Goal: Information Seeking & Learning: Learn about a topic

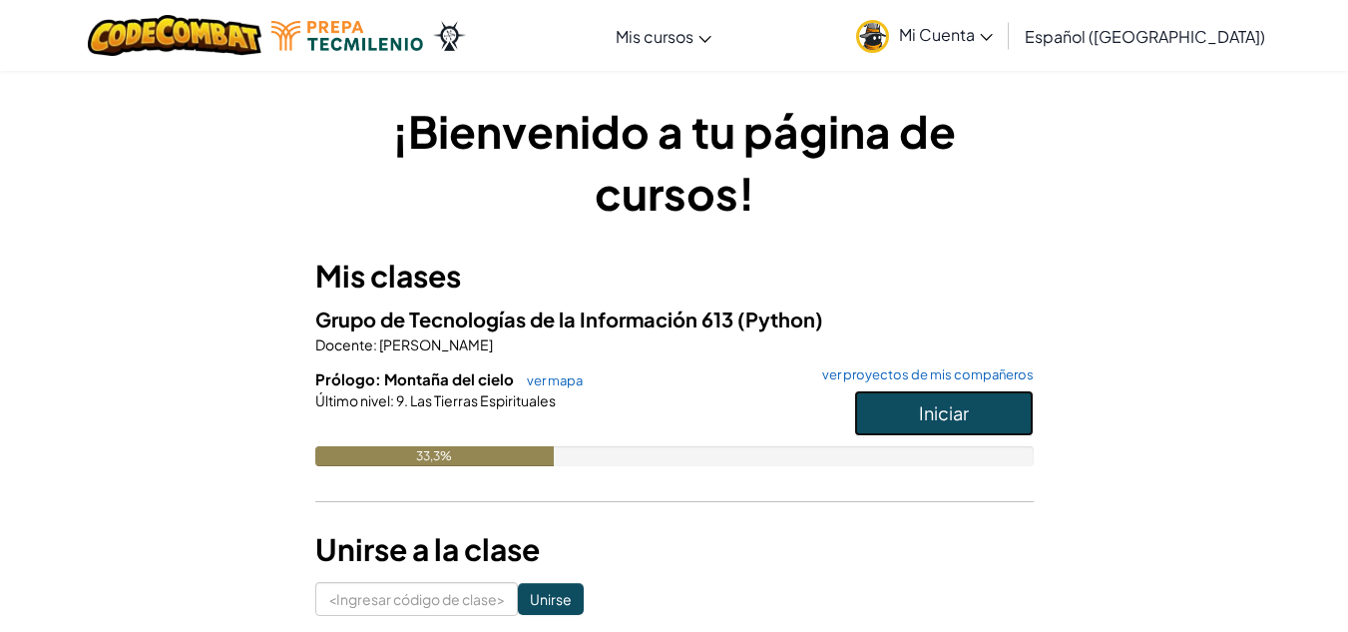
click at [917, 424] on button "Iniciar" at bounding box center [944, 413] width 180 height 46
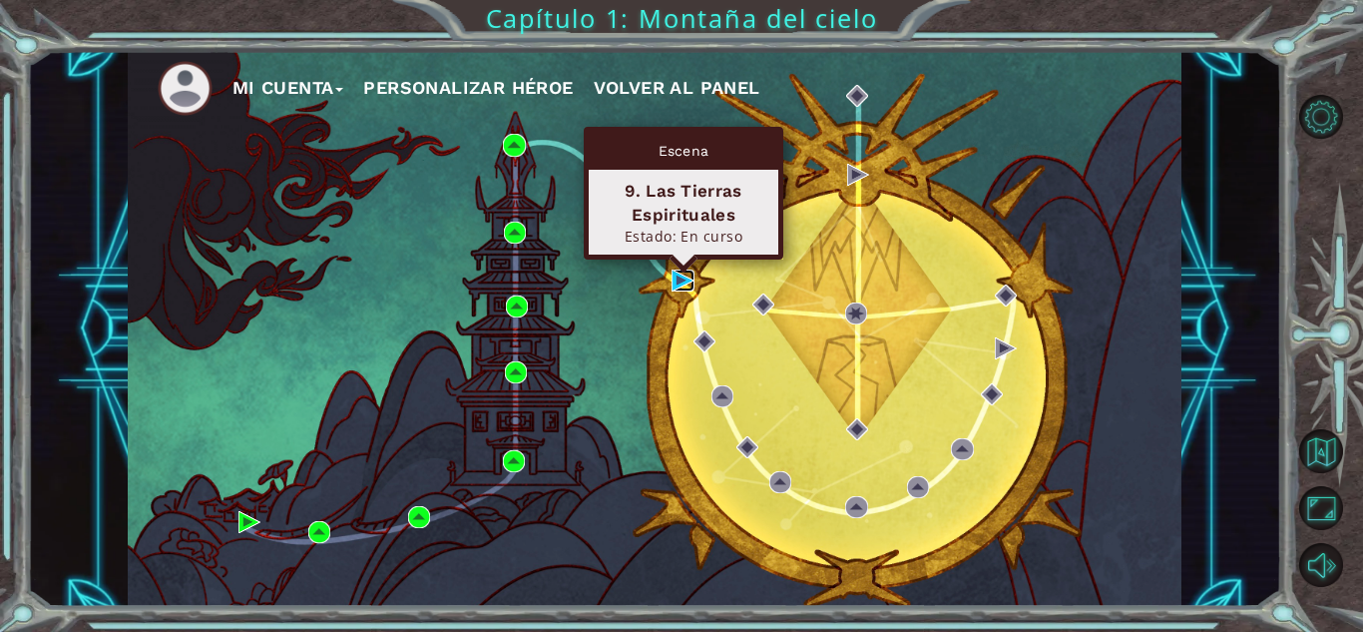
click at [680, 282] on img at bounding box center [683, 280] width 22 height 22
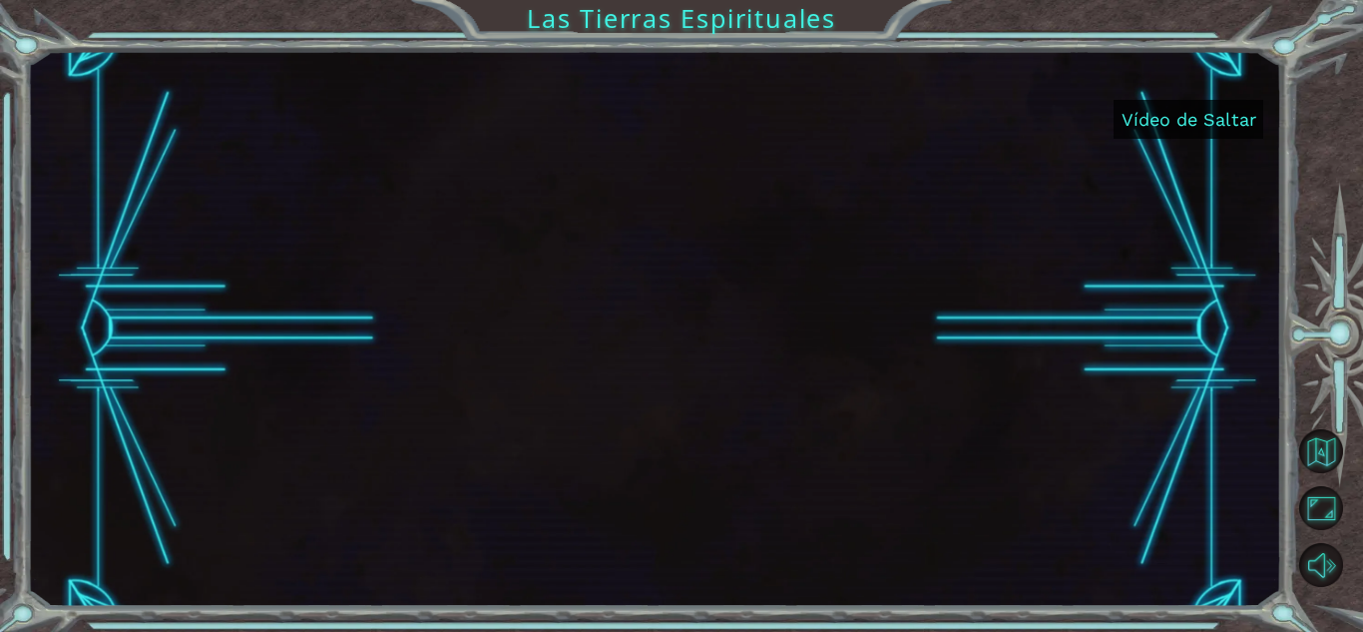
click at [1152, 131] on button "Vídeo de Saltar" at bounding box center [1189, 119] width 150 height 39
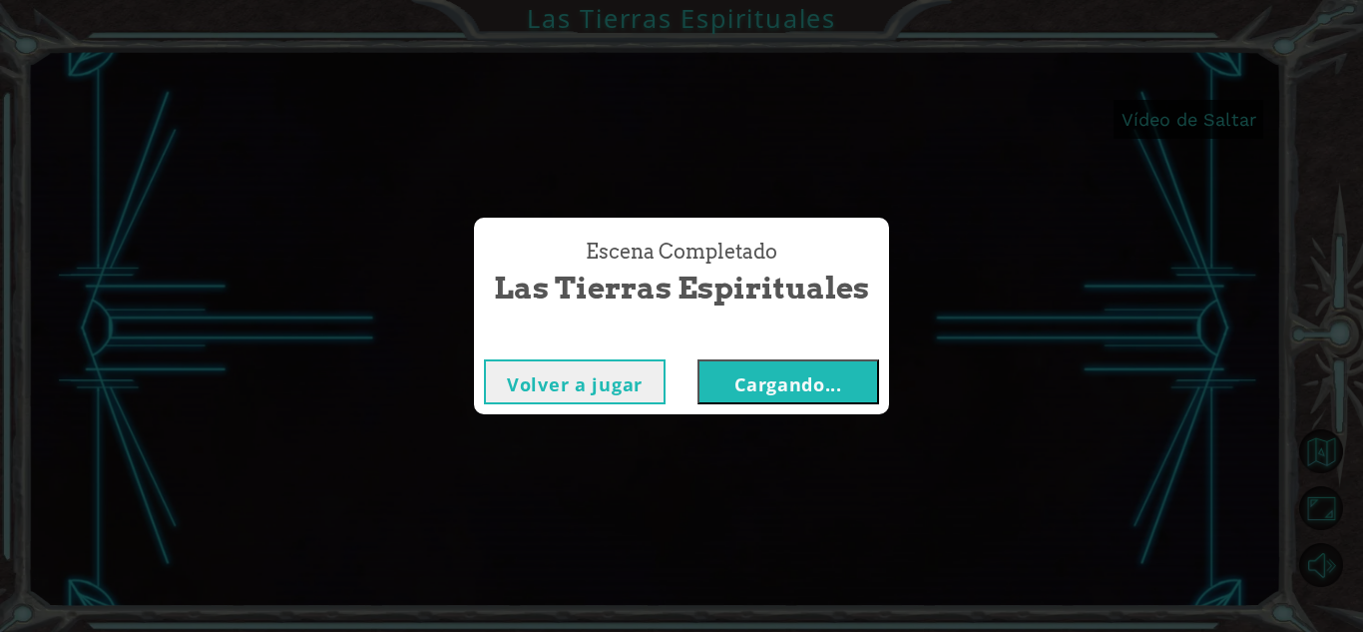
click at [566, 394] on font "Volver a jugar" at bounding box center [575, 384] width 136 height 24
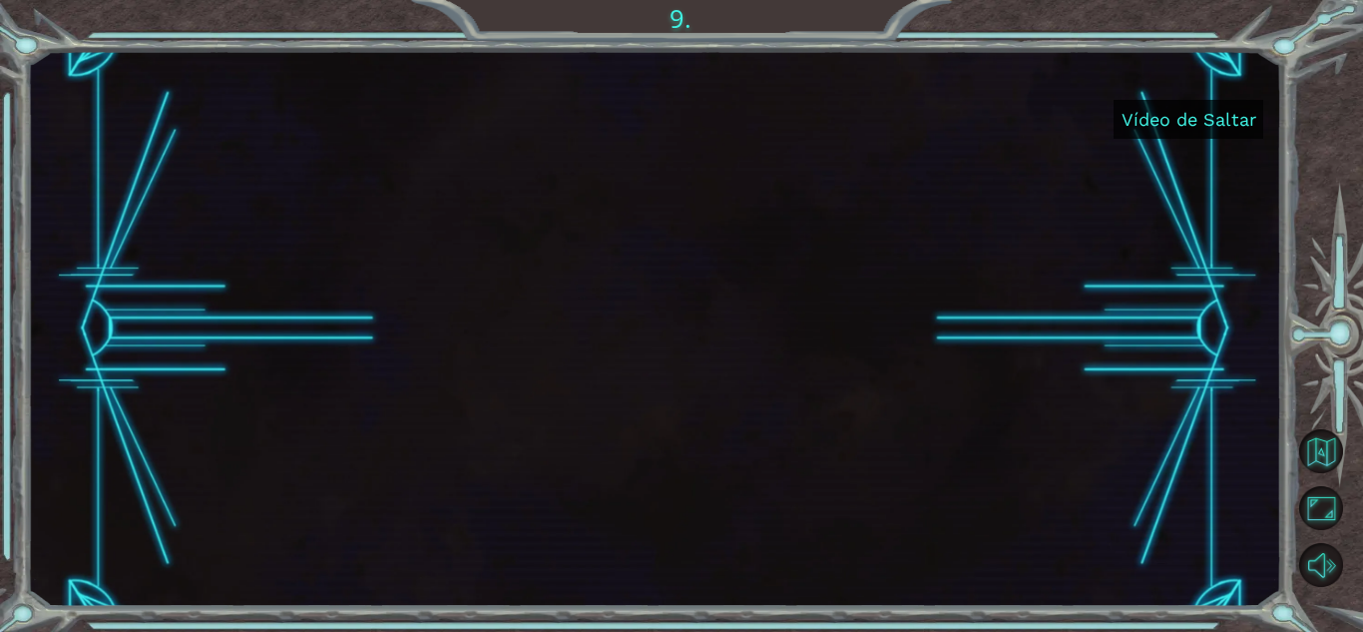
click at [1234, 127] on font "Vídeo de Saltar" at bounding box center [1189, 119] width 135 height 21
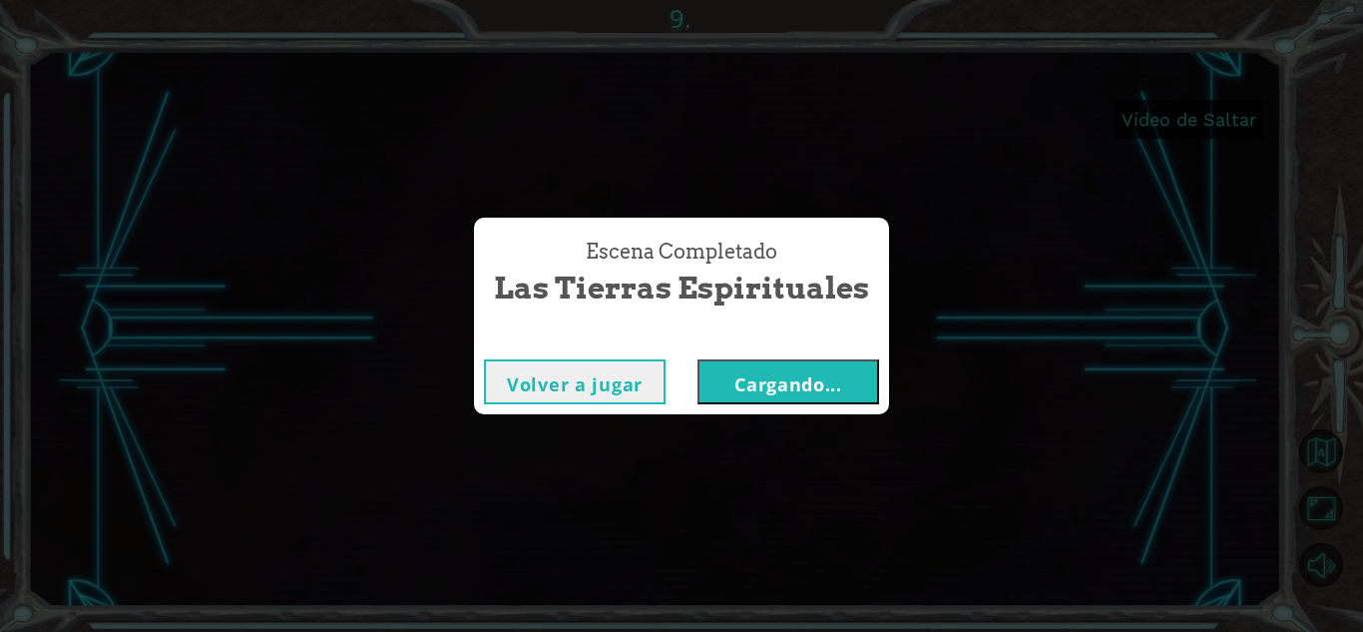
click at [774, 400] on button "Cargando..." at bounding box center [789, 381] width 182 height 45
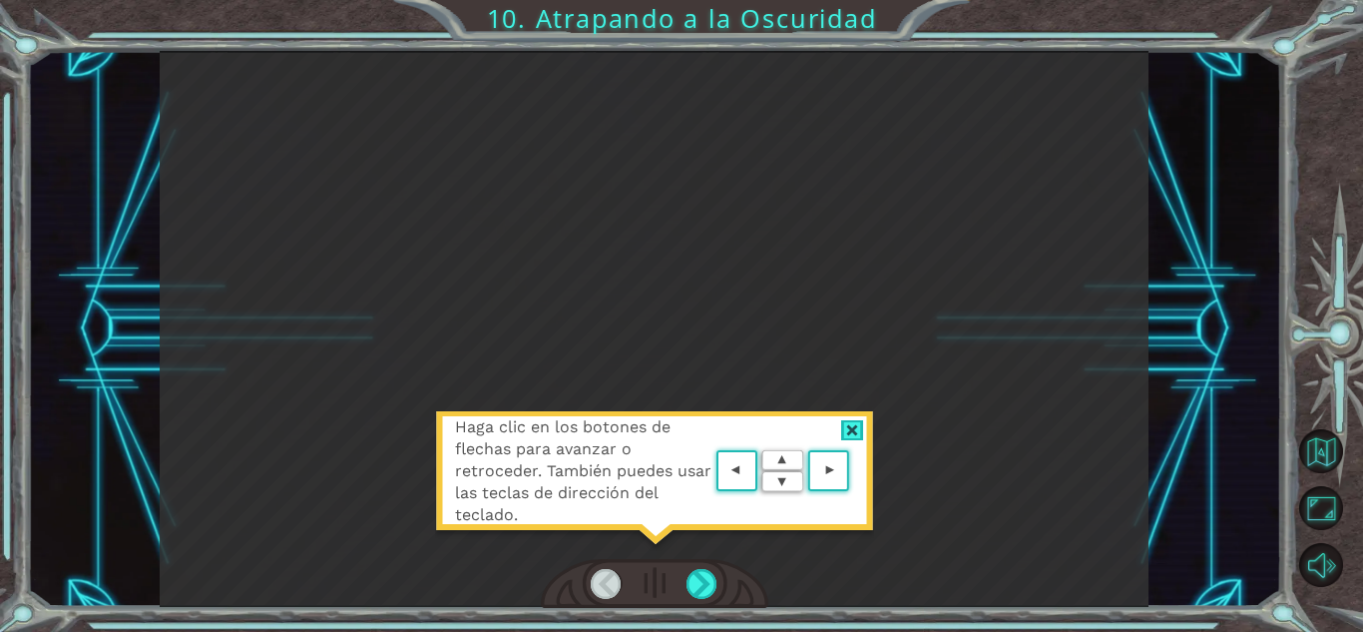
click at [854, 471] on area at bounding box center [854, 471] width 0 height 0
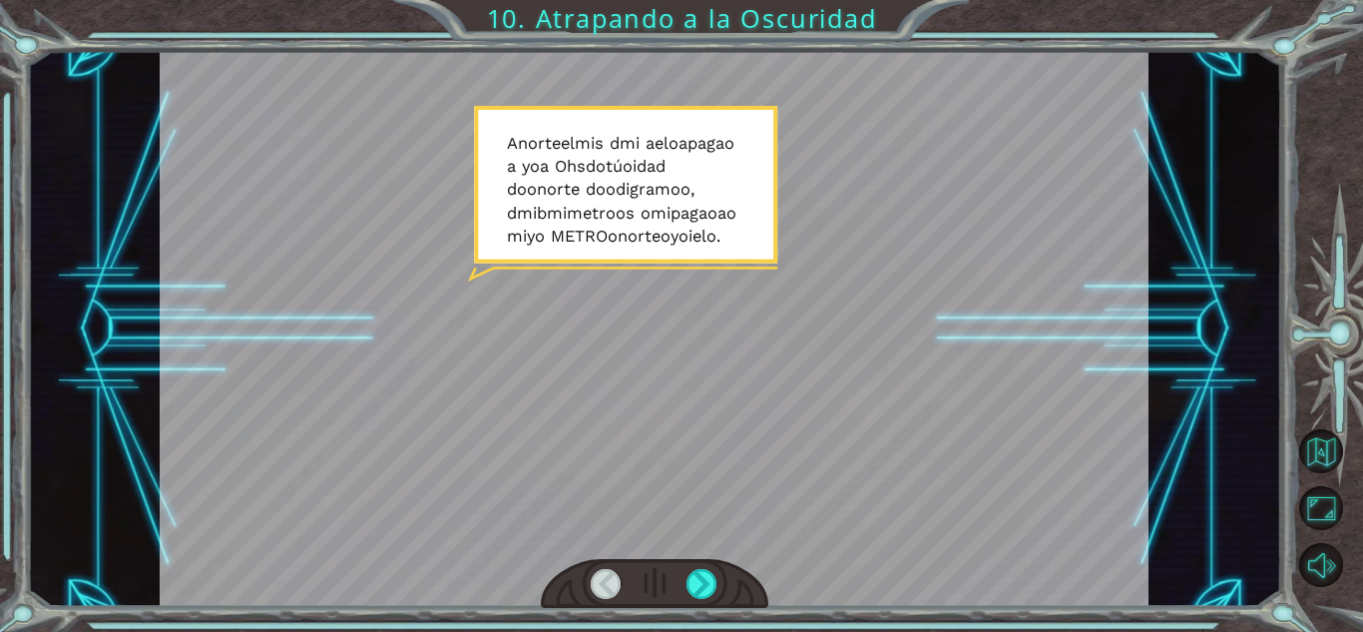
click at [667, 381] on div at bounding box center [654, 329] width 989 height 556
click at [608, 223] on div at bounding box center [654, 329] width 989 height 556
click at [708, 583] on div at bounding box center [702, 584] width 31 height 30
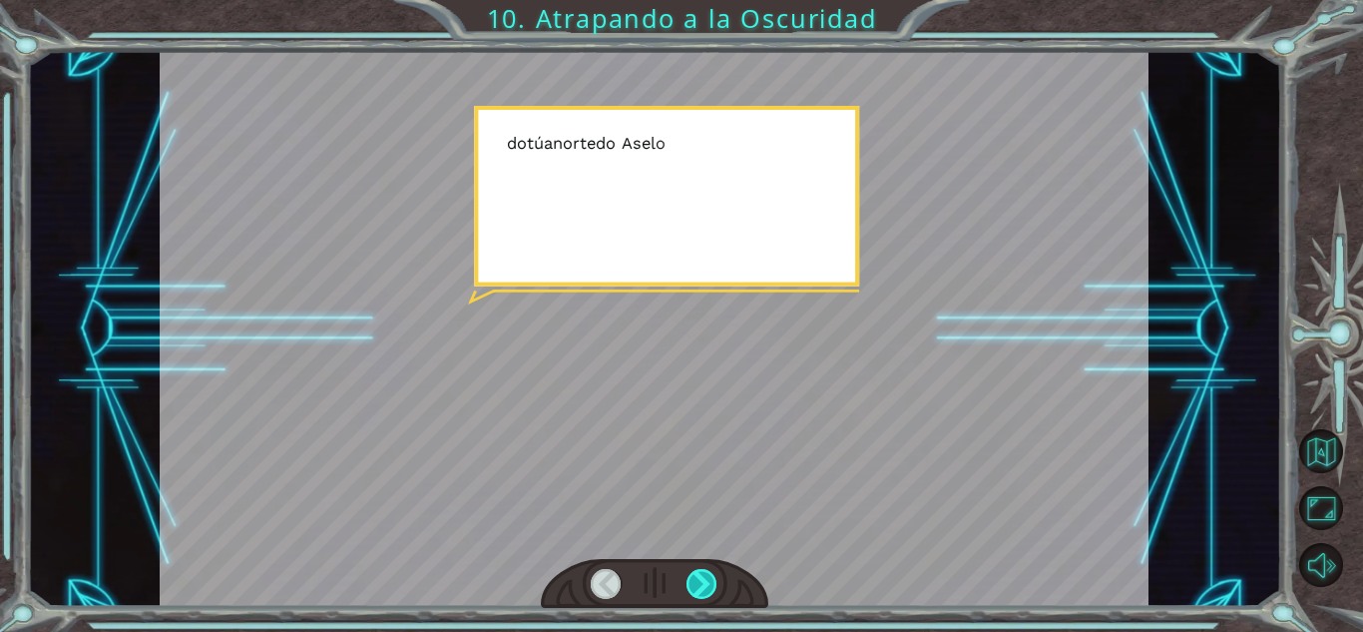
click at [708, 583] on div at bounding box center [702, 584] width 31 height 30
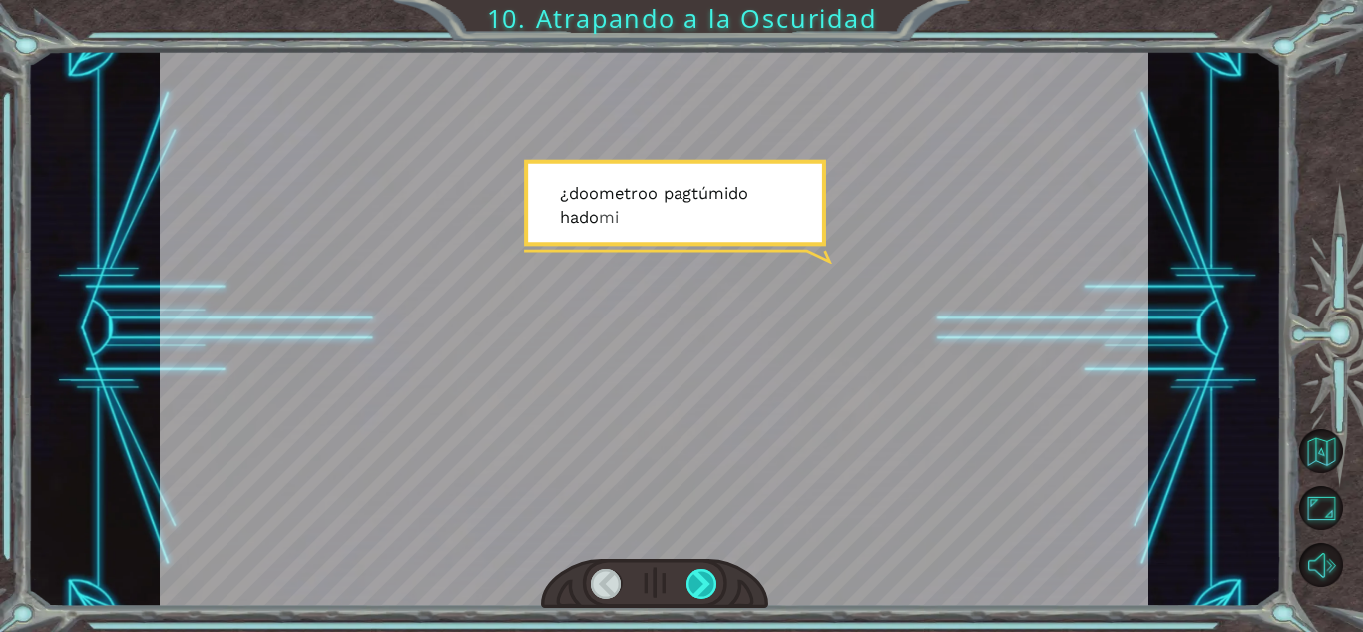
click at [708, 583] on div at bounding box center [702, 584] width 31 height 30
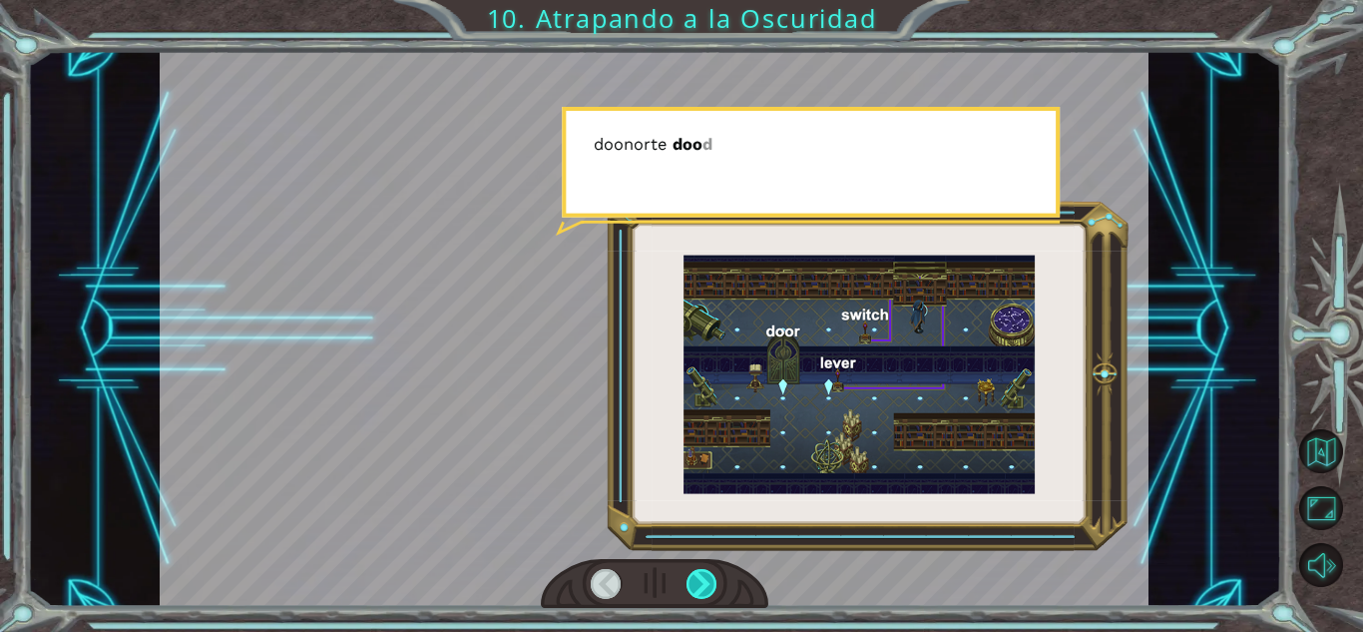
click at [708, 583] on div at bounding box center [702, 584] width 31 height 30
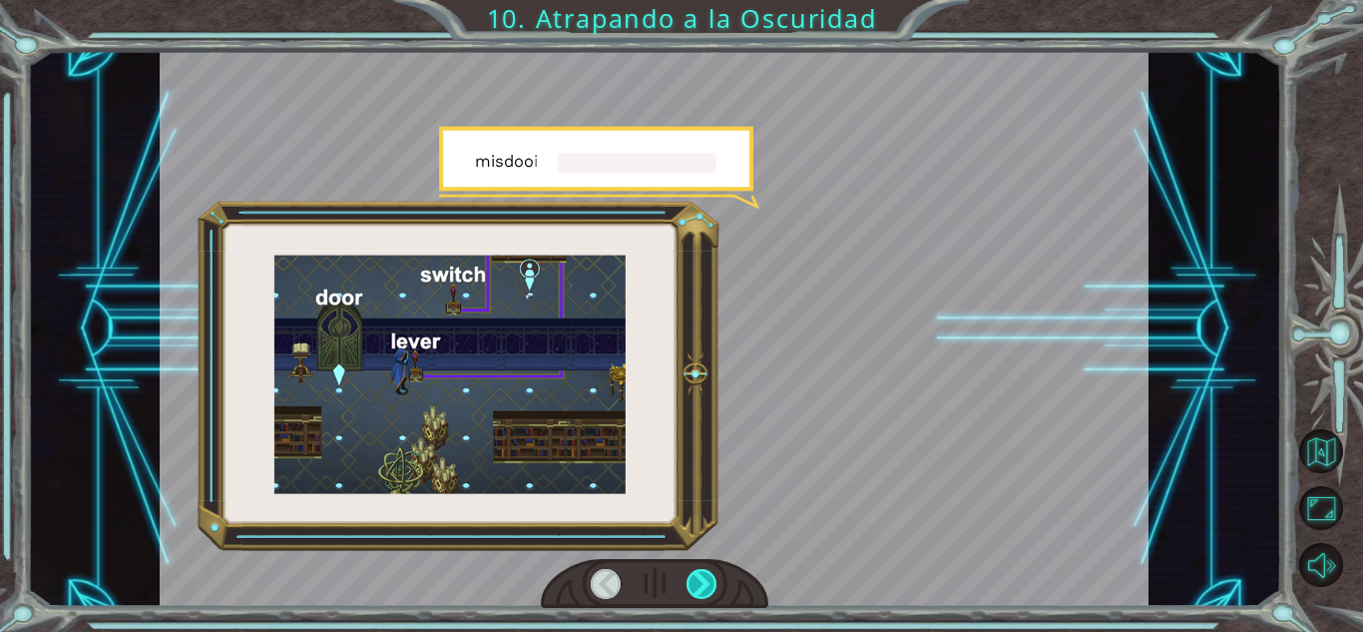
click at [708, 583] on div at bounding box center [702, 584] width 31 height 30
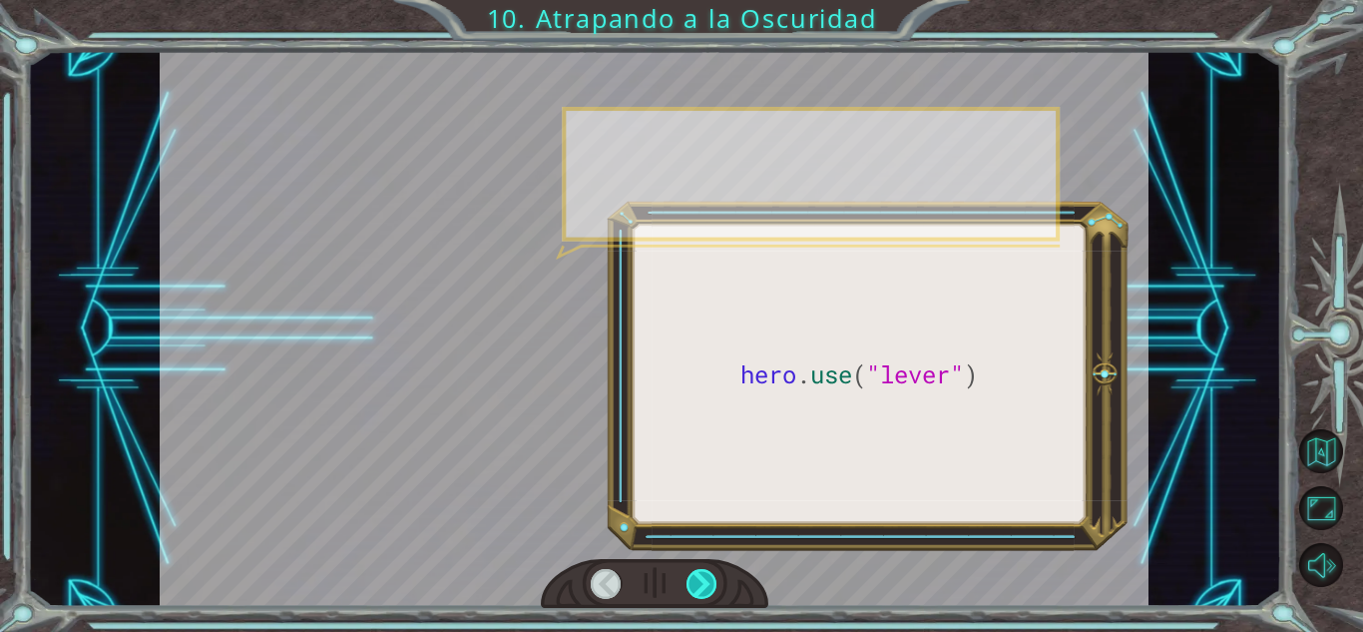
click at [708, 583] on div at bounding box center [702, 584] width 31 height 30
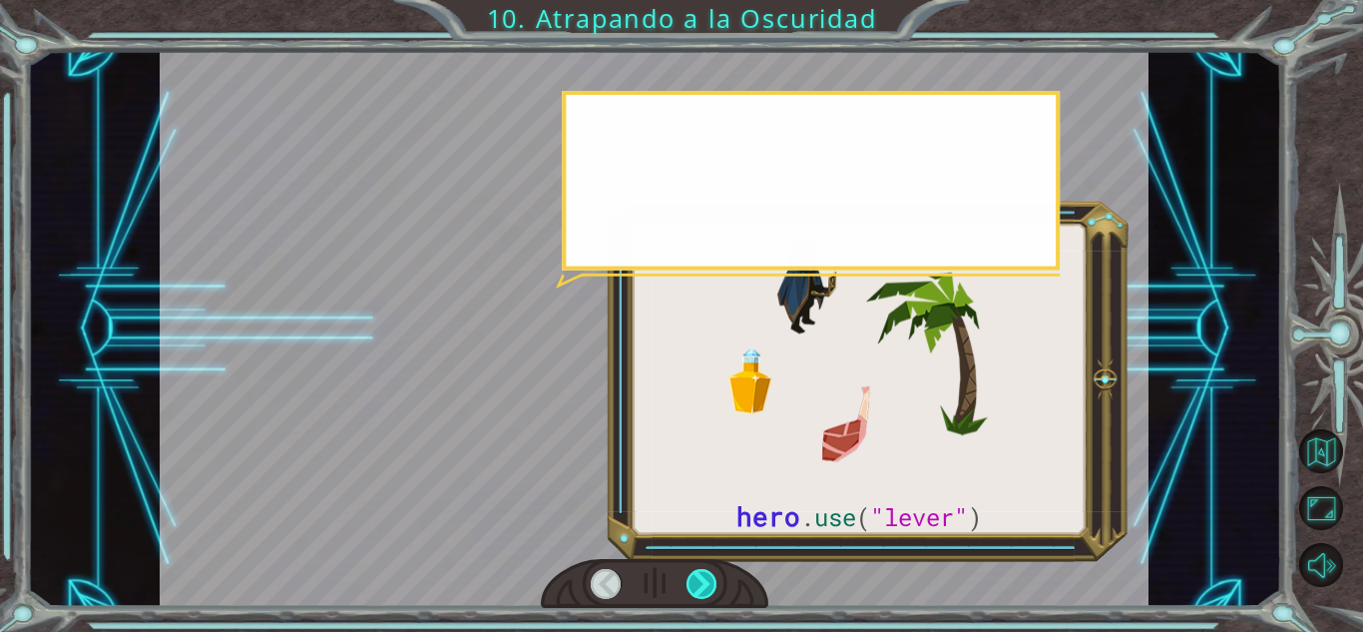
click at [708, 583] on div at bounding box center [702, 584] width 31 height 30
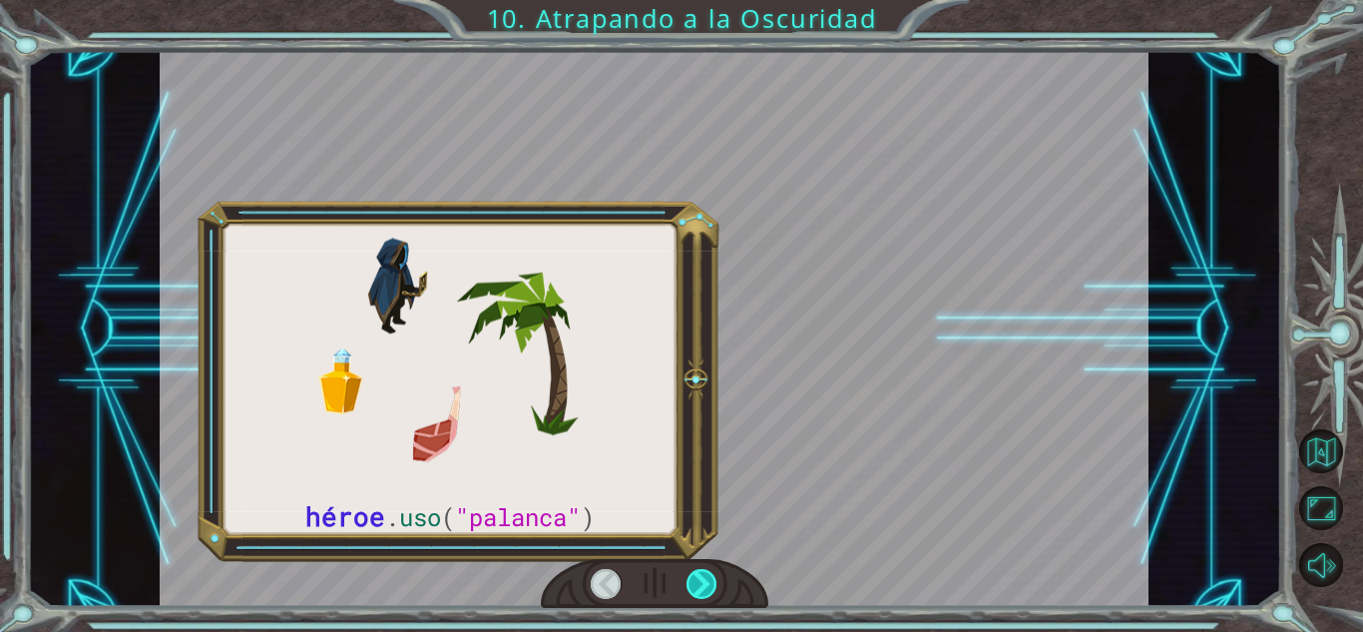
click at [708, 583] on div at bounding box center [702, 584] width 31 height 30
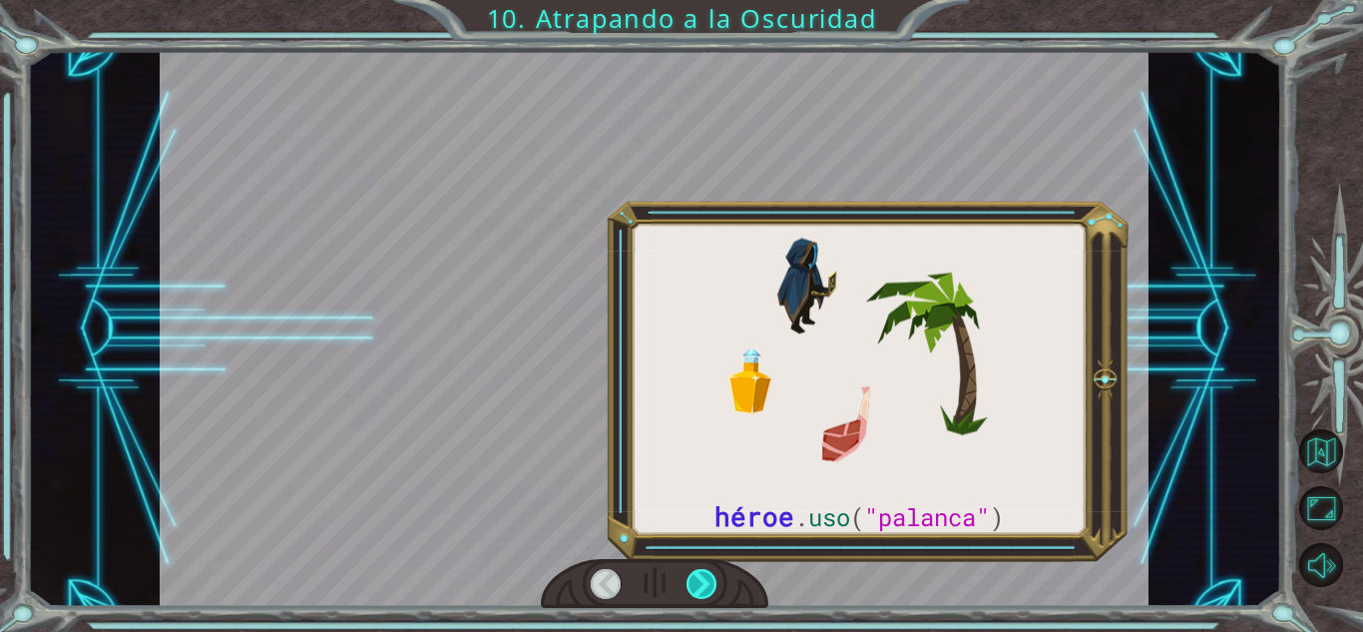
click at [708, 583] on div at bounding box center [702, 584] width 31 height 30
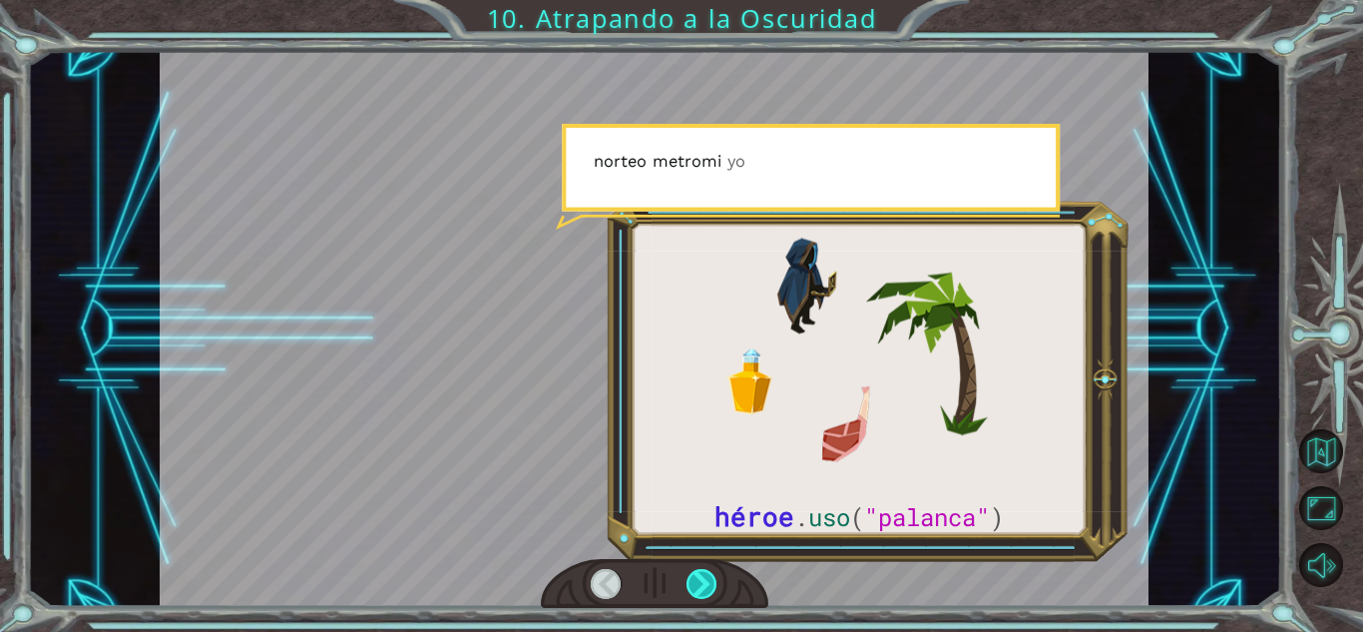
click at [708, 583] on div at bounding box center [702, 584] width 31 height 30
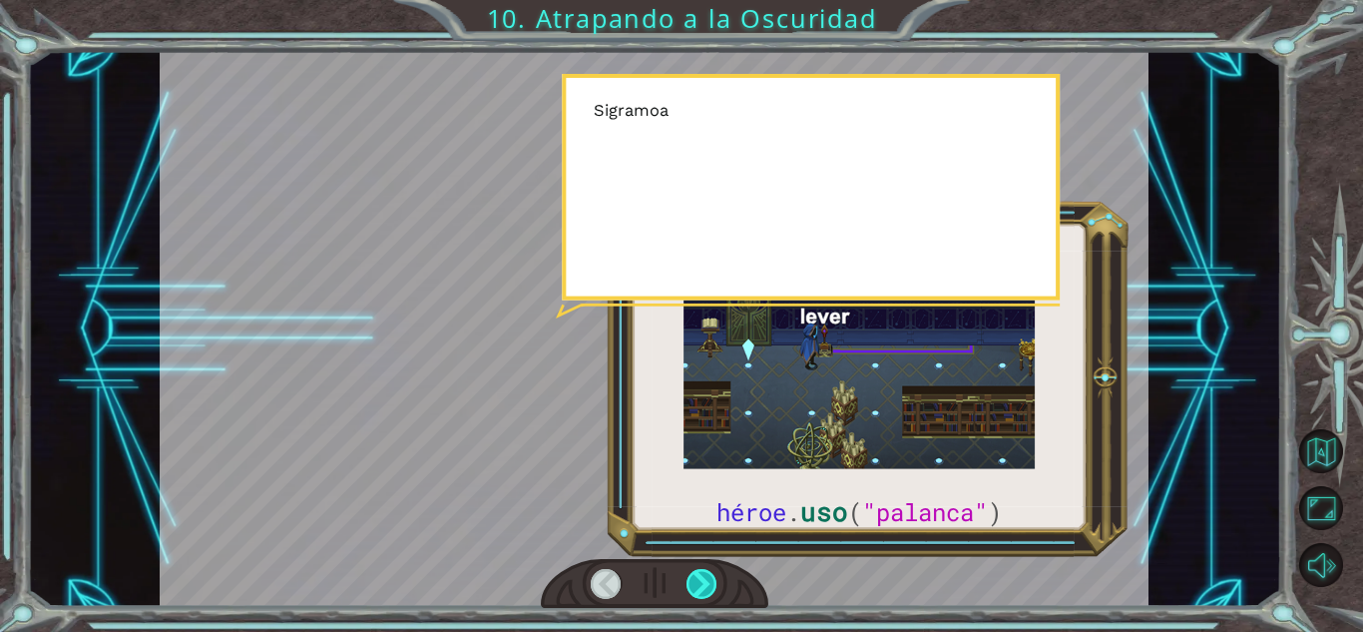
click at [708, 583] on div at bounding box center [702, 584] width 31 height 30
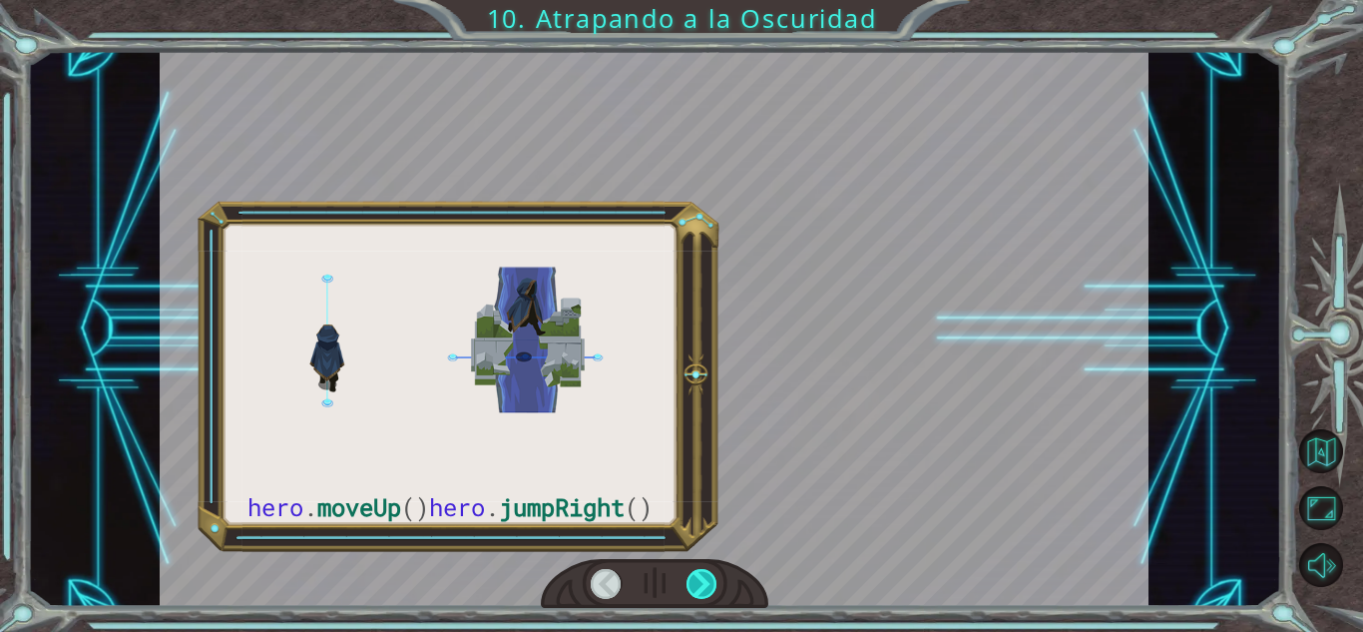
click at [708, 583] on div at bounding box center [702, 584] width 31 height 30
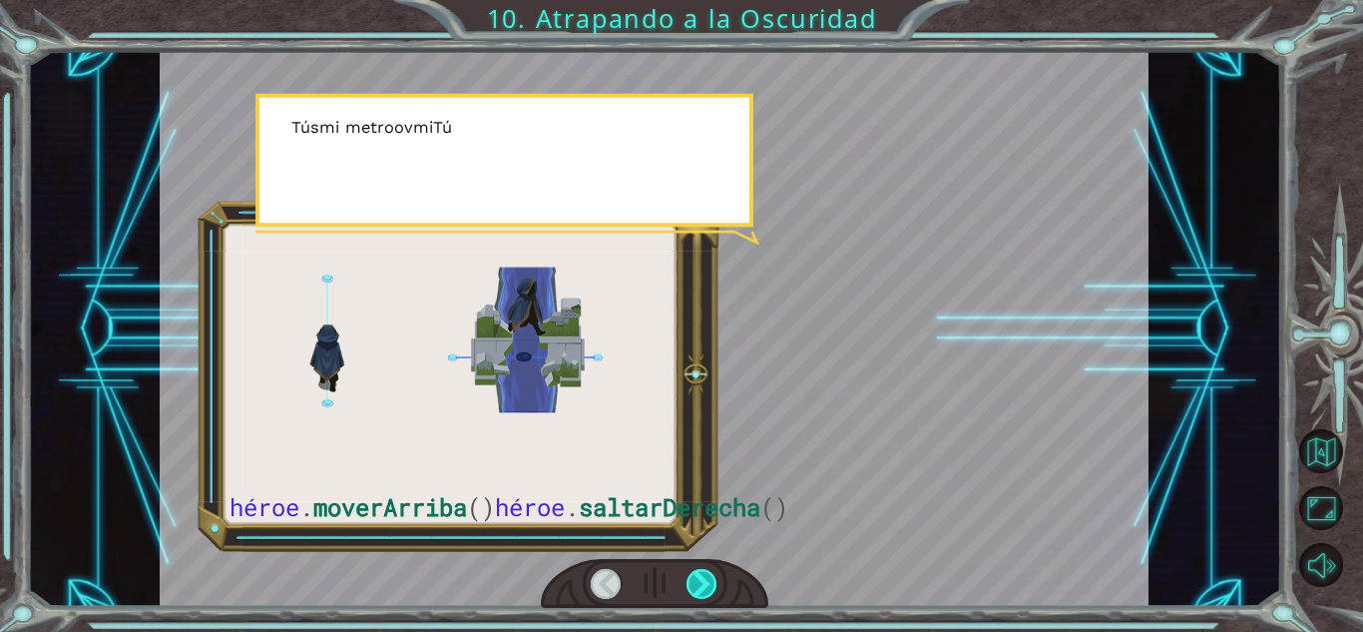
click at [708, 583] on div at bounding box center [702, 584] width 31 height 30
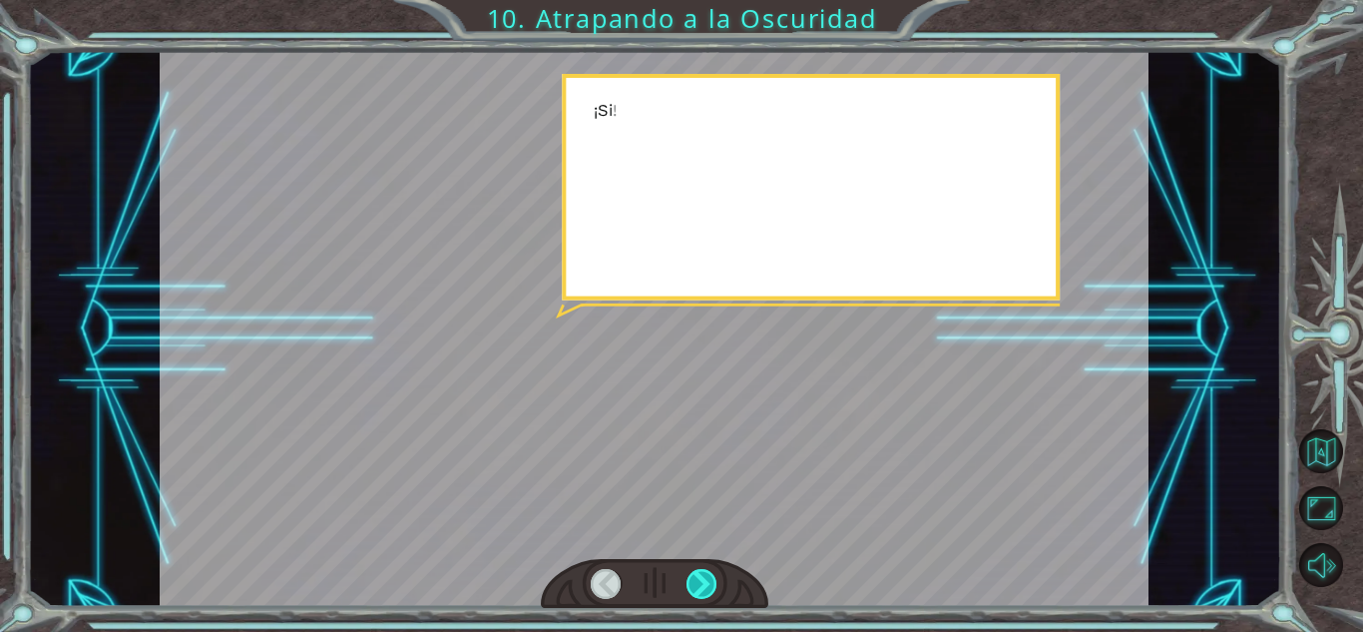
click at [708, 583] on div at bounding box center [702, 584] width 31 height 30
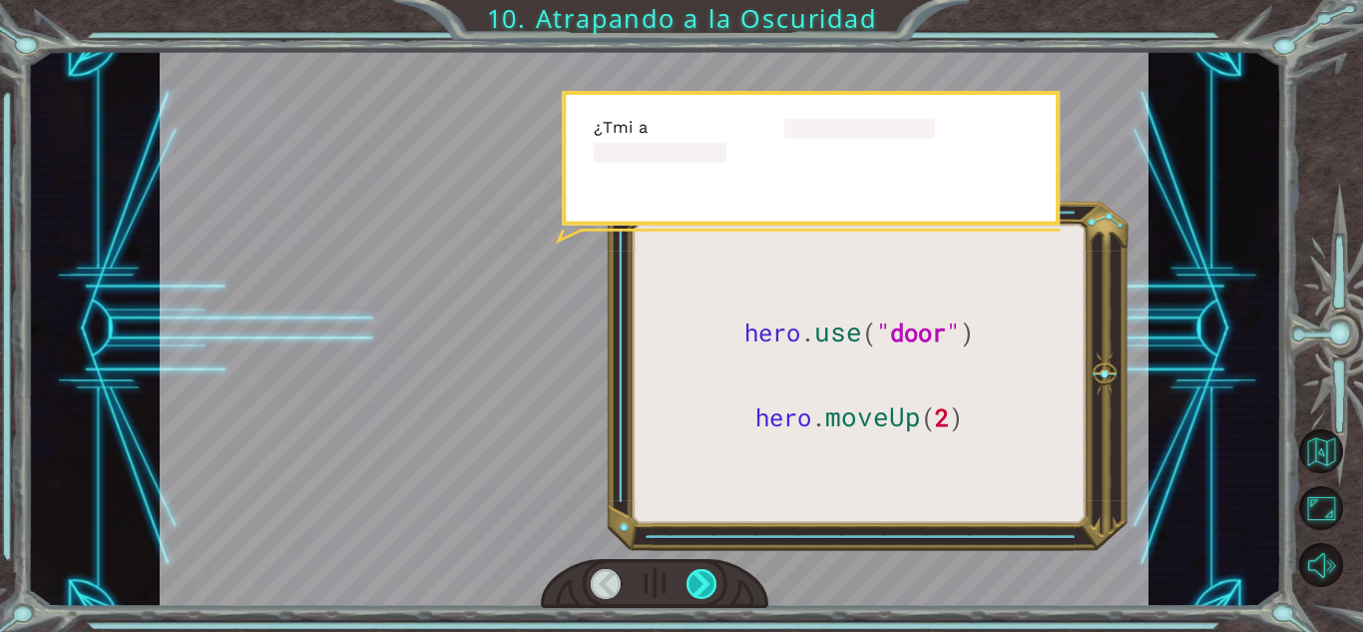
click at [708, 583] on div at bounding box center [702, 584] width 31 height 30
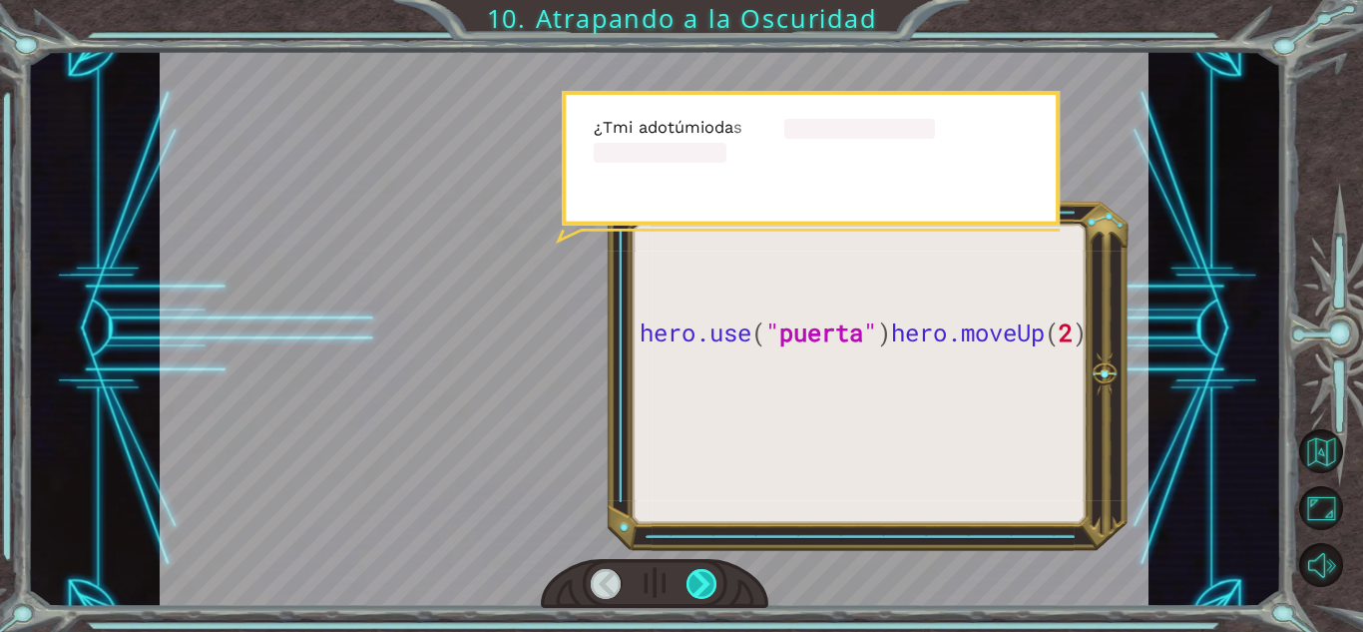
click at [708, 583] on div at bounding box center [702, 584] width 31 height 30
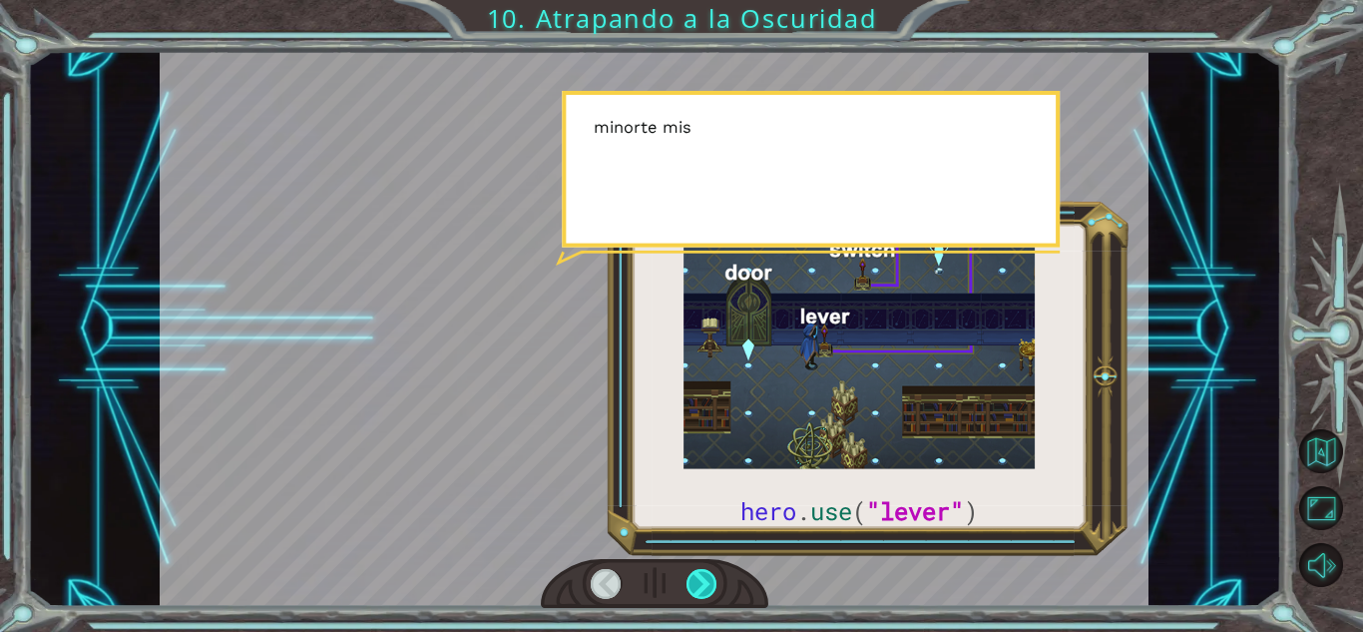
click at [708, 583] on div at bounding box center [702, 584] width 31 height 30
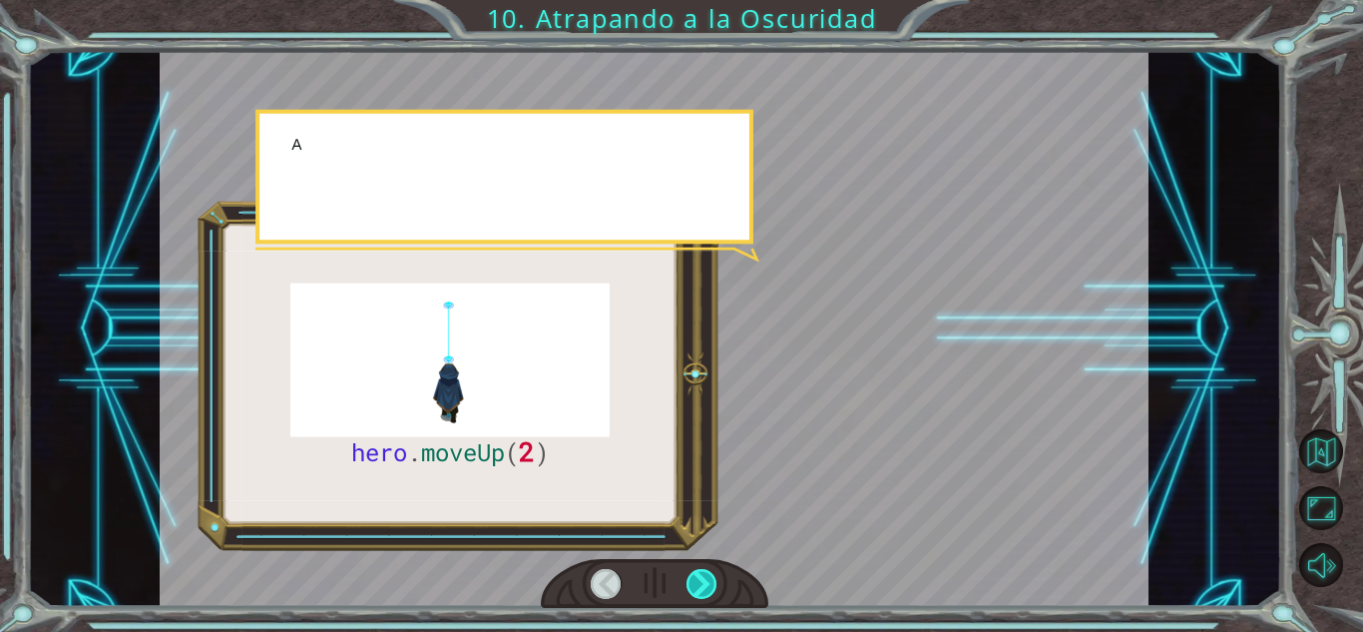
click at [708, 583] on div at bounding box center [702, 584] width 31 height 30
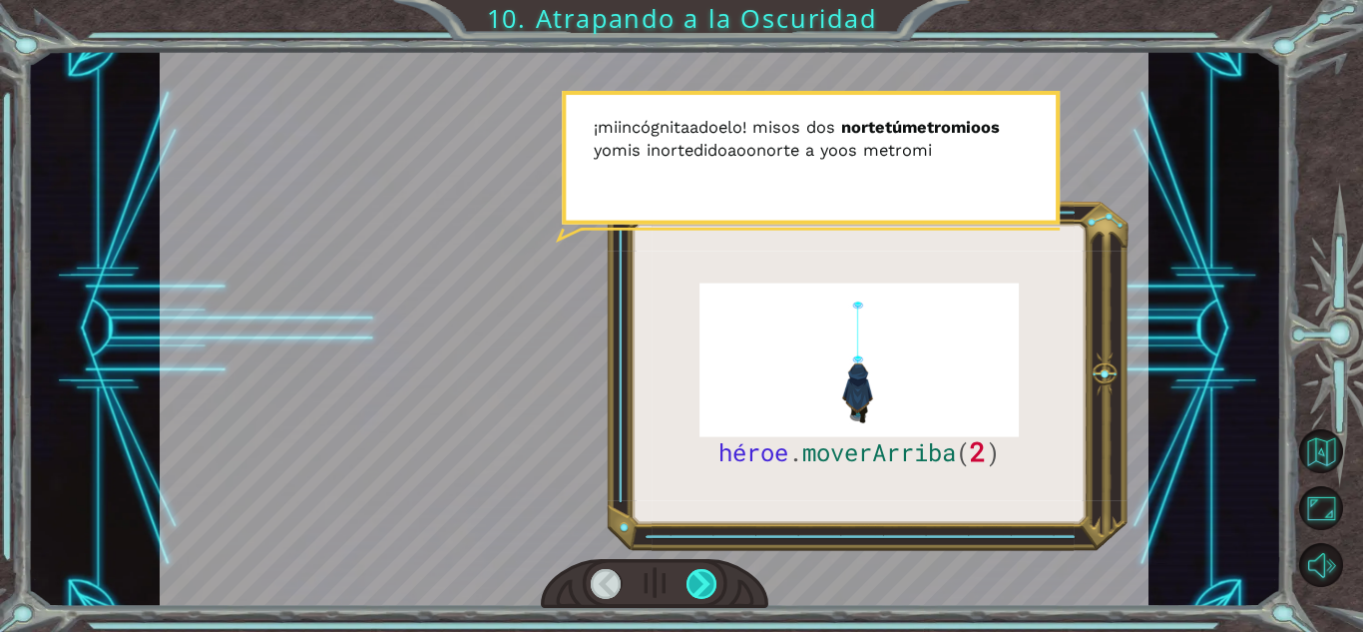
click at [708, 588] on div at bounding box center [702, 584] width 31 height 30
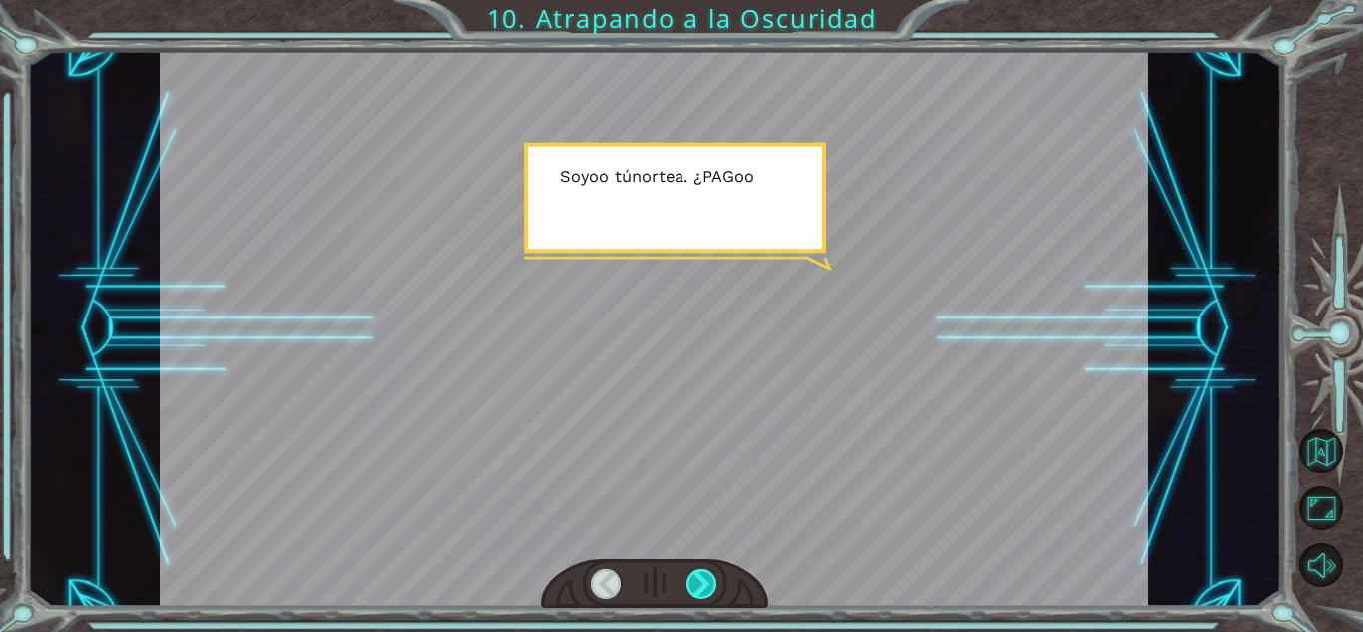
click at [708, 588] on div at bounding box center [702, 584] width 31 height 30
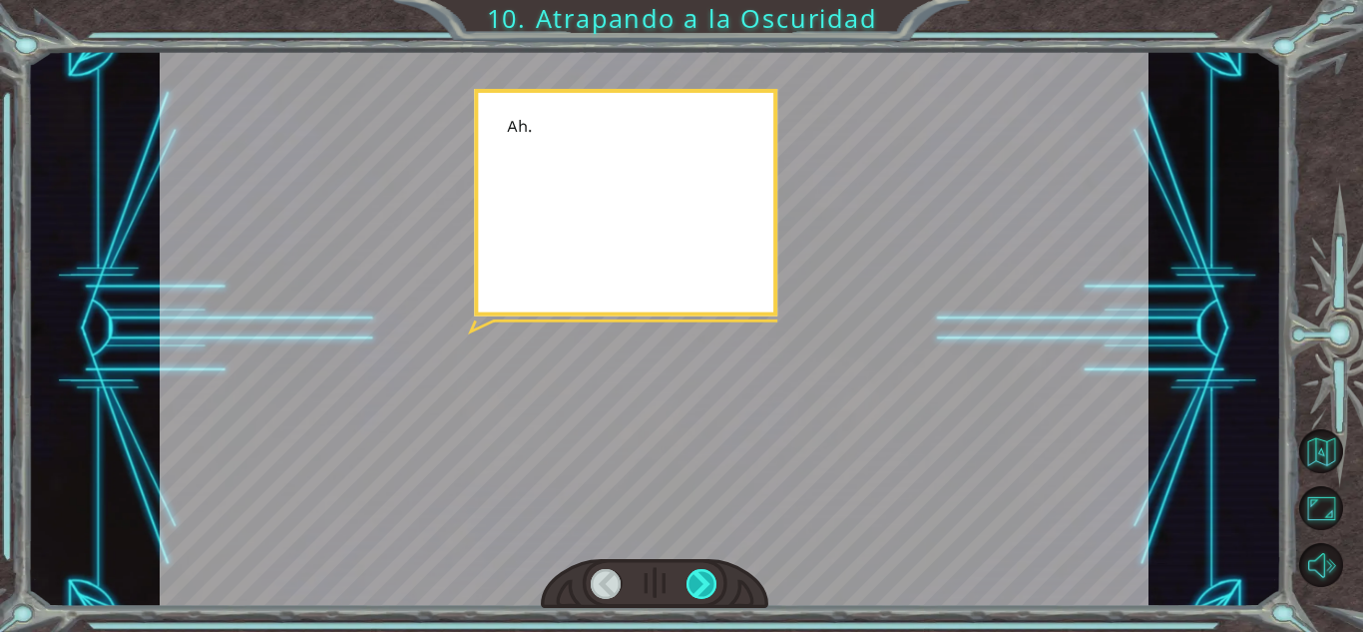
click at [708, 588] on div at bounding box center [702, 584] width 31 height 30
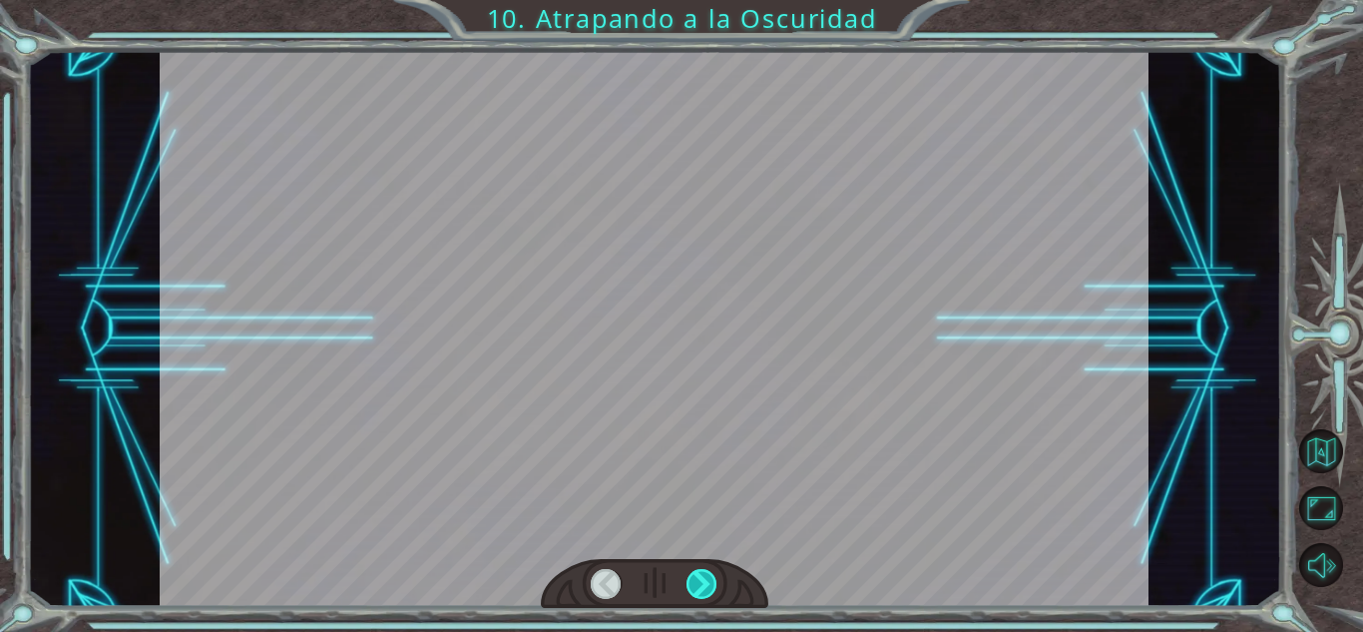
click at [708, 588] on div at bounding box center [702, 584] width 31 height 30
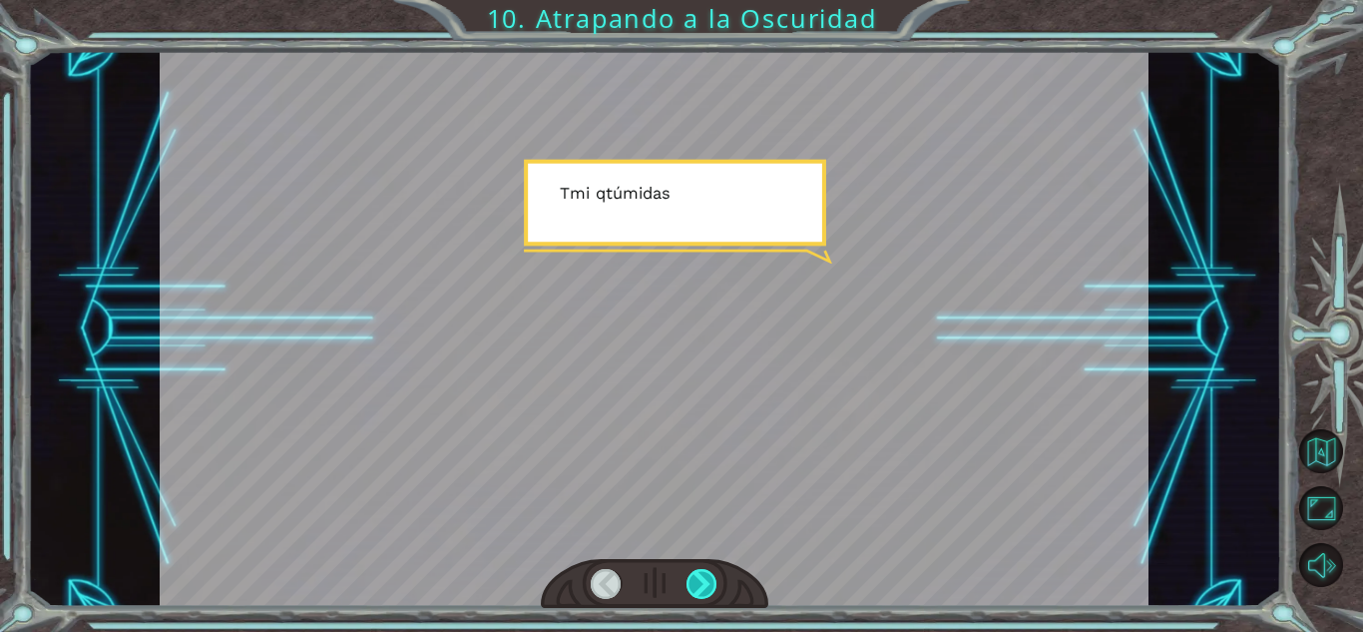
click at [708, 588] on div at bounding box center [702, 584] width 31 height 30
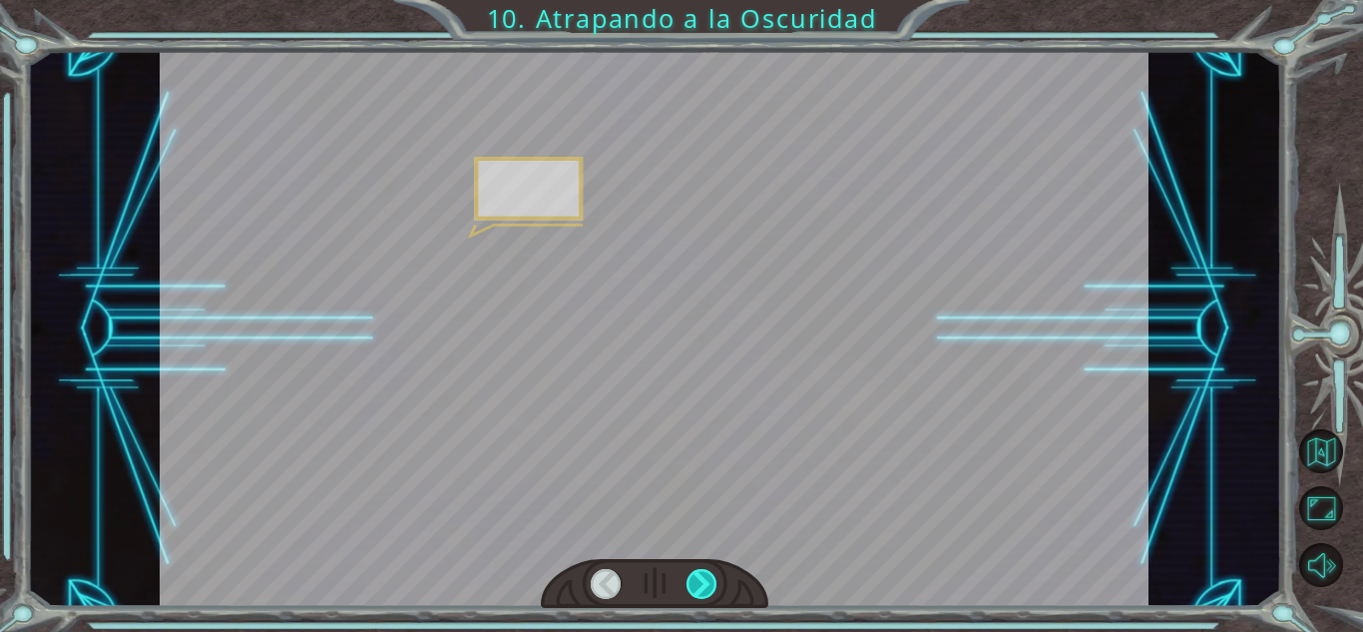
click at [708, 588] on div at bounding box center [702, 584] width 31 height 30
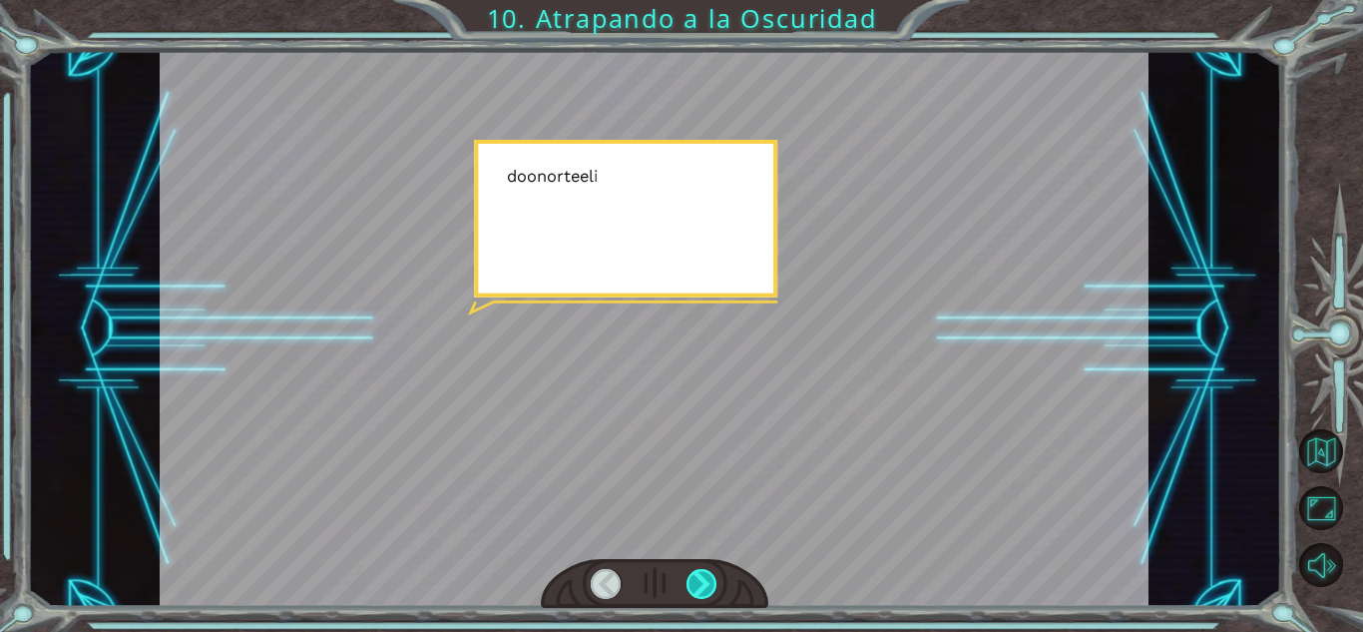
click at [708, 588] on div at bounding box center [702, 584] width 31 height 30
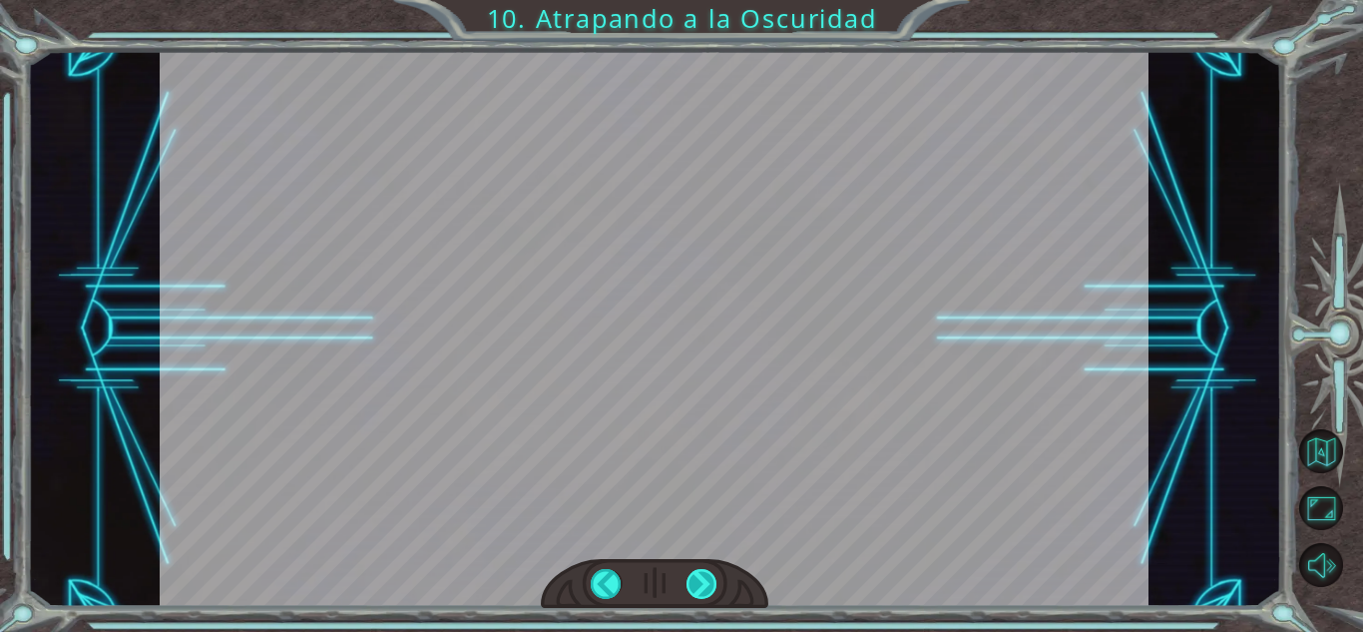
click at [708, 588] on div at bounding box center [702, 584] width 31 height 30
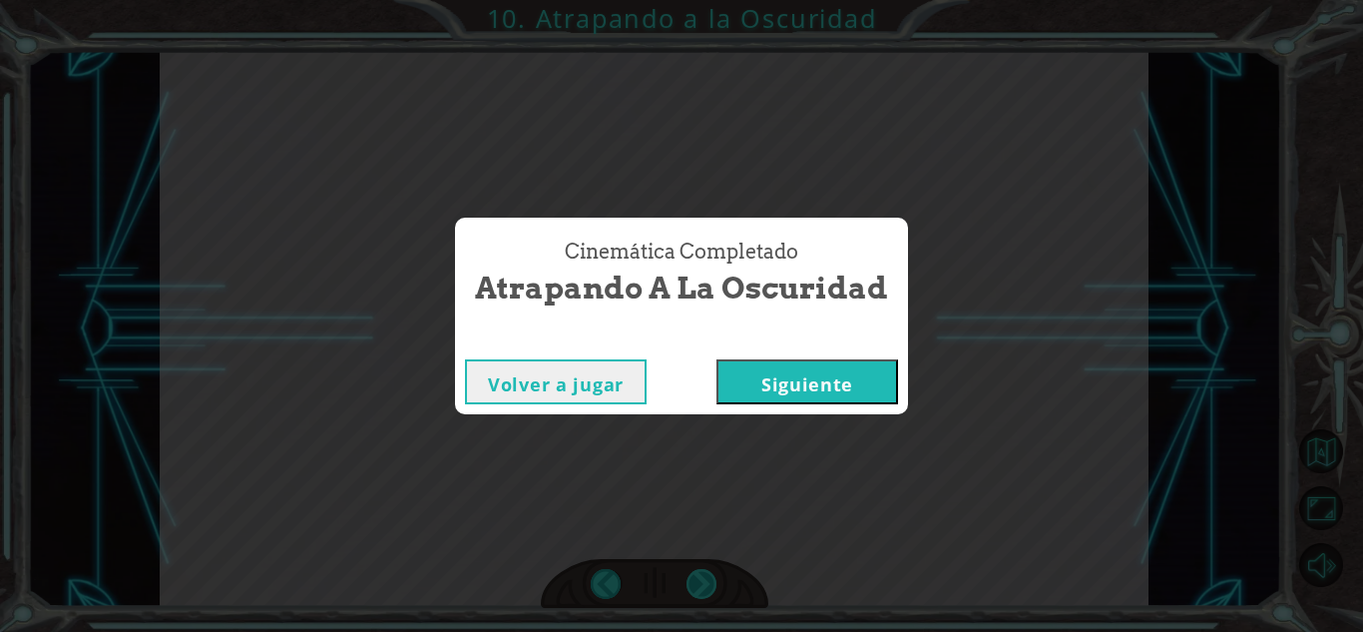
click at [708, 0] on div "héroe . moverArriba ( 2 ) A norte el mi s d mi a el o a pag a o a yo a Oh s do …" at bounding box center [681, 0] width 1363 height 0
click at [708, 588] on div "Cinemática Completado Atrapando a la Oscuridad Volver a jugar Siguiente" at bounding box center [681, 316] width 1363 height 632
click at [820, 401] on button "Siguiente" at bounding box center [808, 381] width 182 height 45
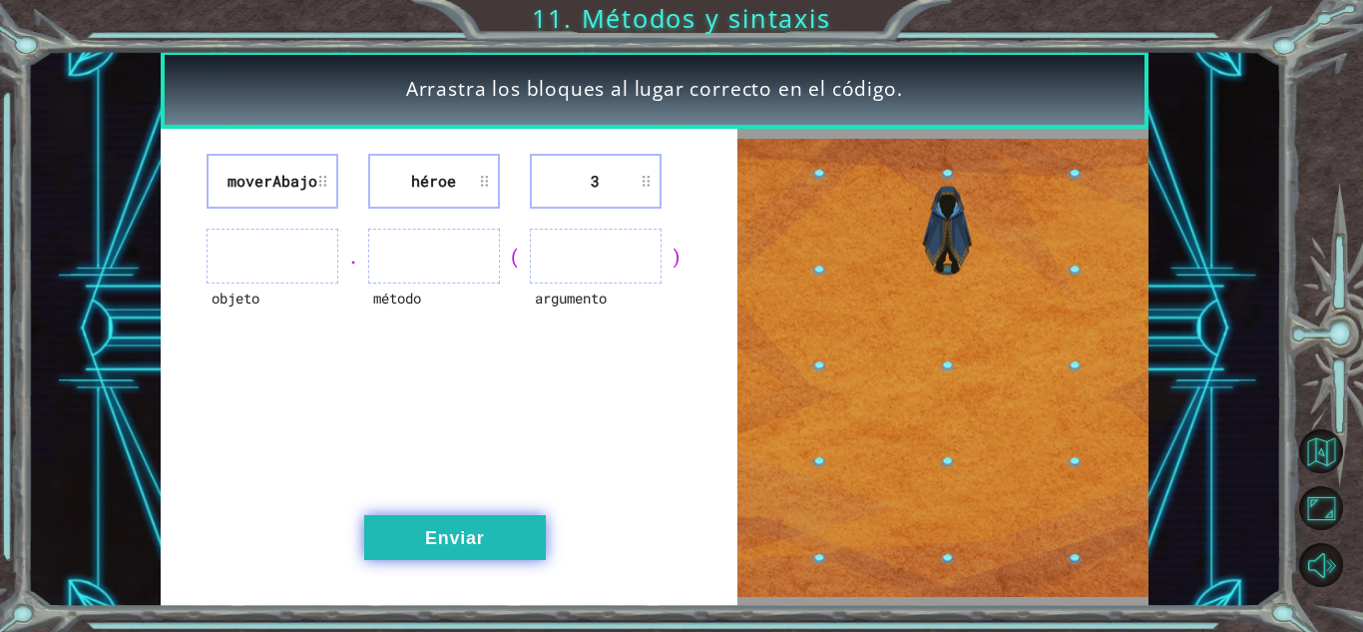
click at [485, 533] on button "Enviar" at bounding box center [455, 537] width 182 height 45
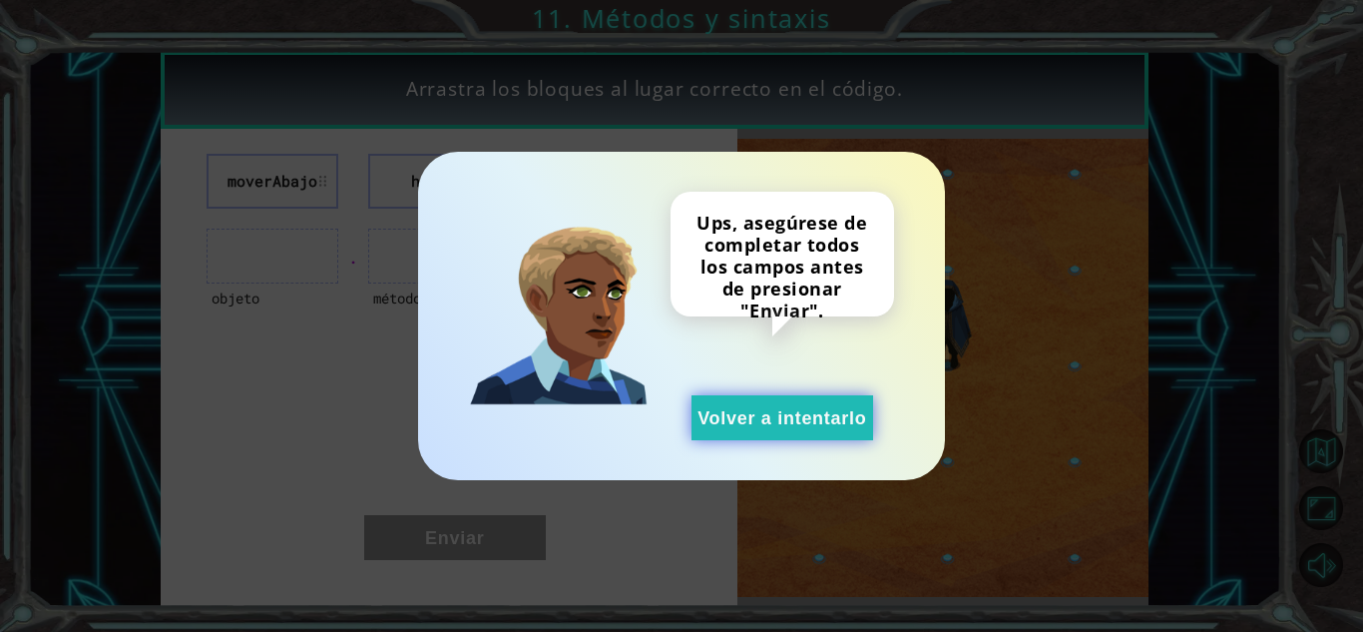
click at [830, 422] on font "Volver a intentarlo" at bounding box center [782, 418] width 169 height 20
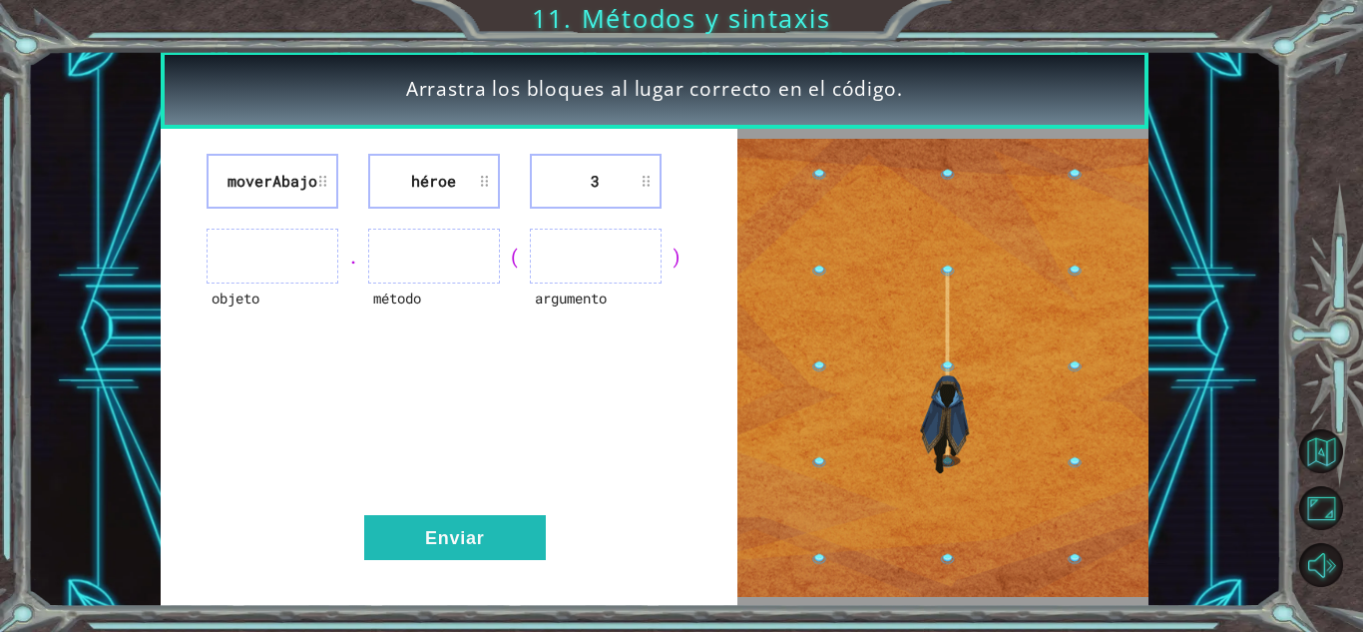
click at [282, 268] on ul at bounding box center [273, 256] width 132 height 55
click at [295, 267] on ul at bounding box center [273, 256] width 132 height 55
click at [453, 244] on ul at bounding box center [434, 256] width 132 height 55
click at [549, 266] on ul at bounding box center [596, 256] width 132 height 55
click at [613, 181] on li "3" at bounding box center [596, 181] width 132 height 55
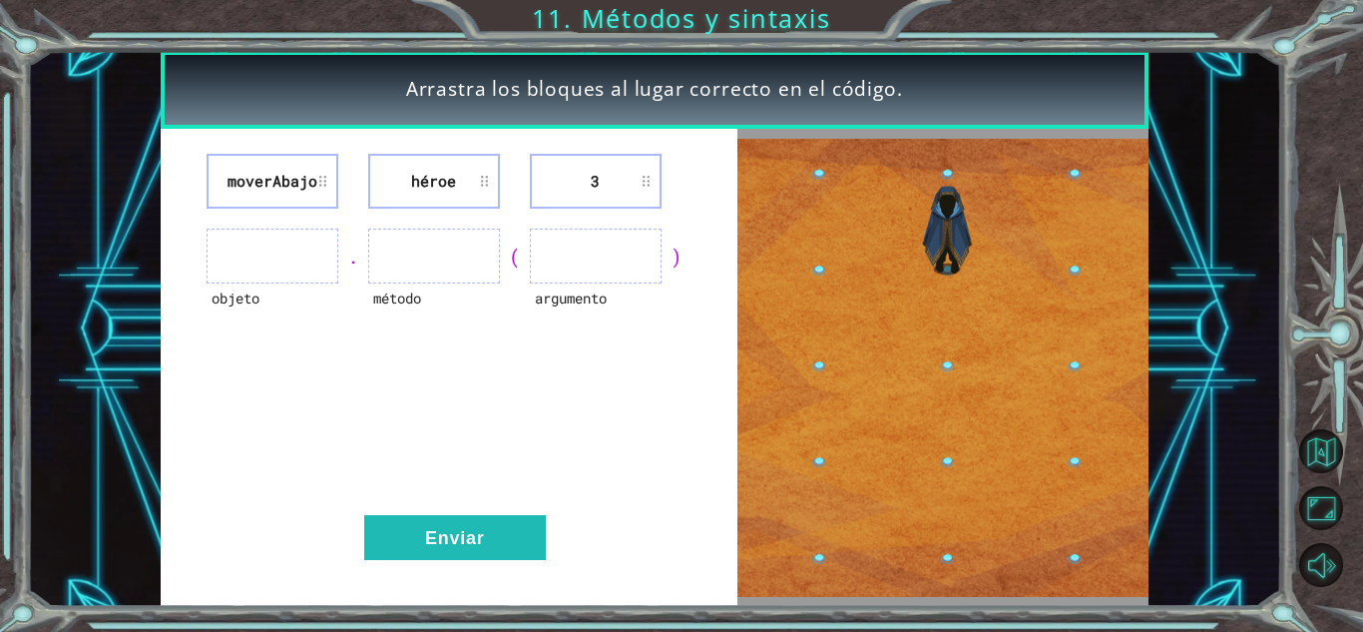
click at [593, 182] on font "3" at bounding box center [595, 181] width 9 height 20
click at [948, 393] on img at bounding box center [943, 368] width 411 height 459
click at [944, 540] on img at bounding box center [943, 368] width 411 height 459
click at [261, 253] on ul at bounding box center [273, 256] width 132 height 55
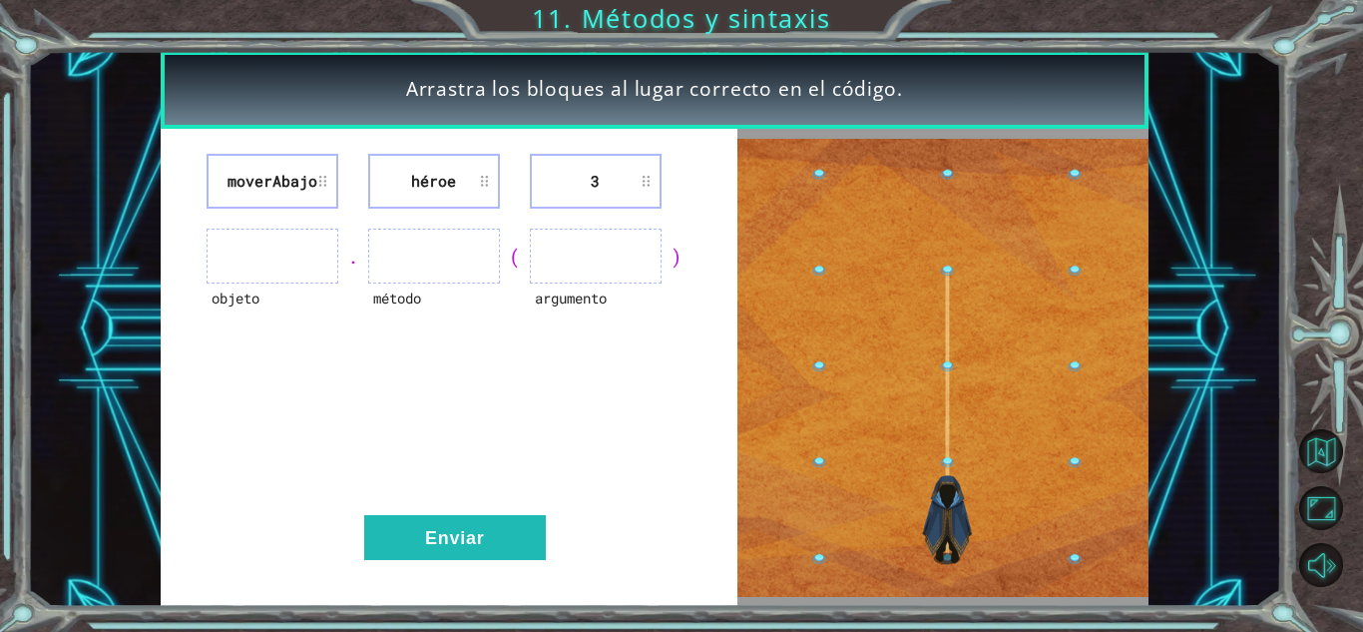
click at [325, 174] on li "moverAbajo" at bounding box center [273, 181] width 132 height 55
click at [321, 176] on li "moverAbajo" at bounding box center [273, 181] width 132 height 55
click at [242, 171] on font "moverAbajo" at bounding box center [273, 181] width 90 height 20
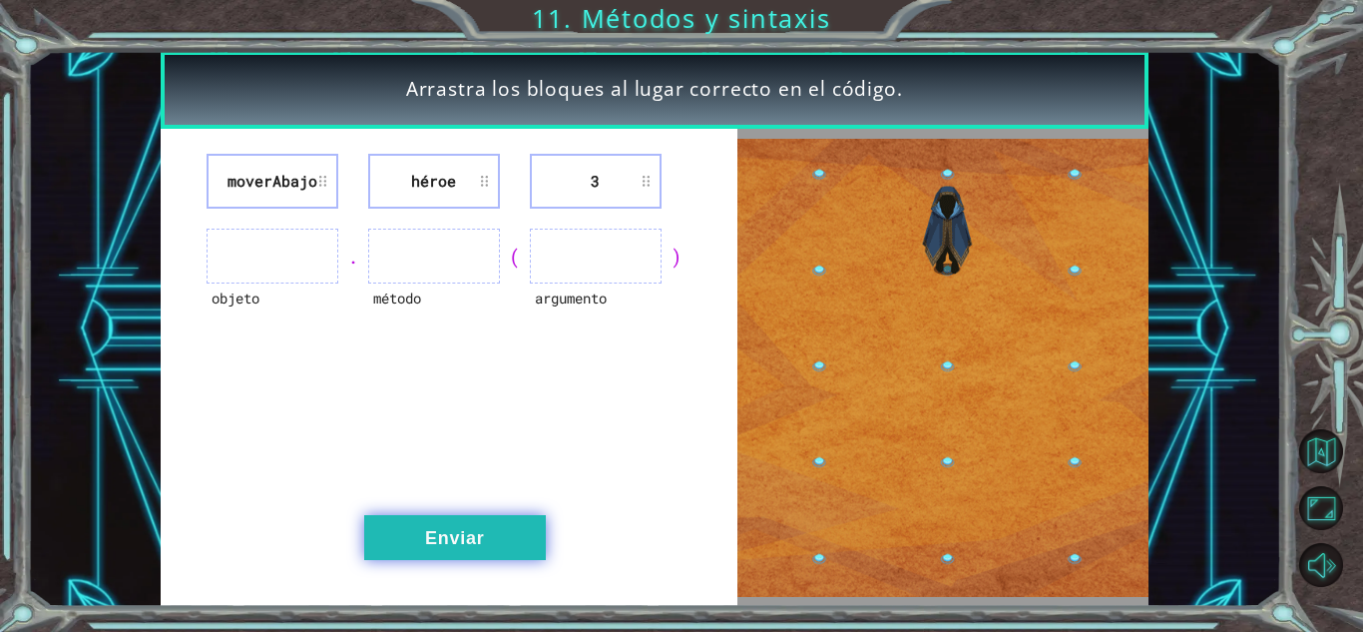
click at [522, 519] on button "Enviar" at bounding box center [455, 537] width 182 height 45
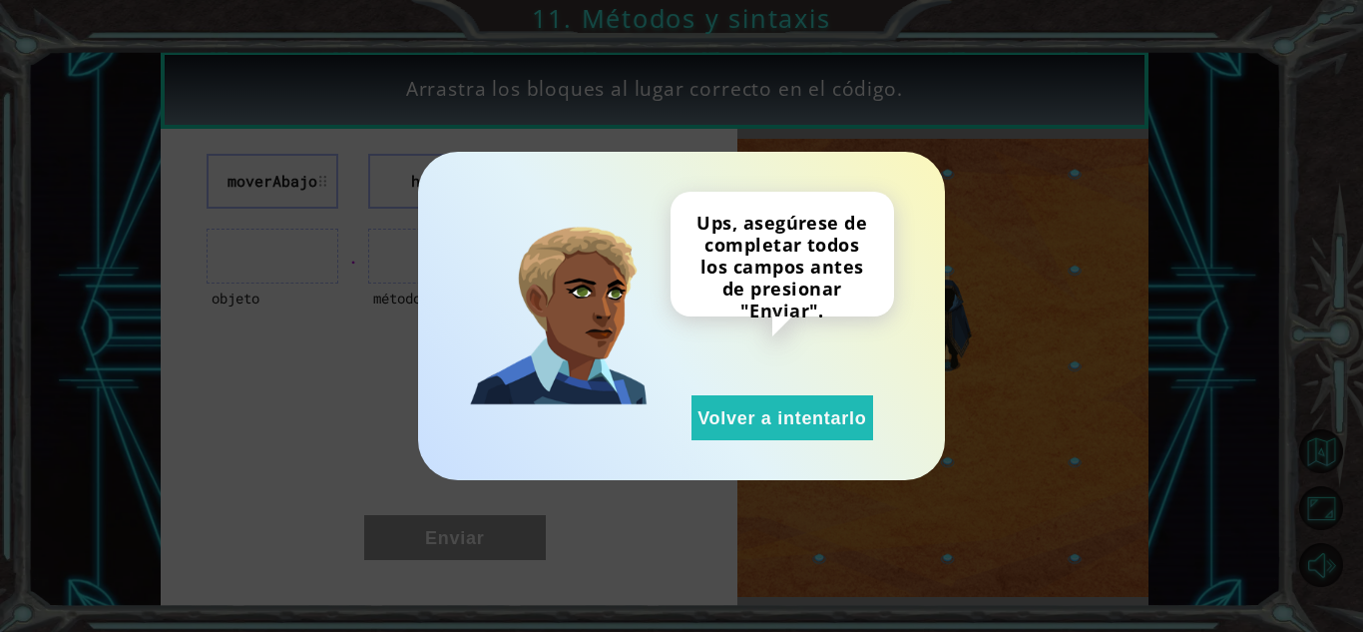
click at [380, 462] on div "Ups, asegúrese de completar todos los campos antes de presionar "Enviar". Volve…" at bounding box center [681, 316] width 1363 height 632
click at [762, 440] on div "Ups, asegúrese de completar todos los campos antes de presionar "Enviar". Volve…" at bounding box center [681, 316] width 527 height 328
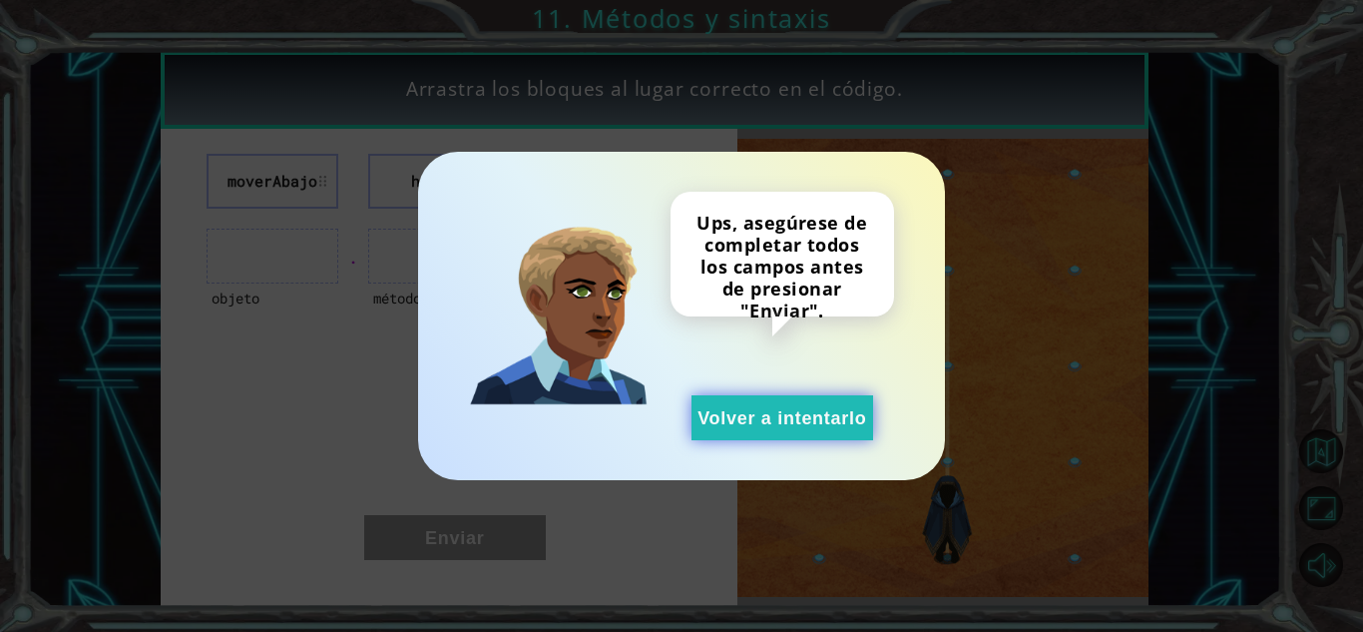
click at [756, 436] on button "Volver a intentarlo" at bounding box center [783, 417] width 182 height 45
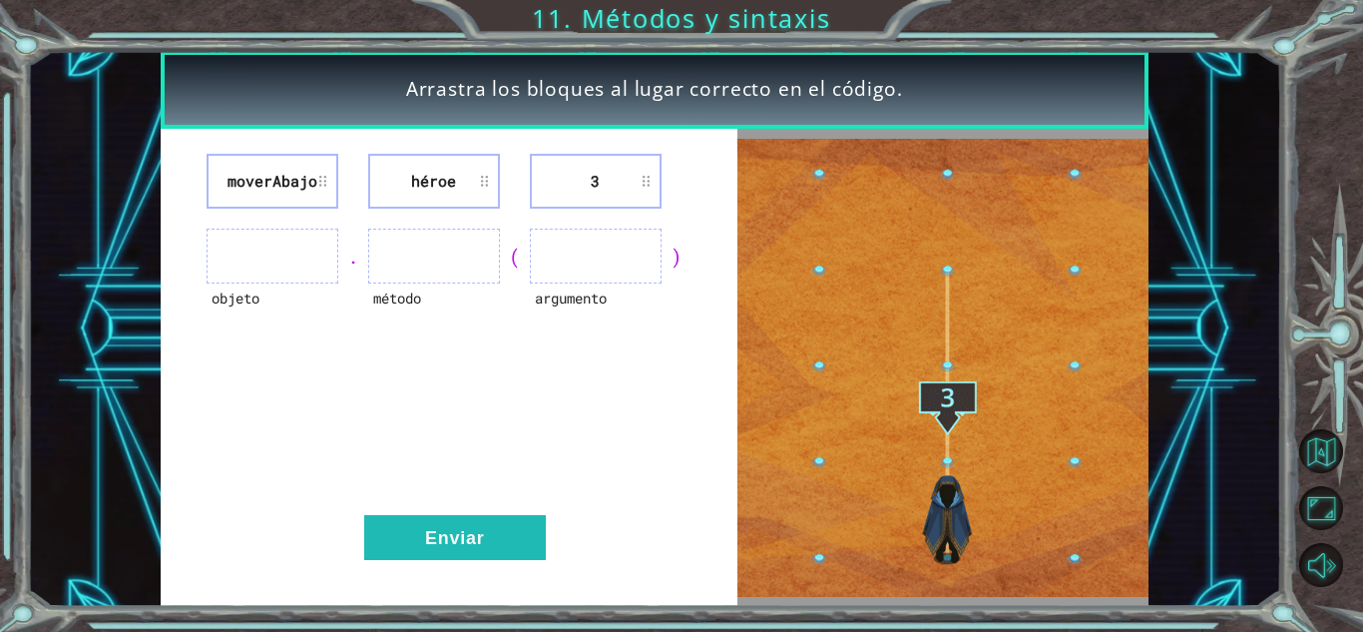
click at [679, 263] on font ")" at bounding box center [677, 256] width 12 height 25
click at [649, 259] on ul at bounding box center [596, 256] width 132 height 55
click at [478, 242] on ul at bounding box center [434, 256] width 132 height 55
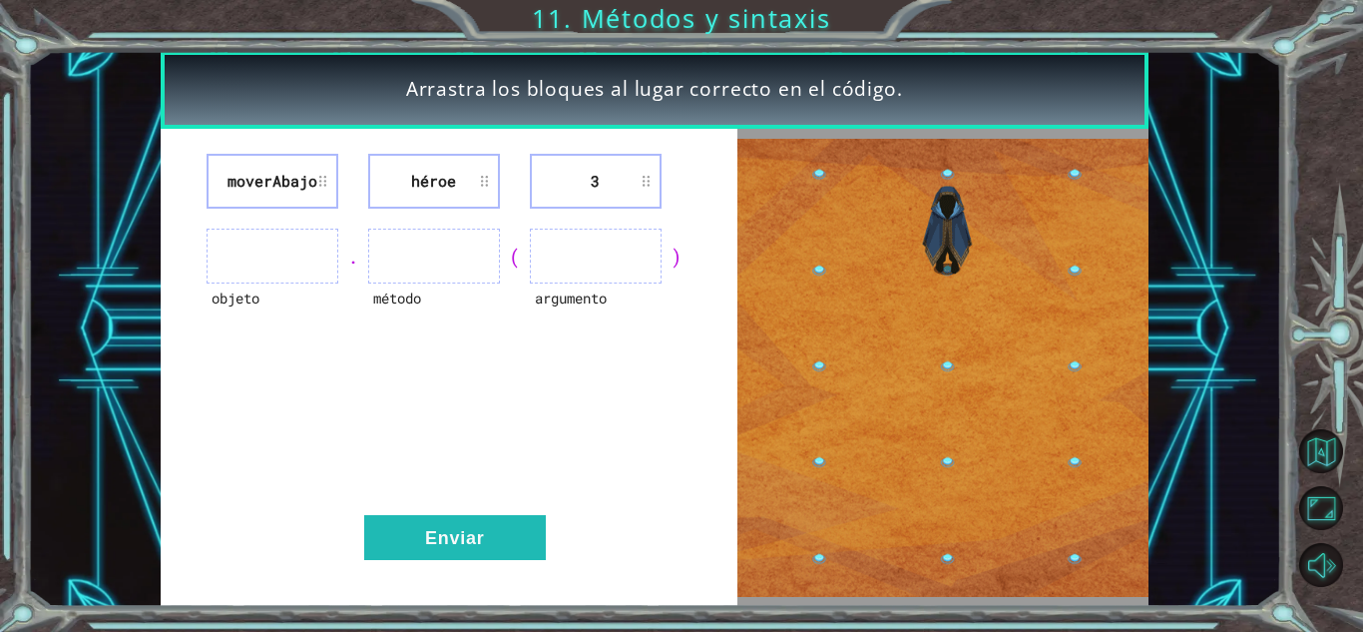
click at [340, 265] on div "." at bounding box center [353, 257] width 30 height 28
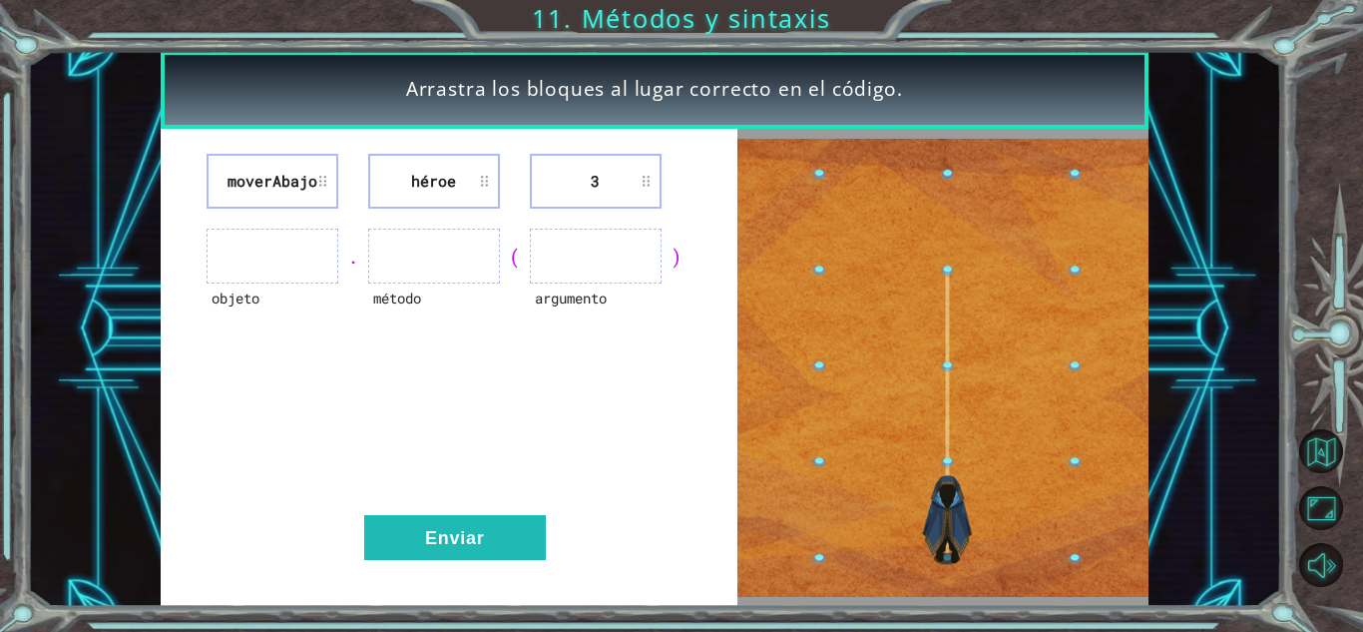
click at [306, 258] on ul at bounding box center [273, 256] width 132 height 55
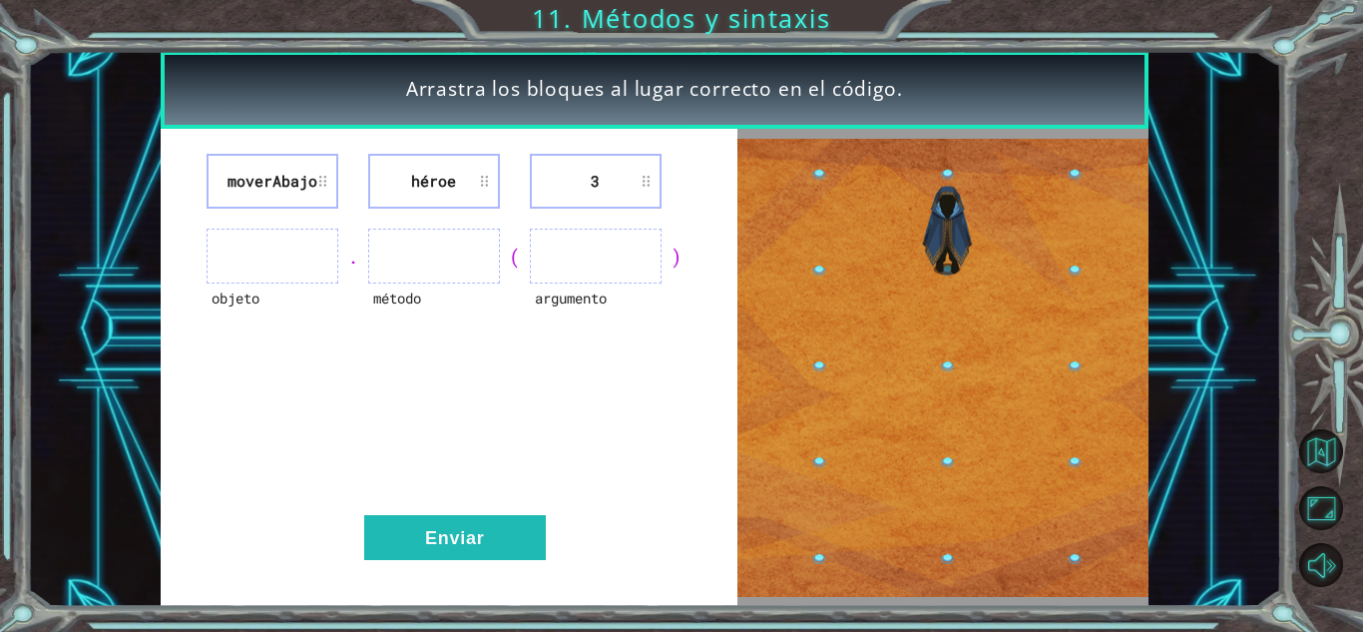
click at [306, 258] on ul at bounding box center [273, 256] width 132 height 55
click at [282, 164] on li "moverAbajo" at bounding box center [273, 181] width 132 height 55
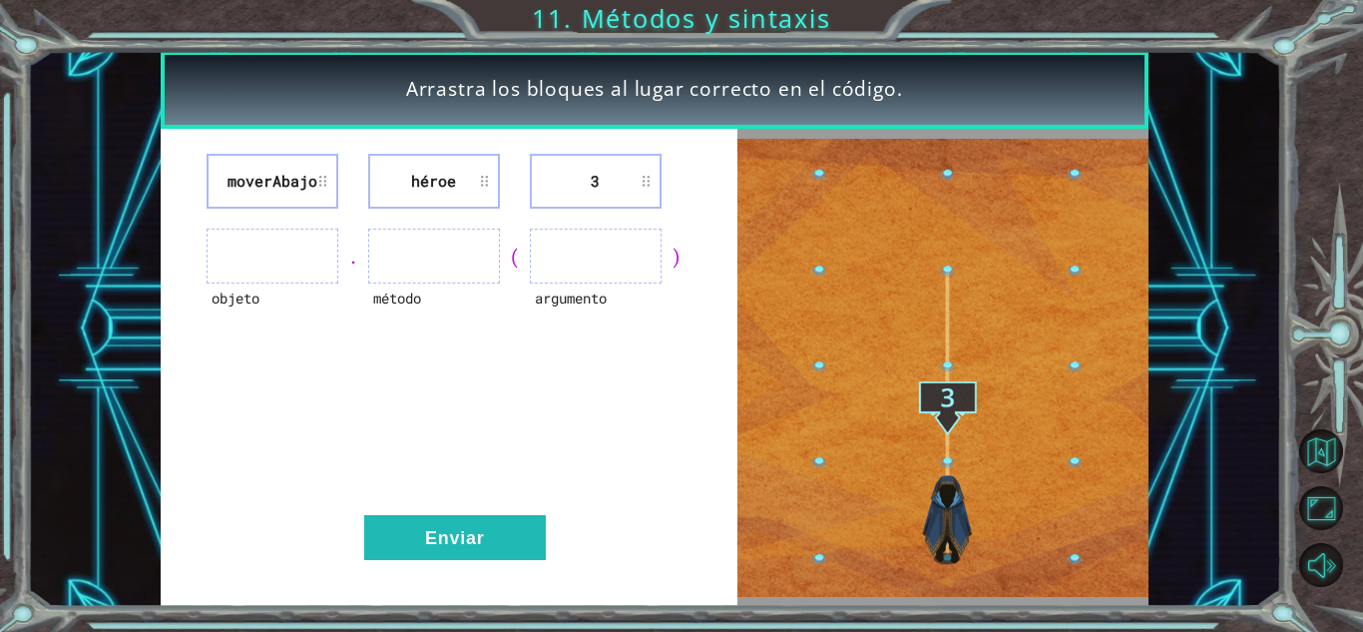
click at [282, 164] on li "moverAbajo" at bounding box center [273, 181] width 132 height 55
click at [254, 244] on ul at bounding box center [273, 256] width 132 height 55
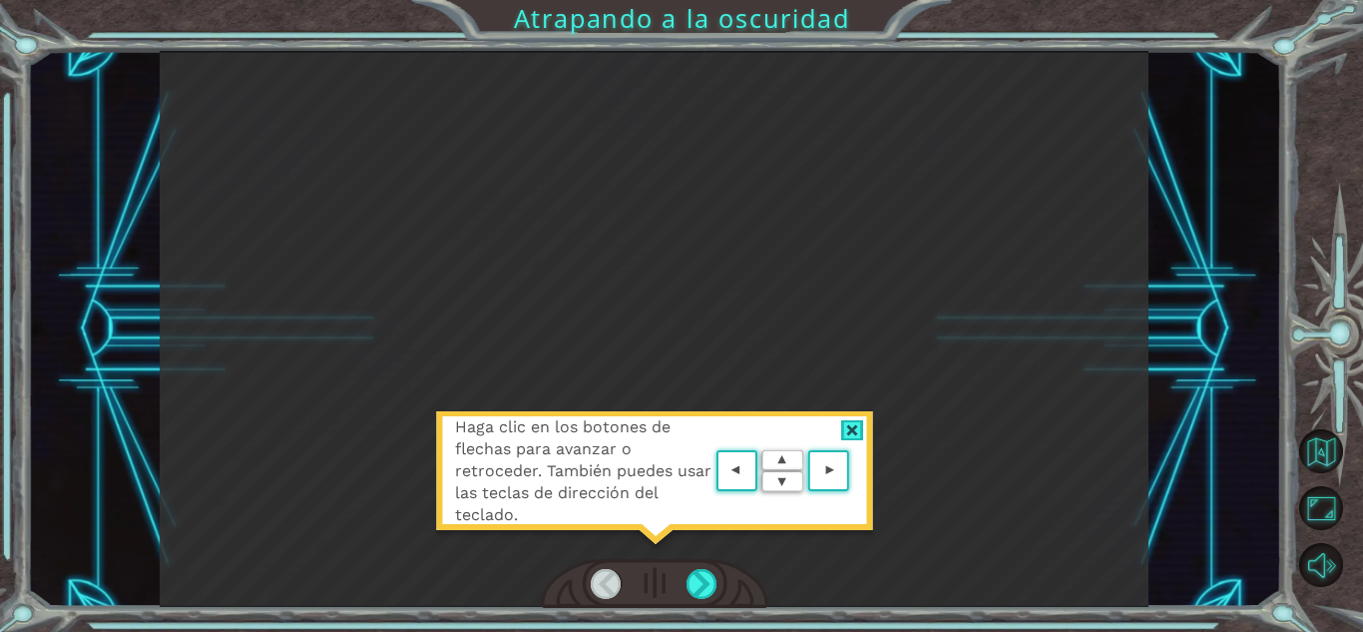
click at [1128, 234] on div "Haga clic en los botones de flechas para avanzar o retroceder. También puedes u…" at bounding box center [654, 329] width 989 height 556
click at [854, 471] on area at bounding box center [854, 471] width 0 height 0
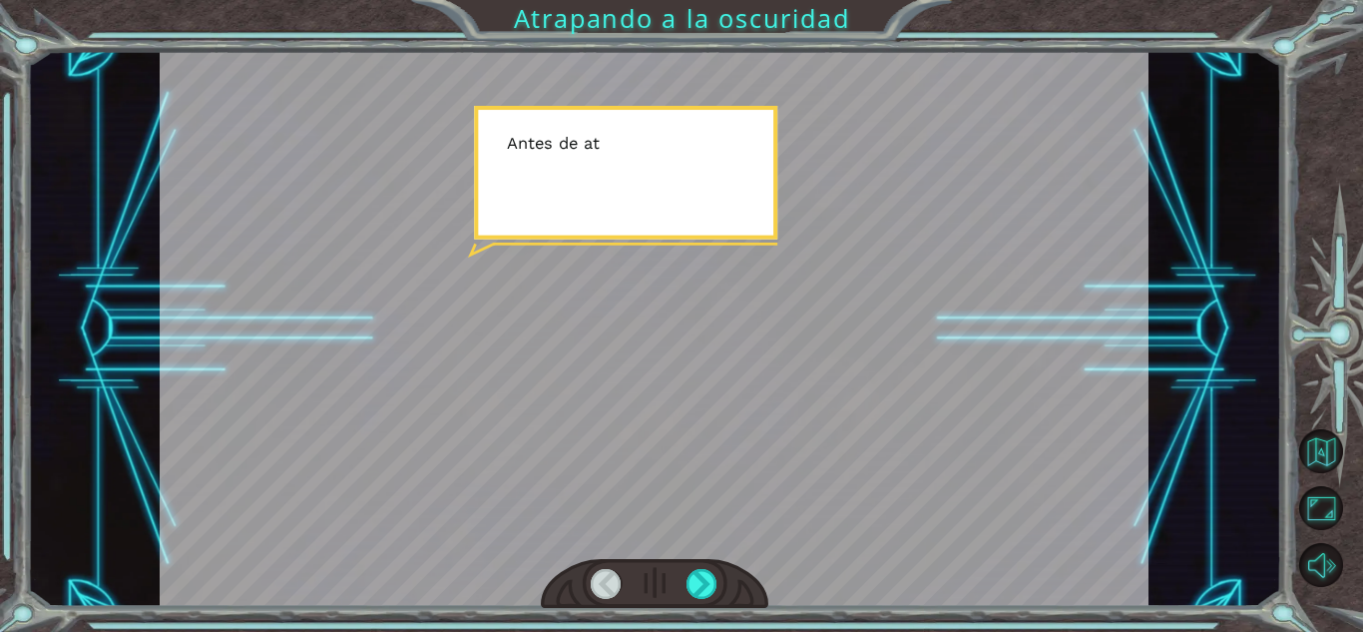
click at [838, 472] on div at bounding box center [654, 329] width 989 height 556
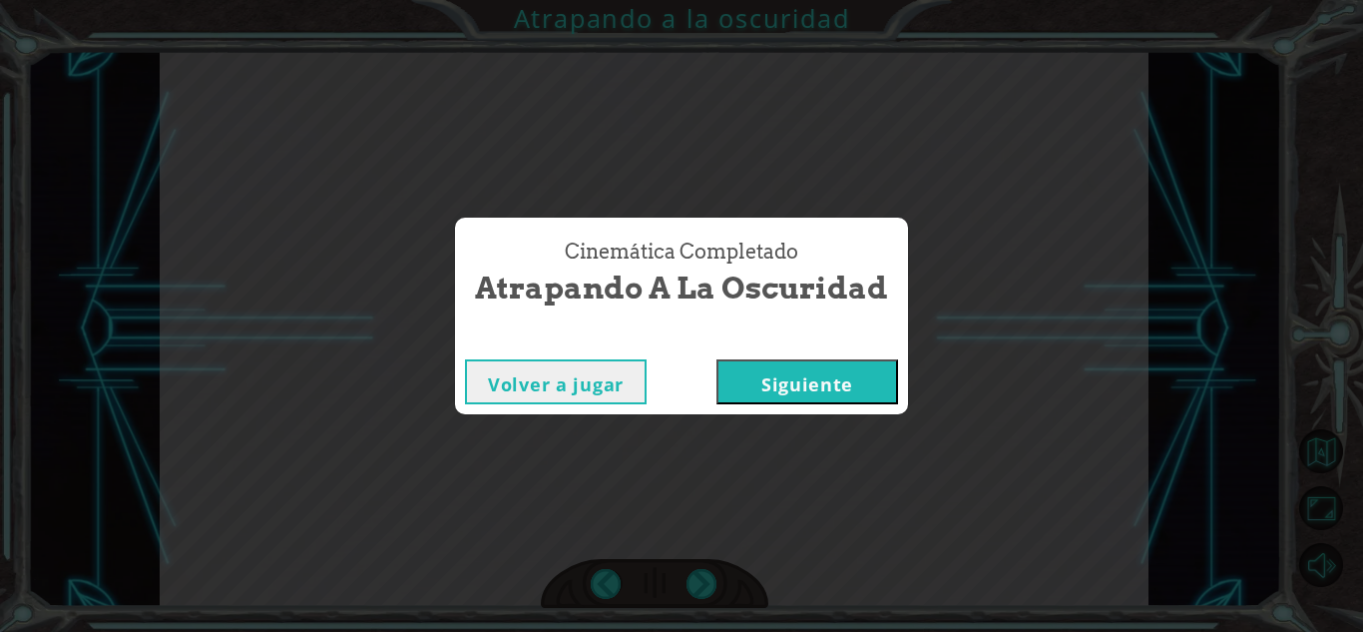
click at [817, 391] on font "Siguiente" at bounding box center [808, 384] width 92 height 24
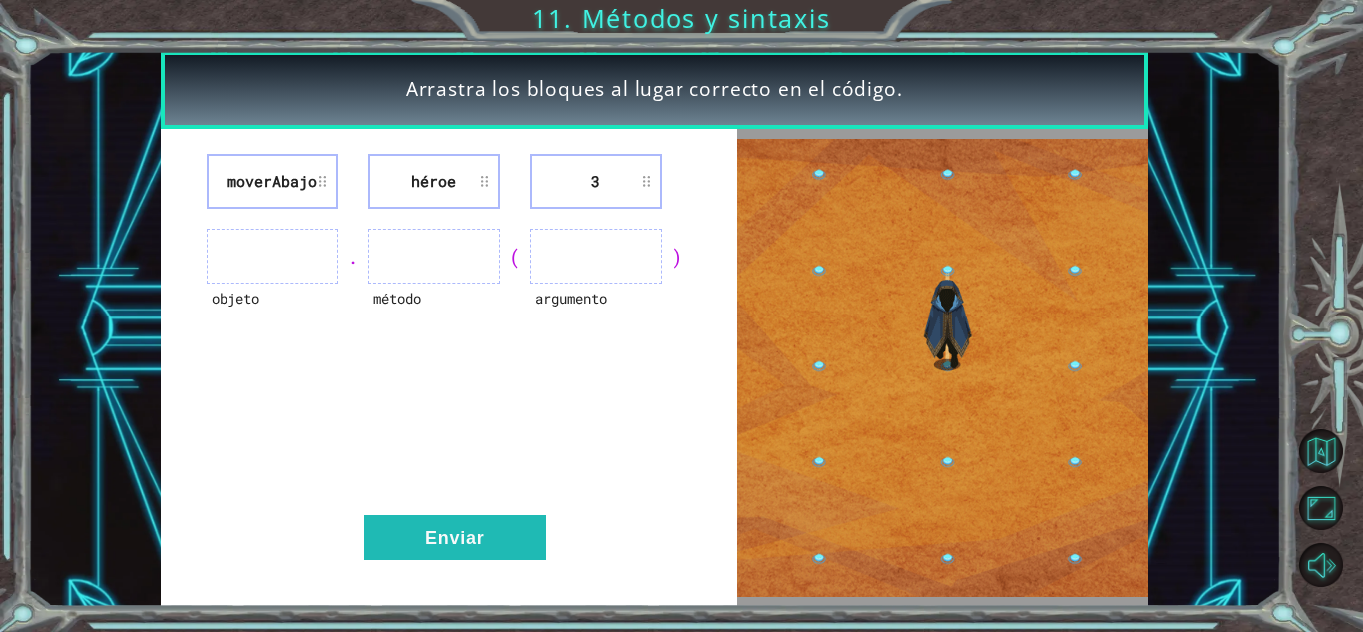
click at [615, 192] on li "3" at bounding box center [596, 181] width 132 height 55
click at [589, 173] on li "3" at bounding box center [596, 181] width 132 height 55
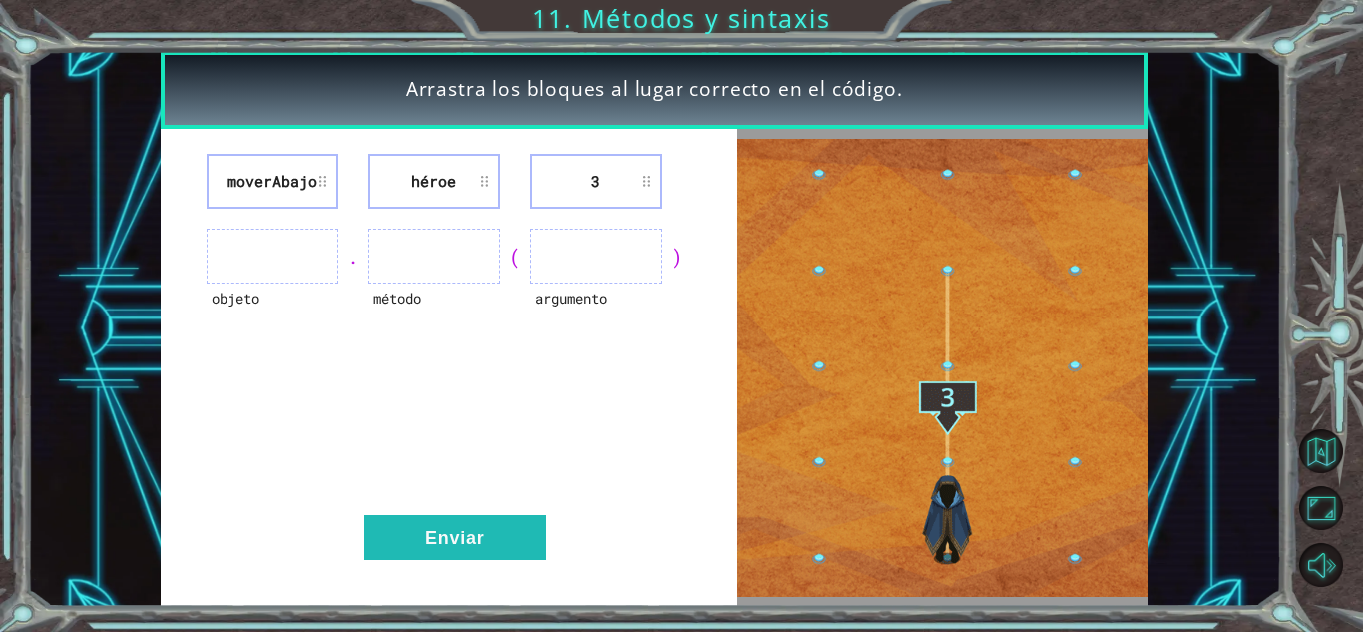
click at [814, 175] on img at bounding box center [943, 368] width 411 height 459
click at [546, 219] on div "moverAbajo héroe 3 objeto . método ( argumento ) Enviar" at bounding box center [449, 368] width 577 height 478
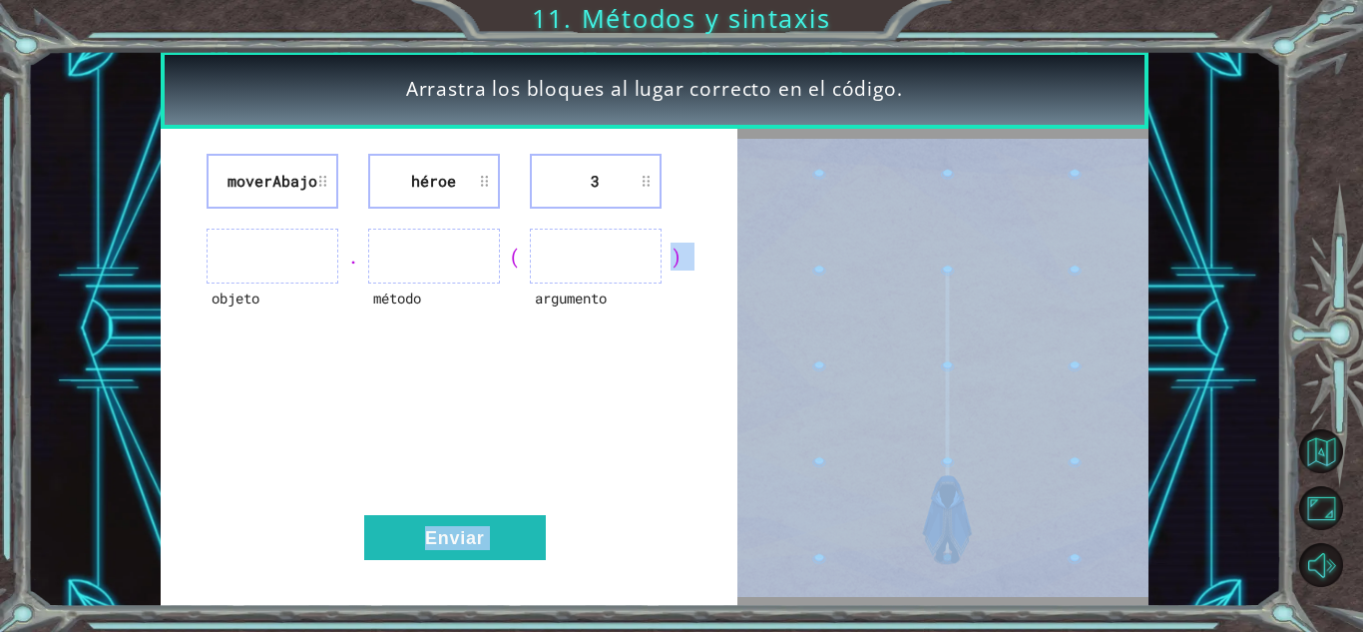
drag, startPoint x: 563, startPoint y: 239, endPoint x: 763, endPoint y: 256, distance: 200.3
click at [763, 256] on div "moverAbajo héroe 3 objeto . método ( argumento ) Enviar" at bounding box center [655, 368] width 988 height 478
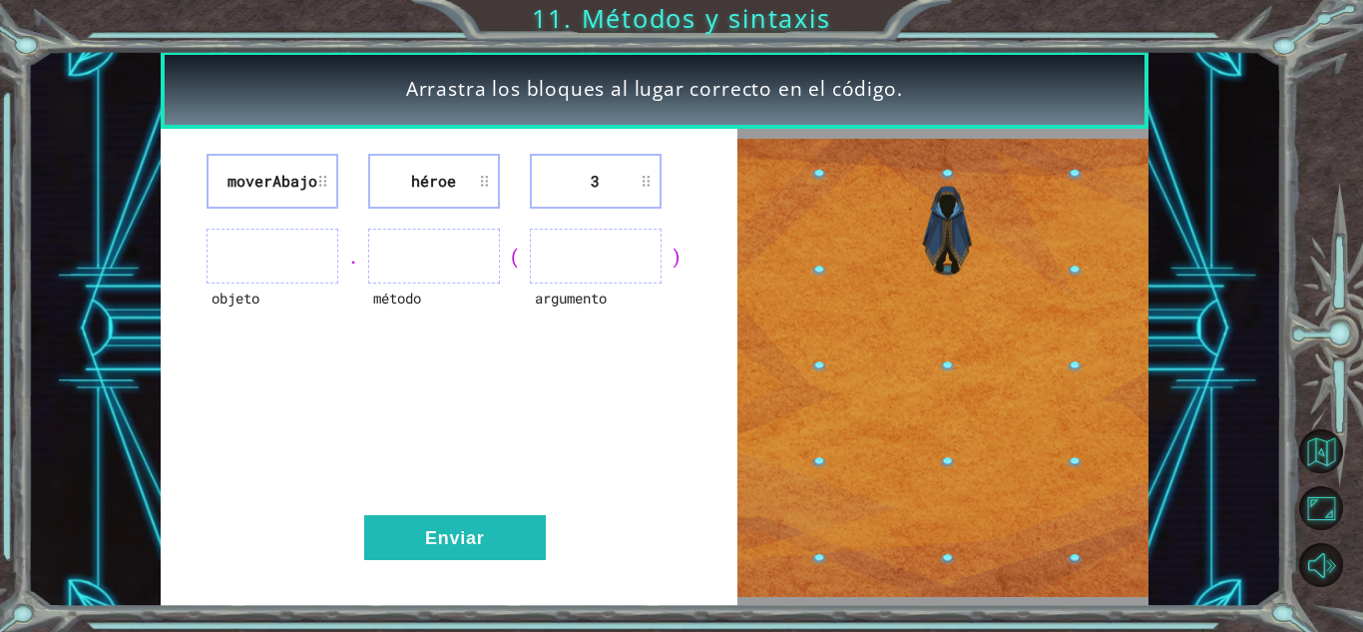
drag, startPoint x: 589, startPoint y: 197, endPoint x: 761, endPoint y: 229, distance: 174.6
drag, startPoint x: 761, startPoint y: 229, endPoint x: 616, endPoint y: 179, distance: 153.1
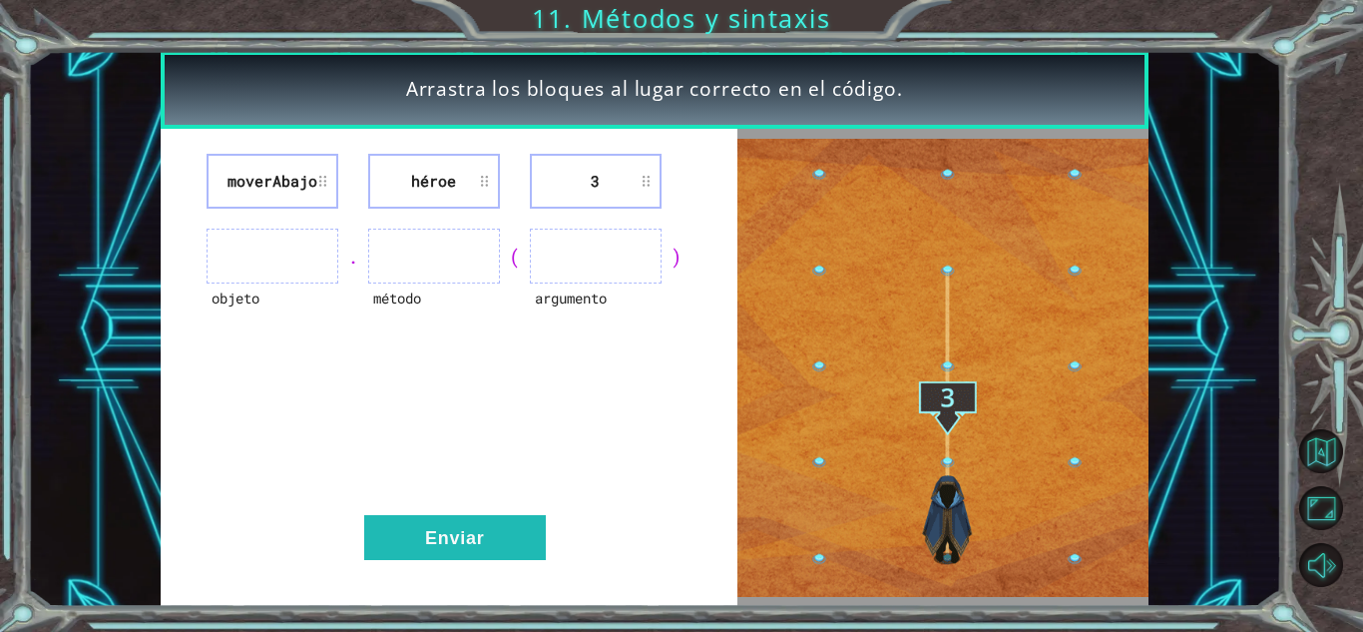
drag, startPoint x: 616, startPoint y: 179, endPoint x: 746, endPoint y: 191, distance: 130.3
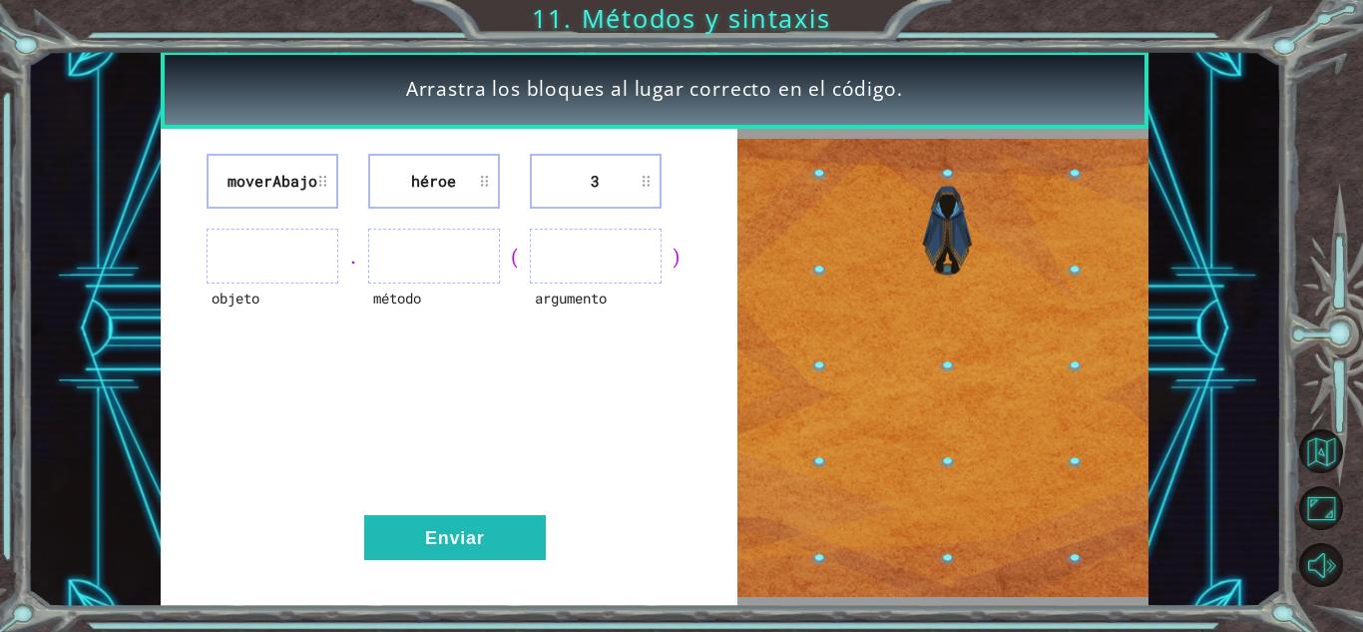
drag, startPoint x: 746, startPoint y: 191, endPoint x: 639, endPoint y: 175, distance: 108.0
click at [639, 175] on li "3" at bounding box center [596, 181] width 132 height 55
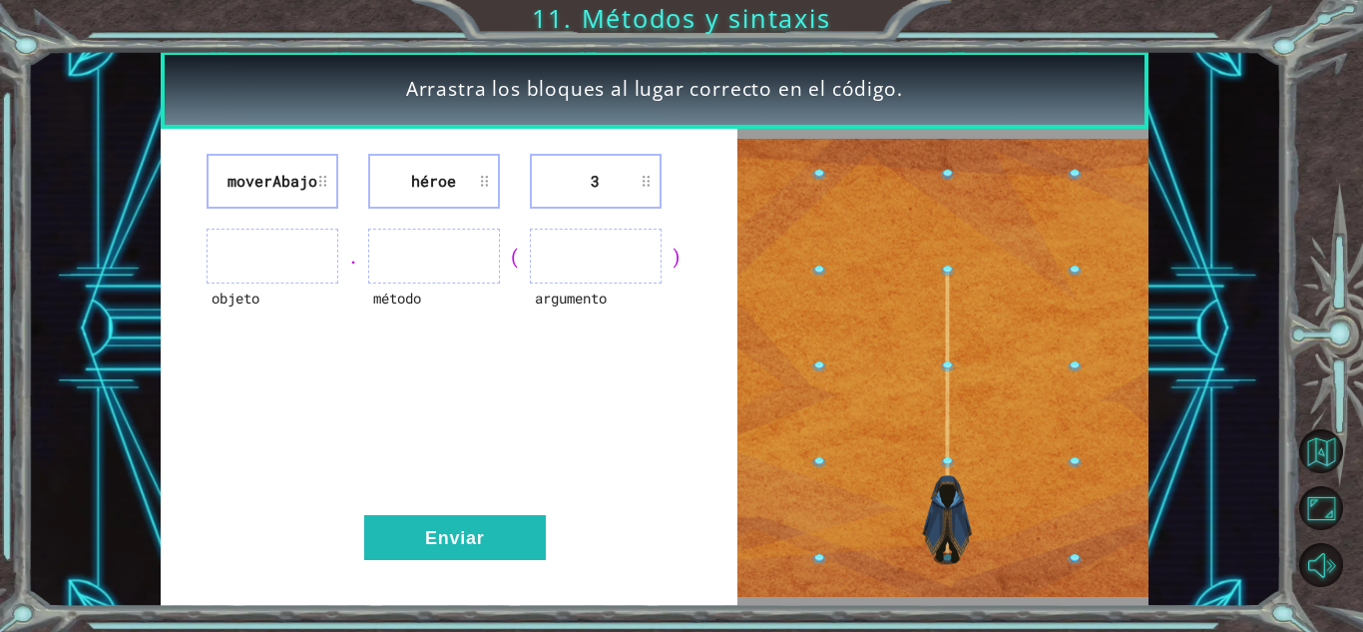
drag, startPoint x: 484, startPoint y: 183, endPoint x: 837, endPoint y: 317, distance: 378.1
drag, startPoint x: 837, startPoint y: 317, endPoint x: 300, endPoint y: 172, distance: 556.4
click at [300, 172] on font "moverAbajo" at bounding box center [273, 181] width 90 height 20
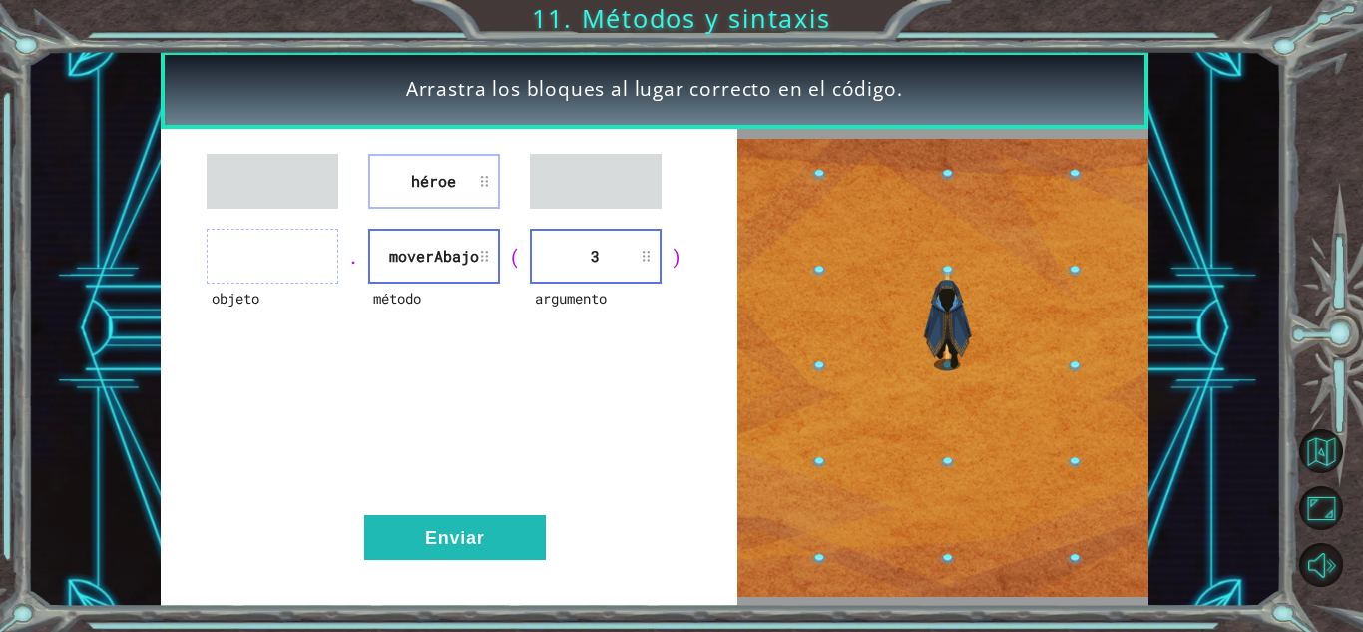
drag, startPoint x: 440, startPoint y: 191, endPoint x: 201, endPoint y: 342, distance: 283.5
drag, startPoint x: 201, startPoint y: 342, endPoint x: 418, endPoint y: 151, distance: 289.9
click at [418, 151] on div "héroe objeto . método moverAbajo ( argumento 3 ) Enviar" at bounding box center [449, 368] width 577 height 478
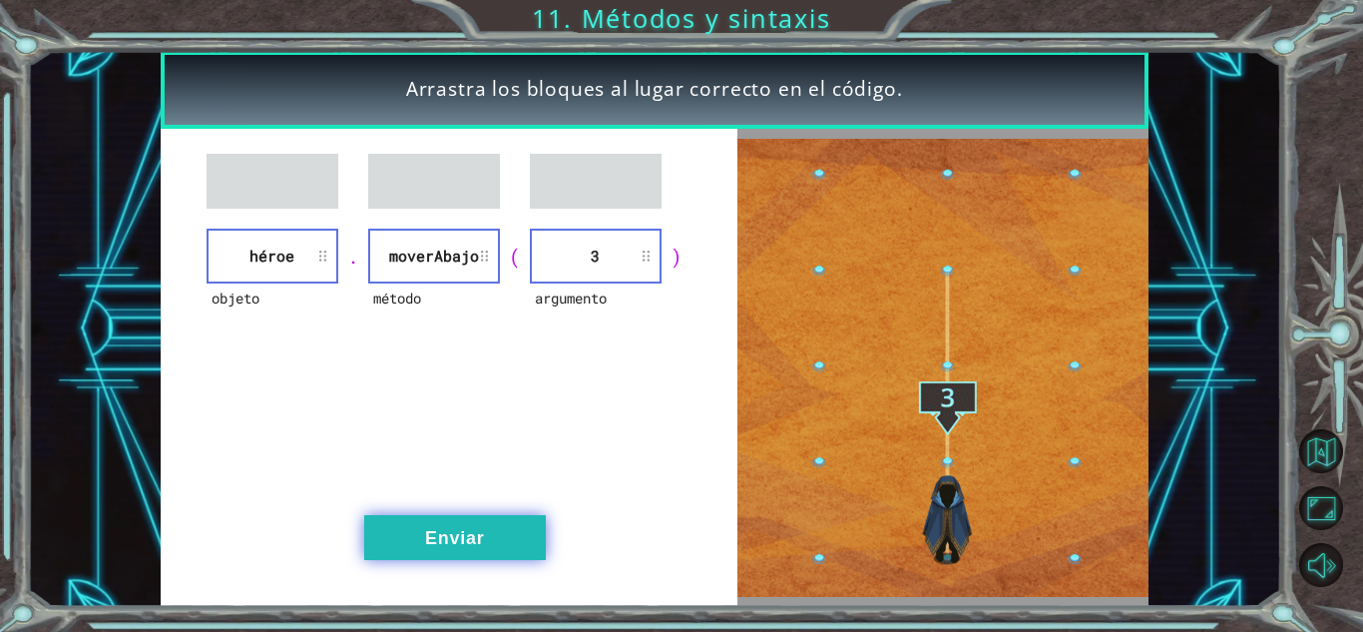
click at [437, 517] on button "Enviar" at bounding box center [455, 537] width 182 height 45
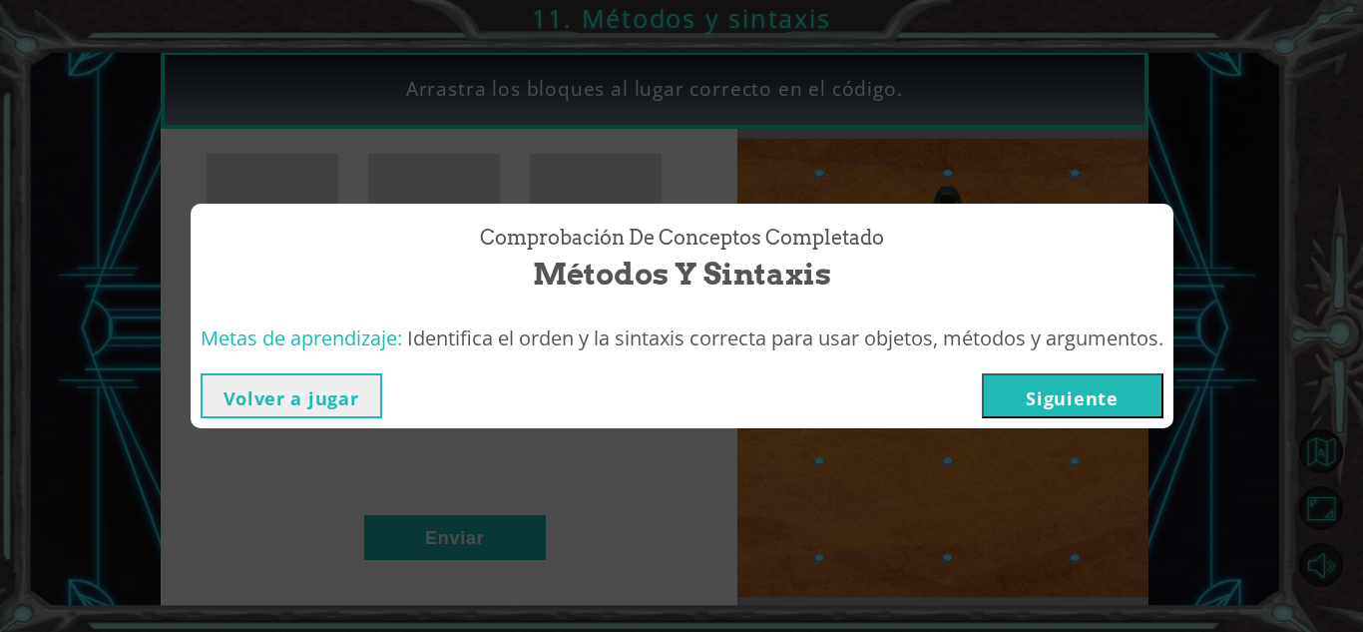
click at [1049, 398] on font "Siguiente" at bounding box center [1072, 398] width 92 height 24
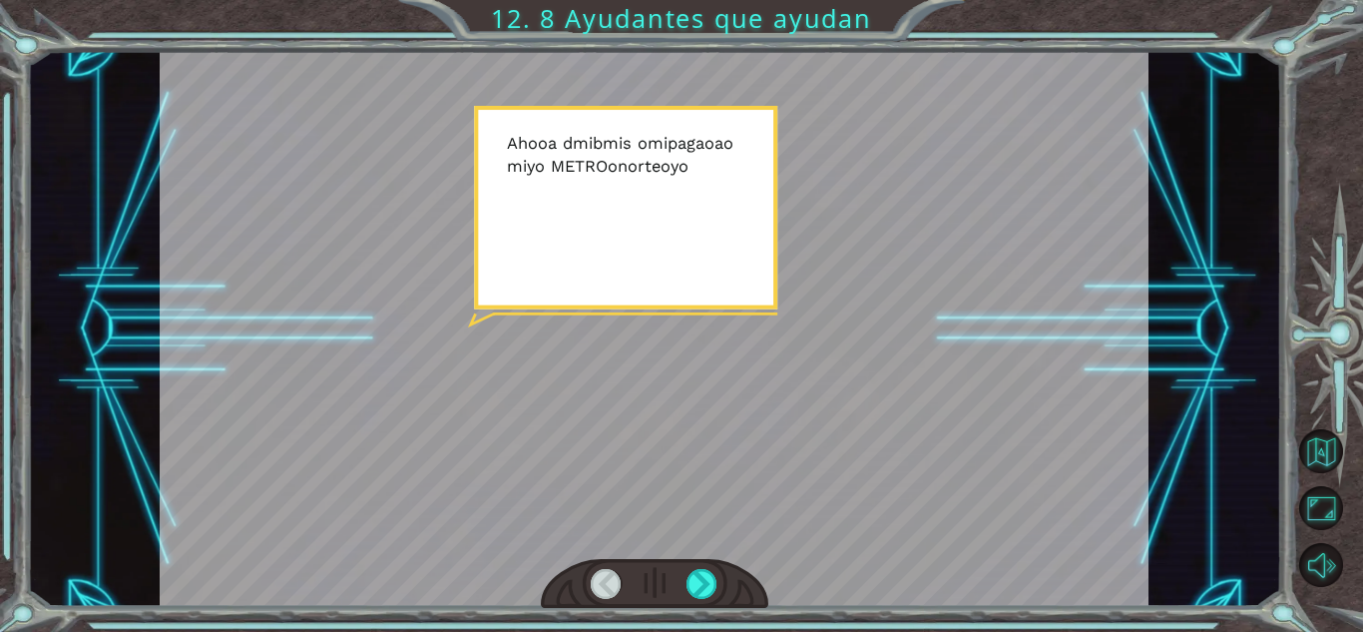
click at [1049, 398] on div at bounding box center [654, 329] width 989 height 556
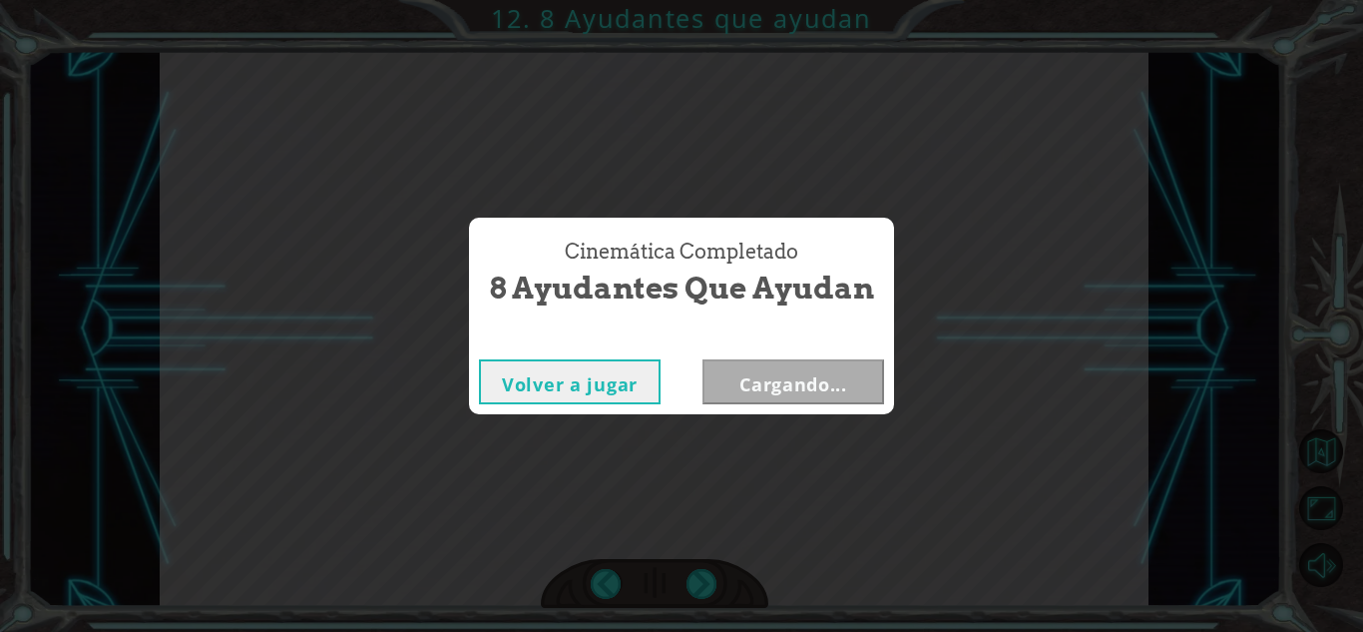
click at [800, 394] on font "Cargando..." at bounding box center [794, 384] width 108 height 24
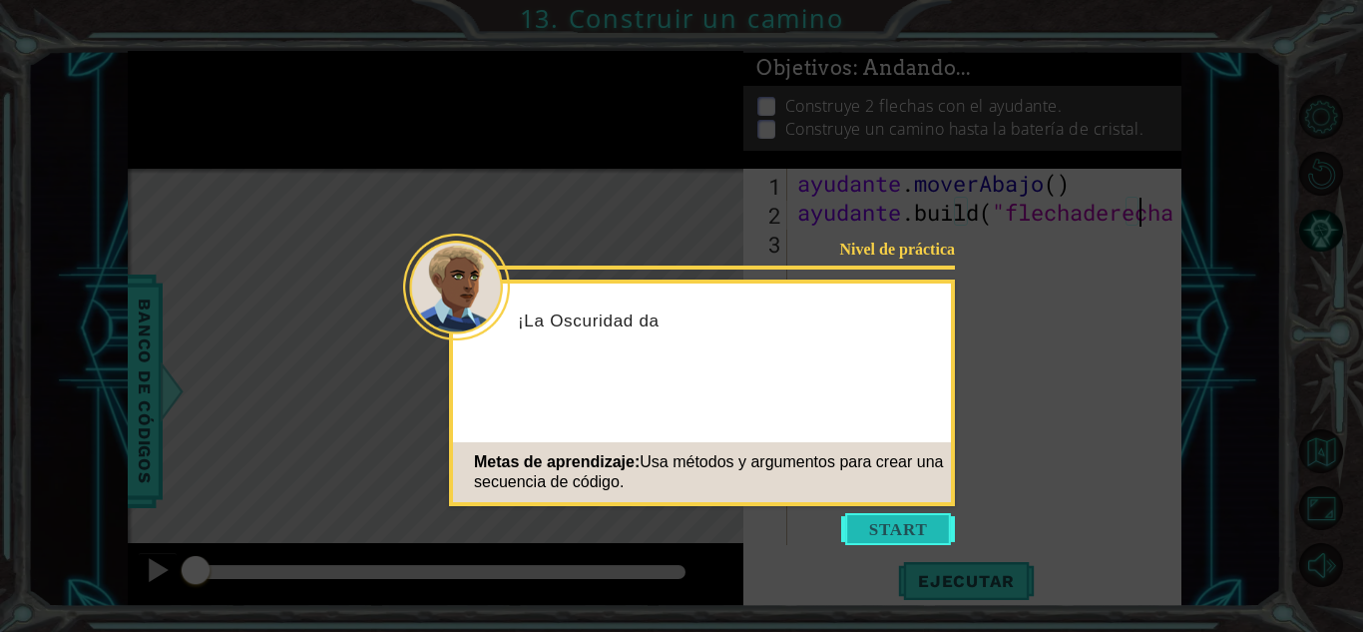
click at [886, 528] on button "Comenzar" at bounding box center [898, 529] width 114 height 32
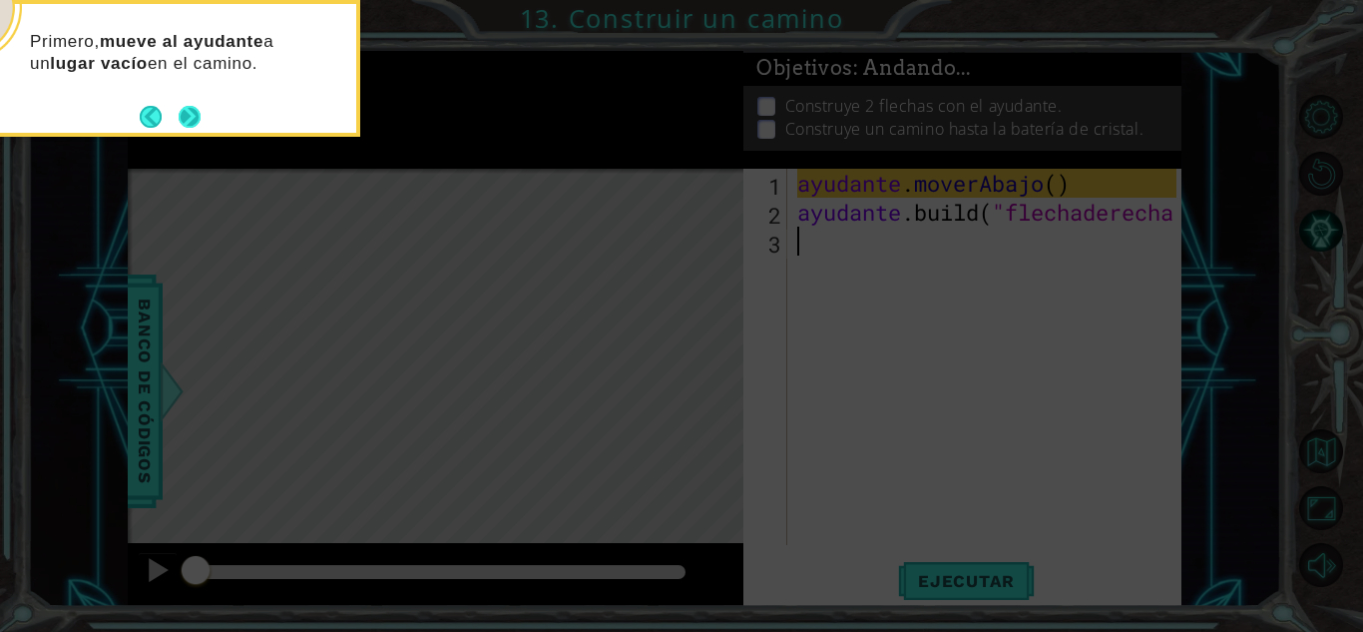
click at [187, 123] on button "Próximo" at bounding box center [190, 117] width 22 height 22
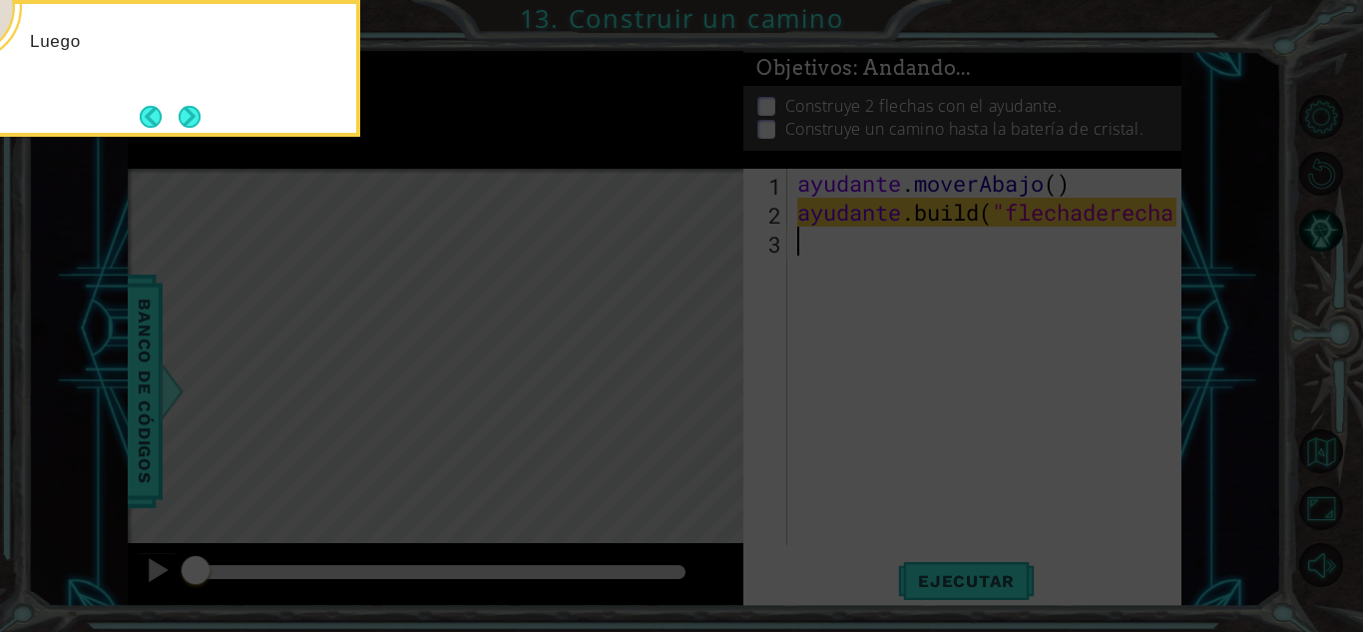
click at [187, 123] on button "Próximo" at bounding box center [190, 117] width 22 height 22
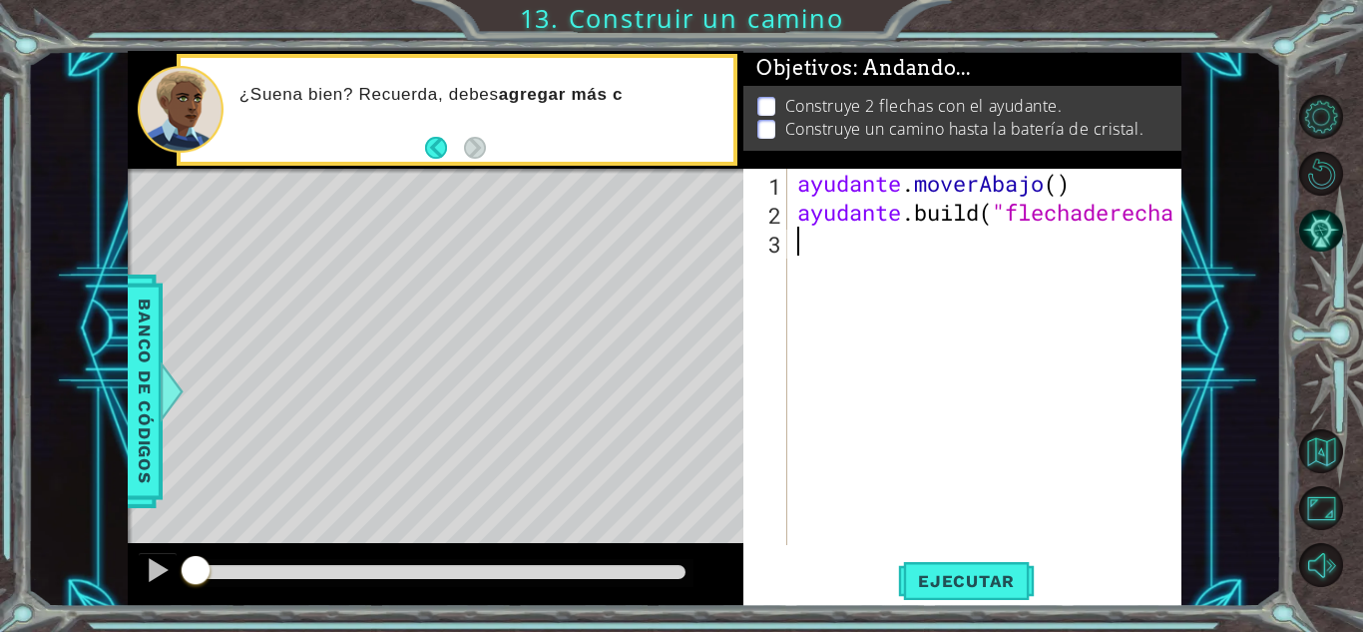
click at [490, 145] on div "¿Suena bien? Recuerda, [PERSON_NAME] agregar más c" at bounding box center [480, 109] width 508 height 71
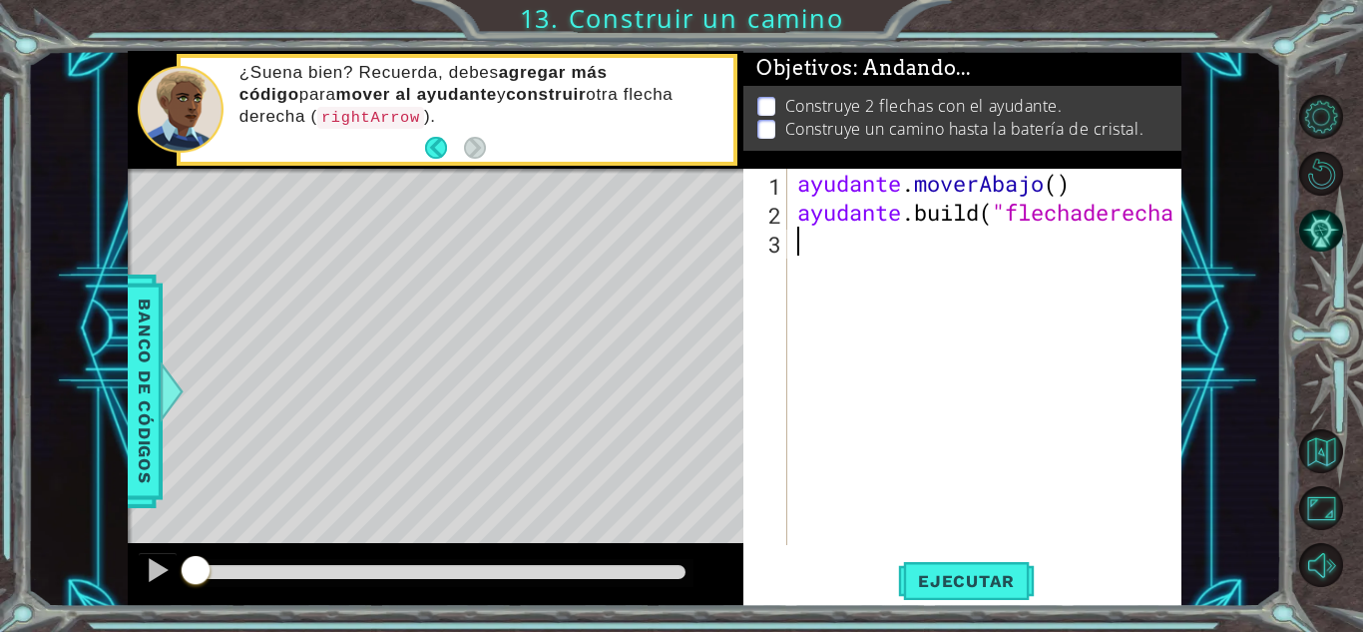
click at [859, 252] on div "ayudante . moverAbajo ( ) ayudante .build ( "flechaderecha " )" at bounding box center [989, 386] width 393 height 434
click at [943, 576] on font "Ejecutar" at bounding box center [966, 581] width 97 height 20
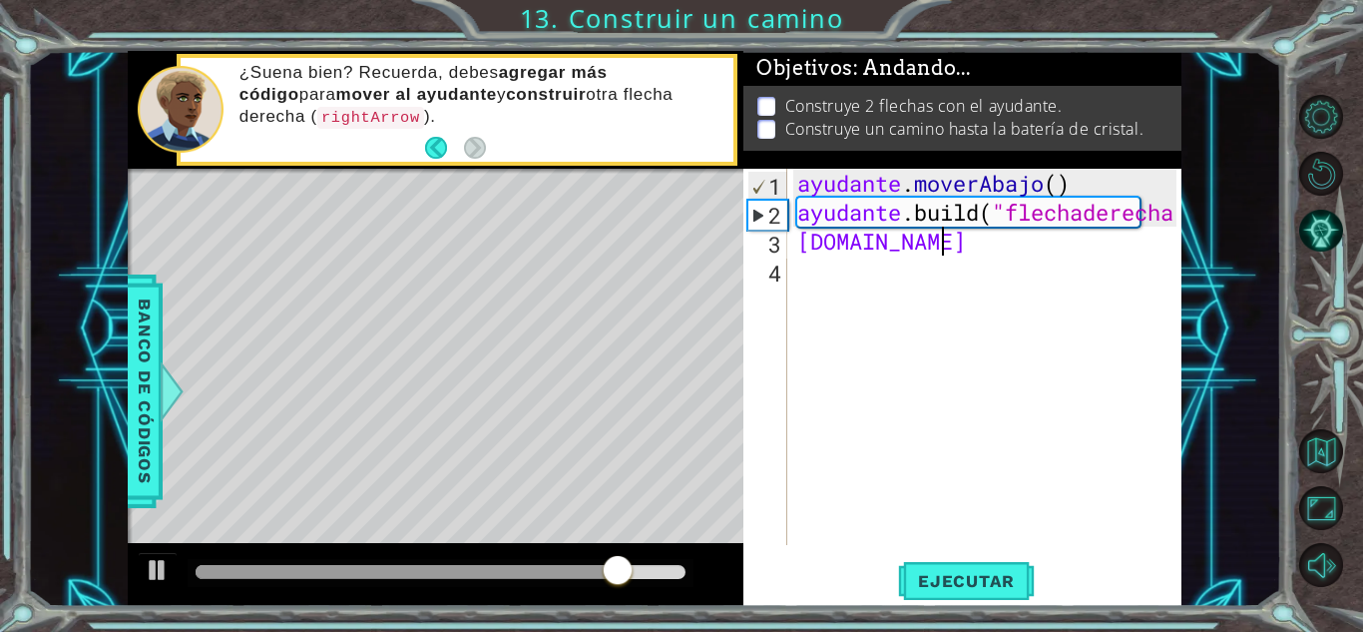
scroll to position [0, 6]
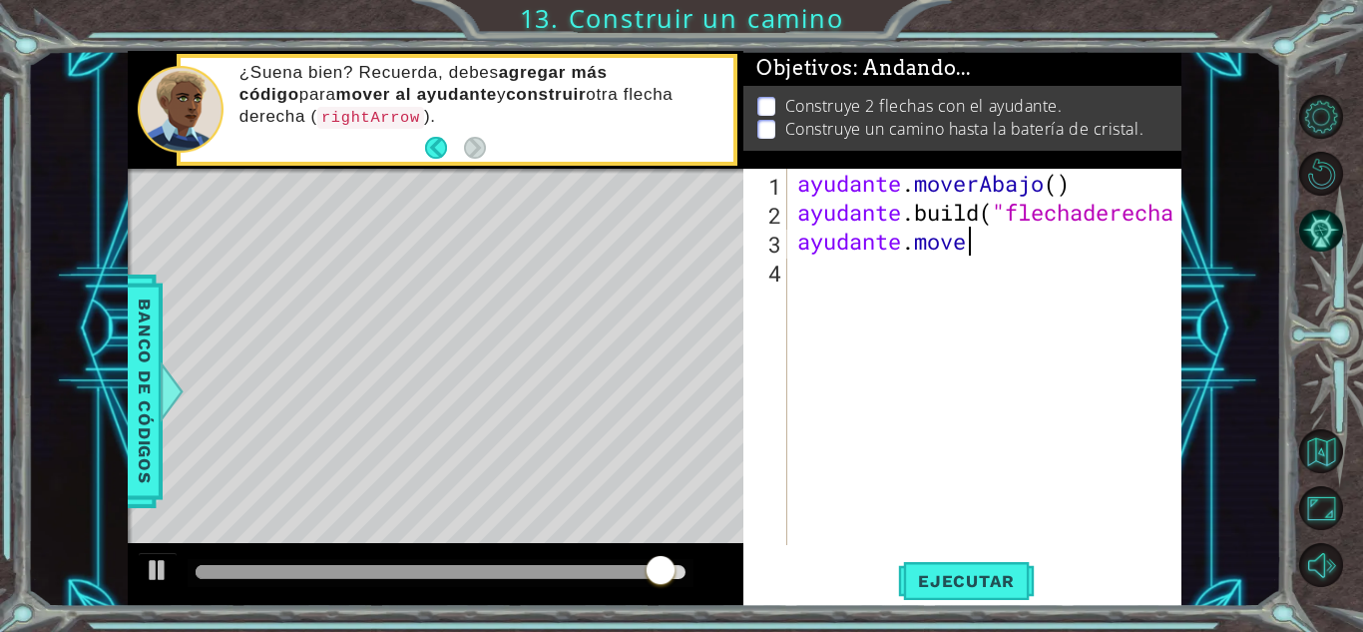
type textarea "ayudante.mover"
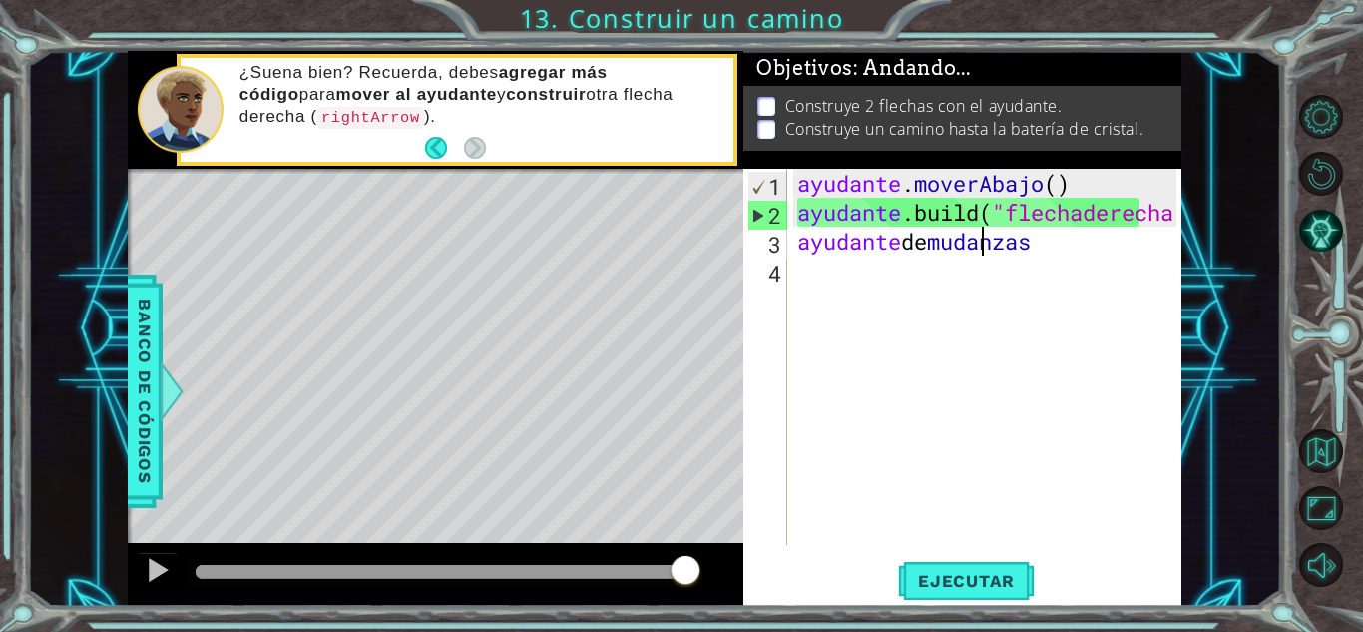
scroll to position [0, 0]
click at [1094, 251] on div "ayudante . moverAbajo ( ) ayudante .build ( "flechaderecha " ) ayudante de muda…" at bounding box center [989, 386] width 393 height 434
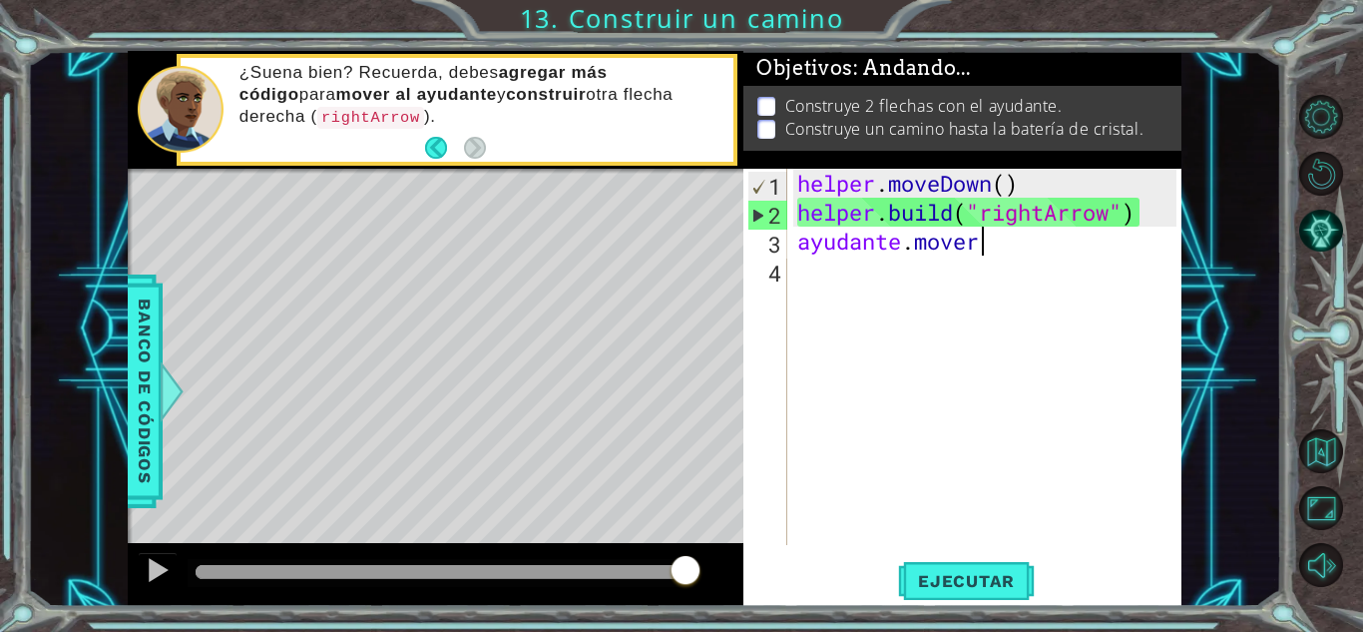
click at [990, 255] on div "helper . moveDown ( ) helper . build ( "rightArrow" ) ayudante . mover" at bounding box center [989, 386] width 393 height 434
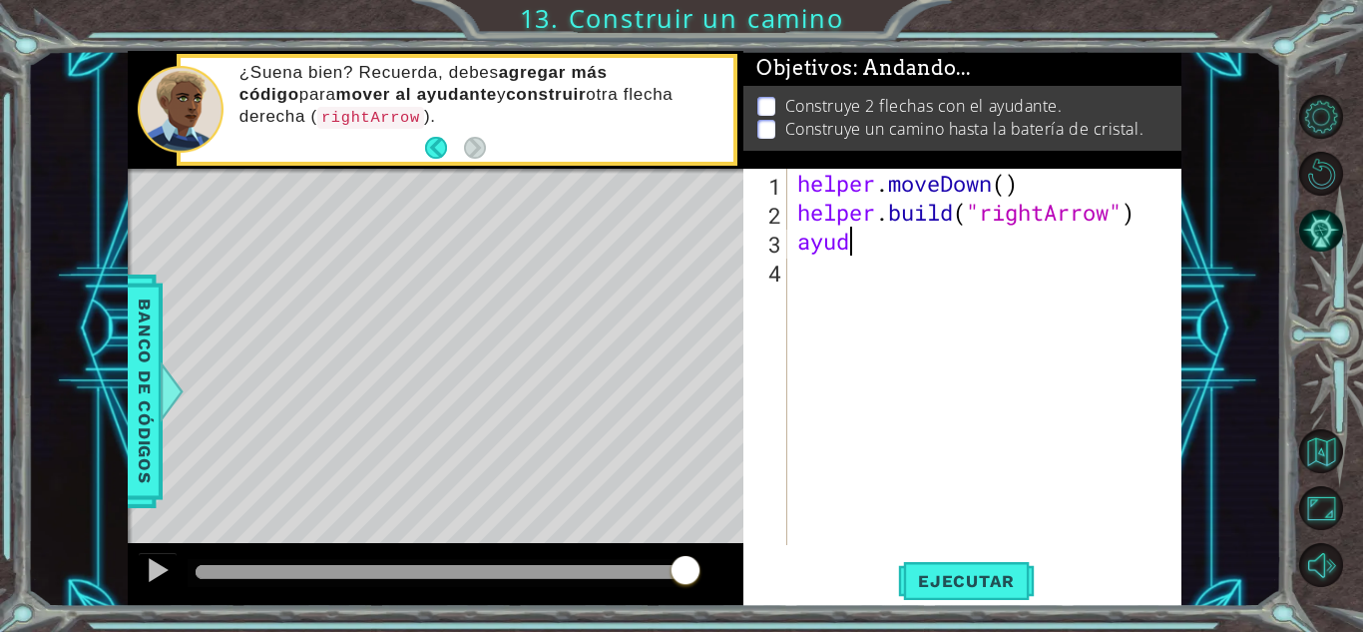
type textarea "a"
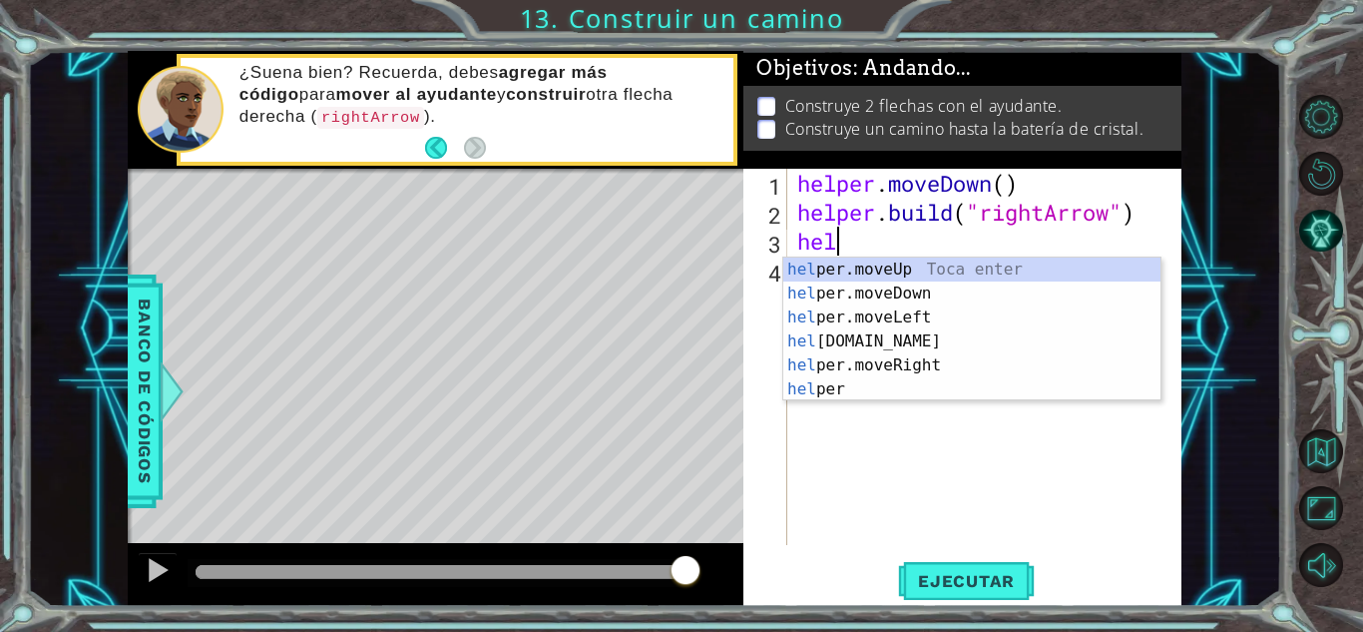
scroll to position [0, 1]
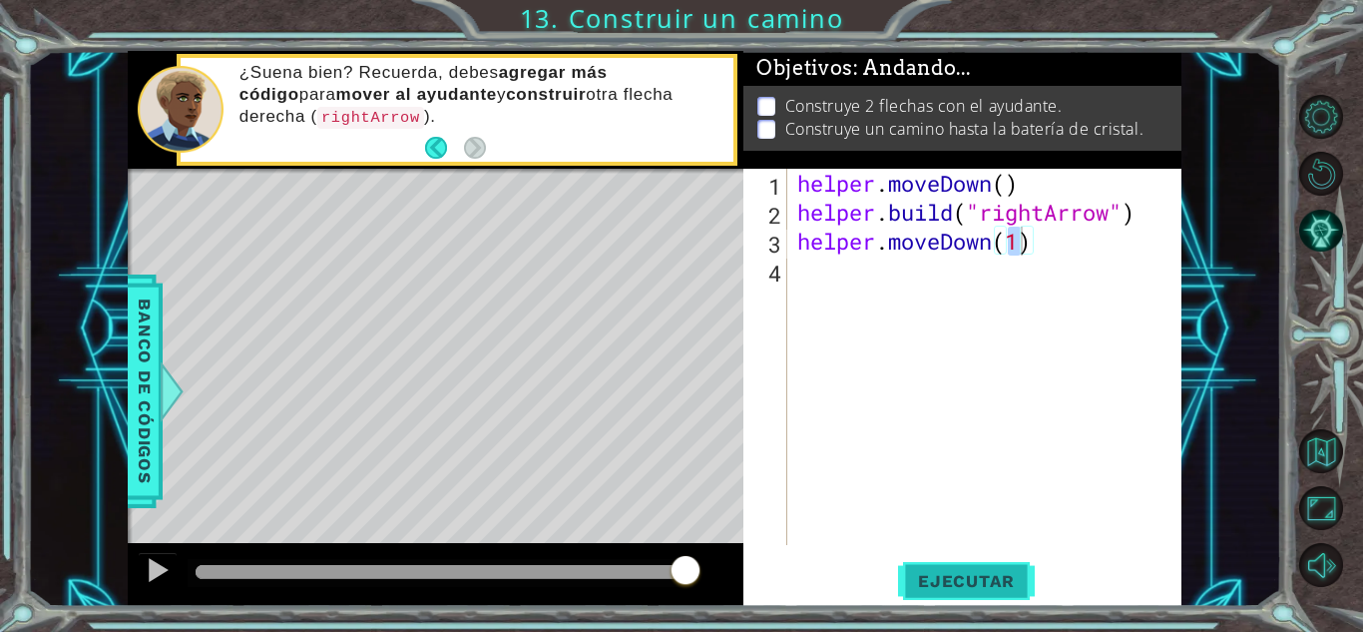
click at [945, 584] on span "Ejecutar" at bounding box center [966, 581] width 137 height 20
click at [970, 594] on button "Ejecutar" at bounding box center [966, 581] width 137 height 44
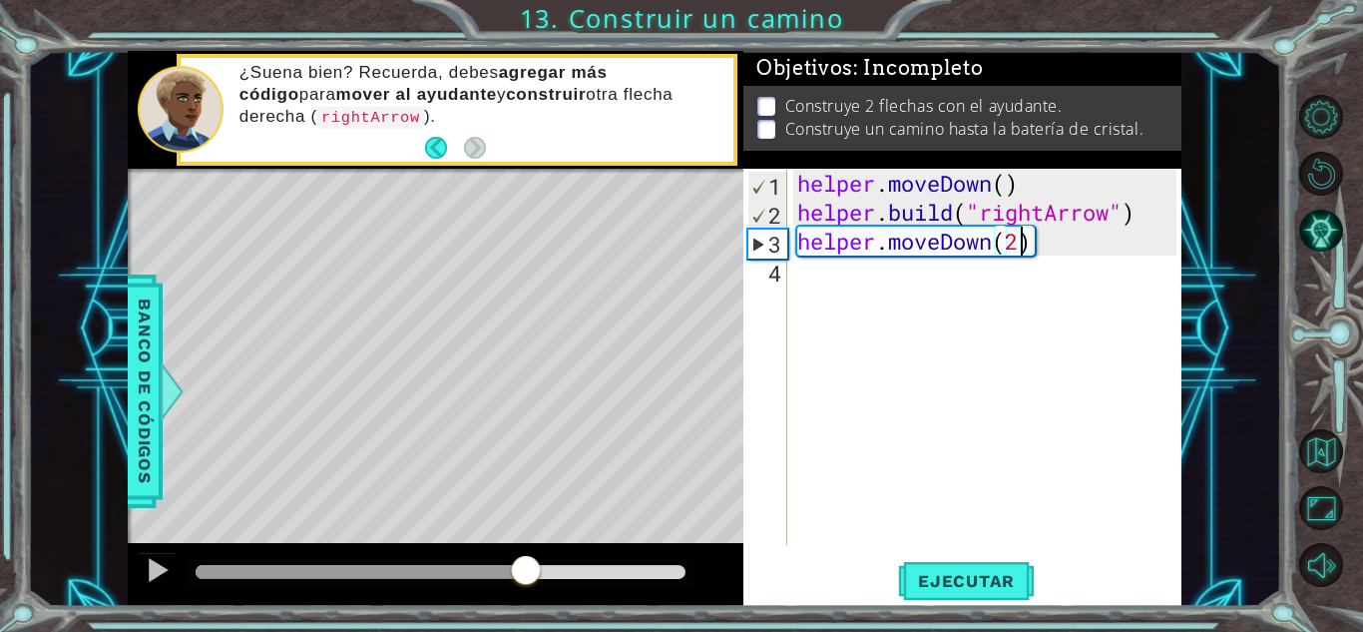
click at [526, 567] on div at bounding box center [441, 572] width 490 height 14
drag, startPoint x: 526, startPoint y: 567, endPoint x: 585, endPoint y: 568, distance: 58.9
click at [585, 568] on div at bounding box center [441, 572] width 490 height 14
click at [150, 569] on div at bounding box center [158, 570] width 26 height 26
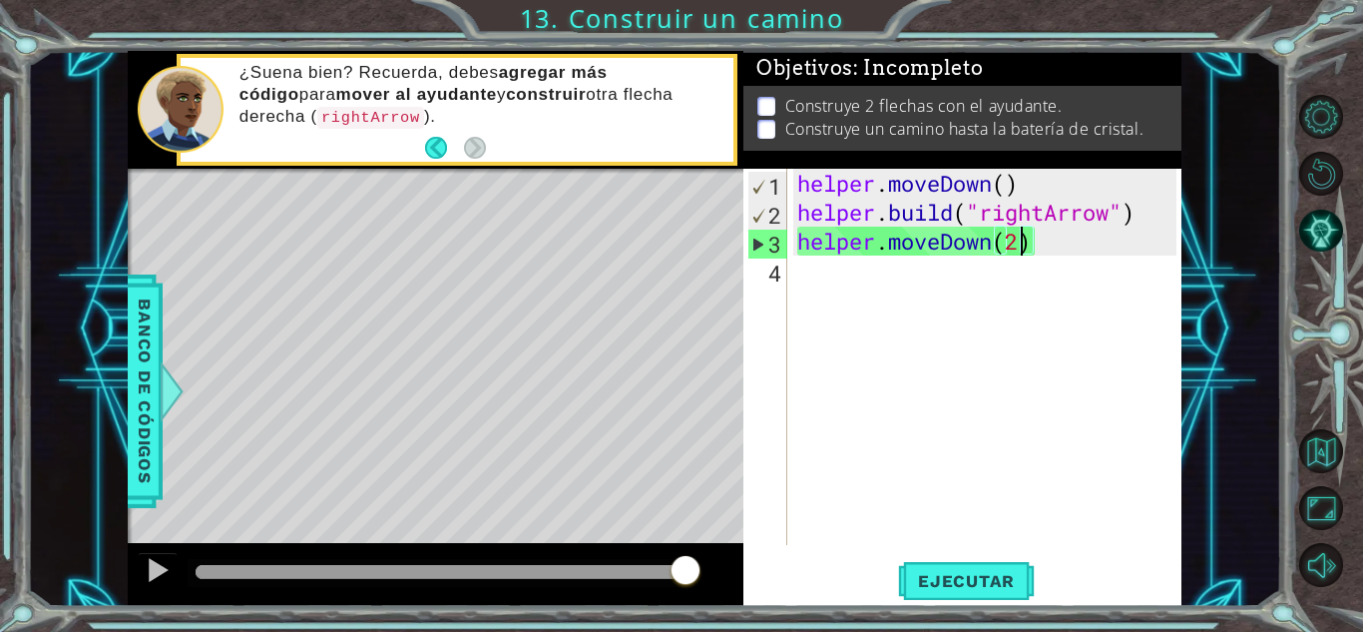
click at [1064, 242] on div "helper . moveDown ( ) helper . build ( "rightArrow" ) helper . moveDown ( 2 )" at bounding box center [989, 386] width 393 height 434
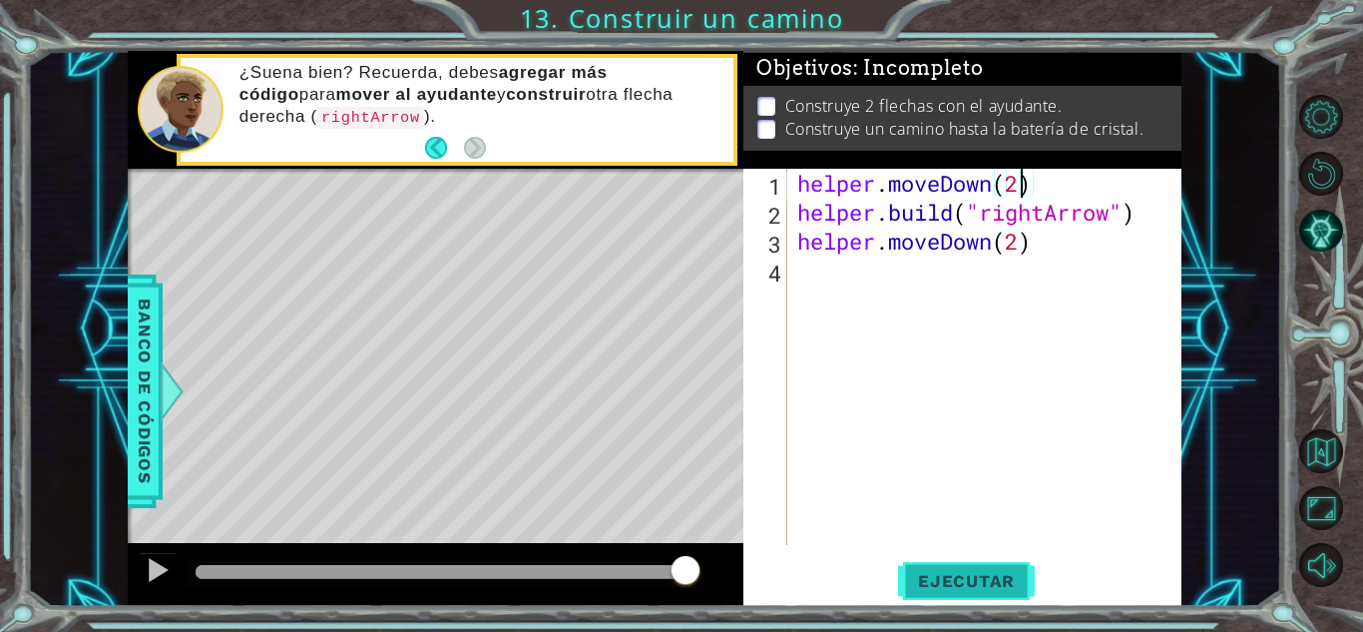
type textarea "helper.moveDown(2)"
click at [969, 600] on button "Ejecutar" at bounding box center [966, 581] width 137 height 44
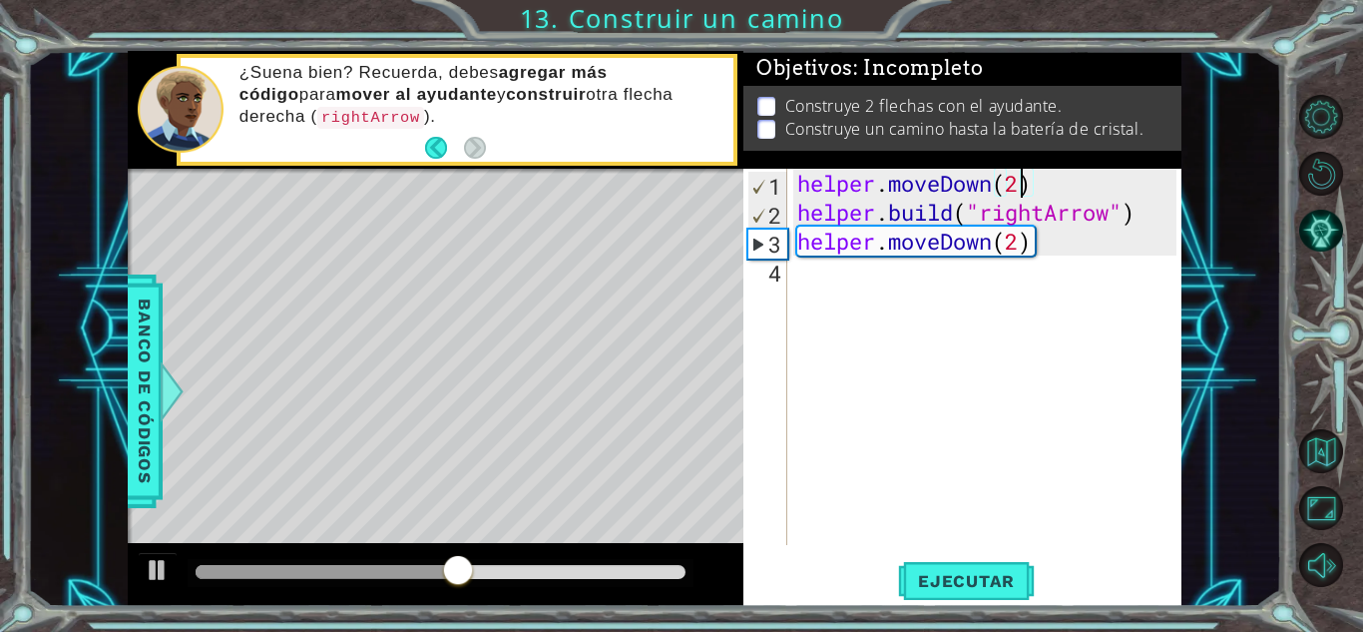
click at [819, 295] on div "helper . moveDown ( 2 ) helper . build ( "rightArrow" ) helper . moveDown ( 2 )" at bounding box center [989, 386] width 393 height 434
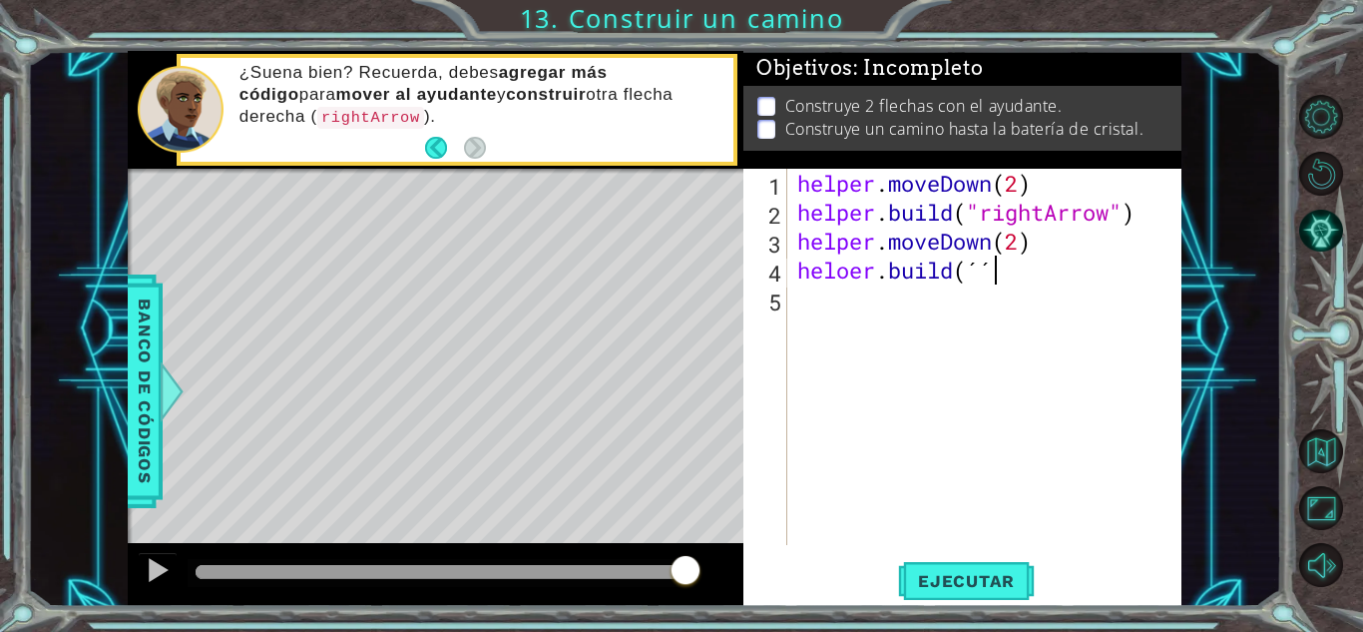
scroll to position [0, 7]
type textarea "[DOMAIN_NAME]("rightArrow")"
click at [954, 583] on span "Ejecutar" at bounding box center [966, 581] width 137 height 20
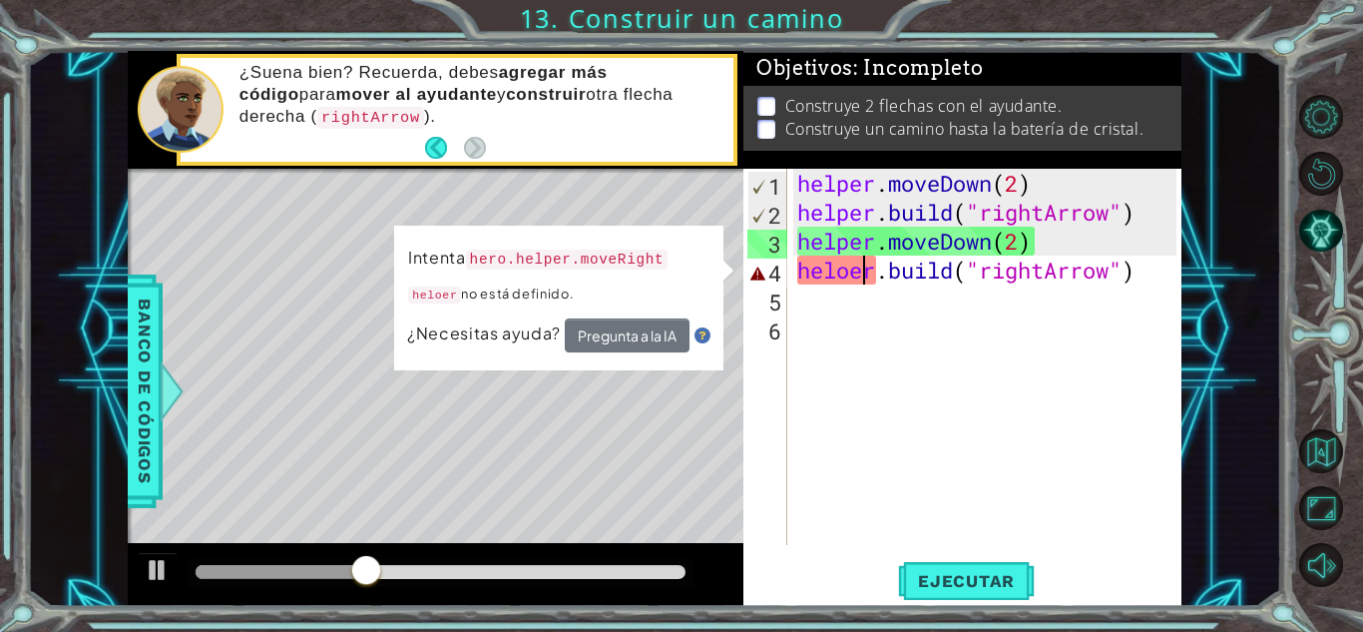
click at [861, 270] on div "helper . moveDown ( 2 ) helper . build ( "rightArrow" ) helper . moveDown ( 2 )…" at bounding box center [989, 386] width 393 height 434
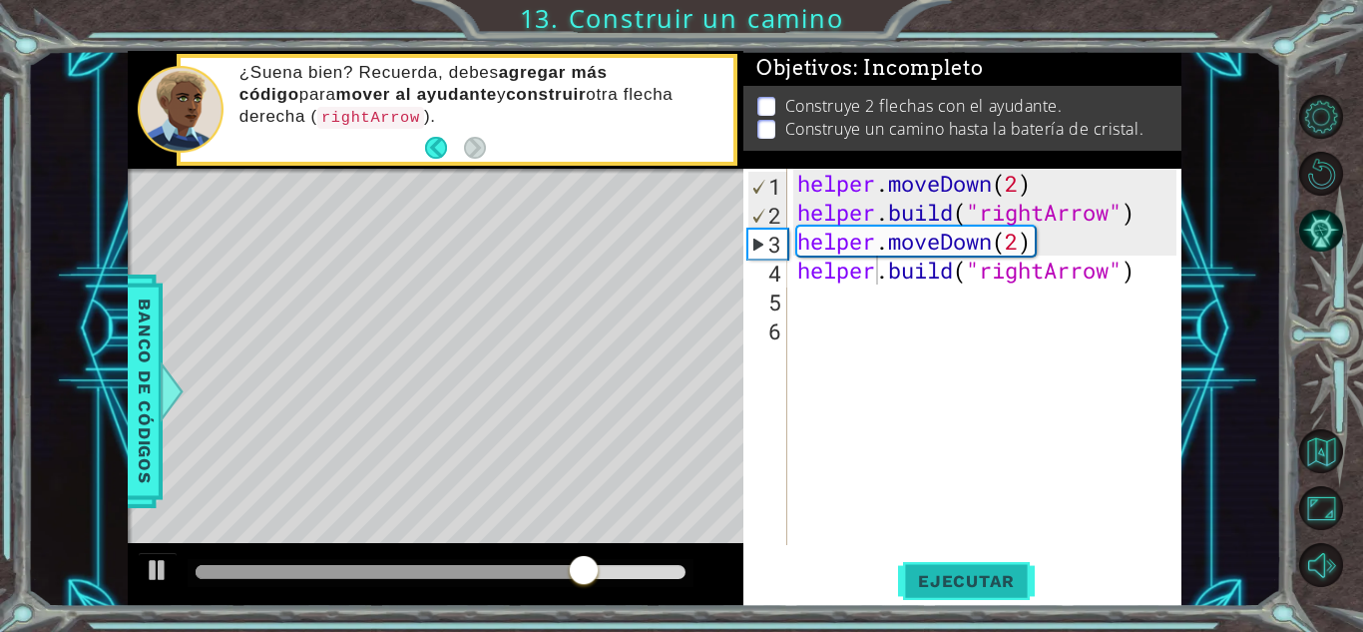
click at [942, 597] on button "Ejecutar" at bounding box center [966, 581] width 137 height 44
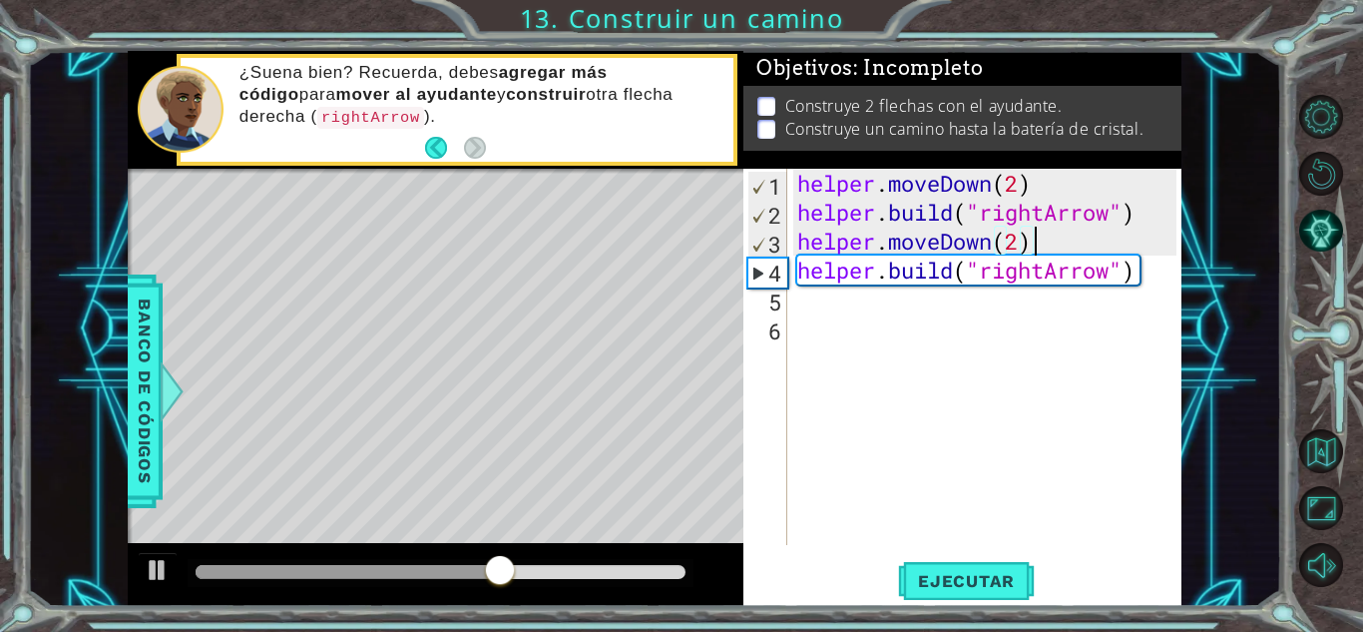
click at [1035, 243] on div "helper . moveDown ( 2 ) helper . build ( "rightArrow" ) helper . moveDown ( 2 )…" at bounding box center [989, 386] width 393 height 434
type textarea "helper.moveDown(2)"
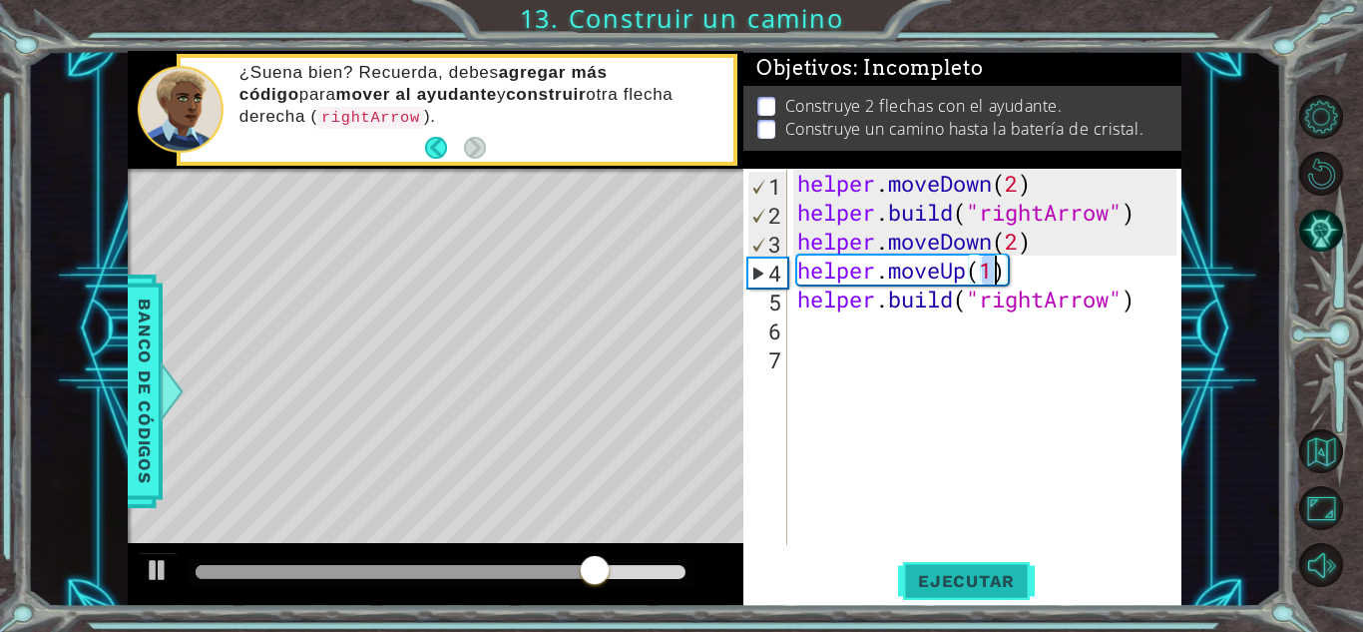
click at [979, 578] on span "Ejecutar" at bounding box center [966, 581] width 137 height 20
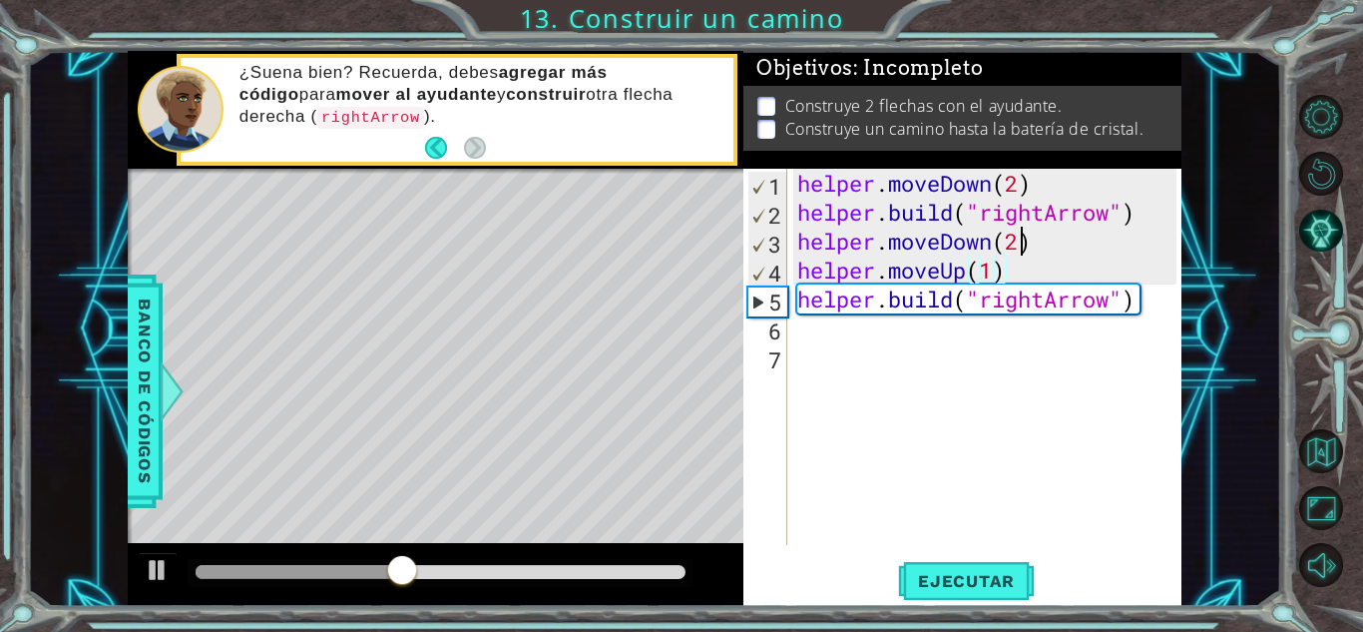
click at [1021, 248] on div "helper . moveDown ( 2 ) helper . build ( "rightArrow" ) helper . moveDown ( 2 )…" at bounding box center [989, 386] width 393 height 434
click at [973, 573] on span "Ejecutar" at bounding box center [966, 581] width 137 height 20
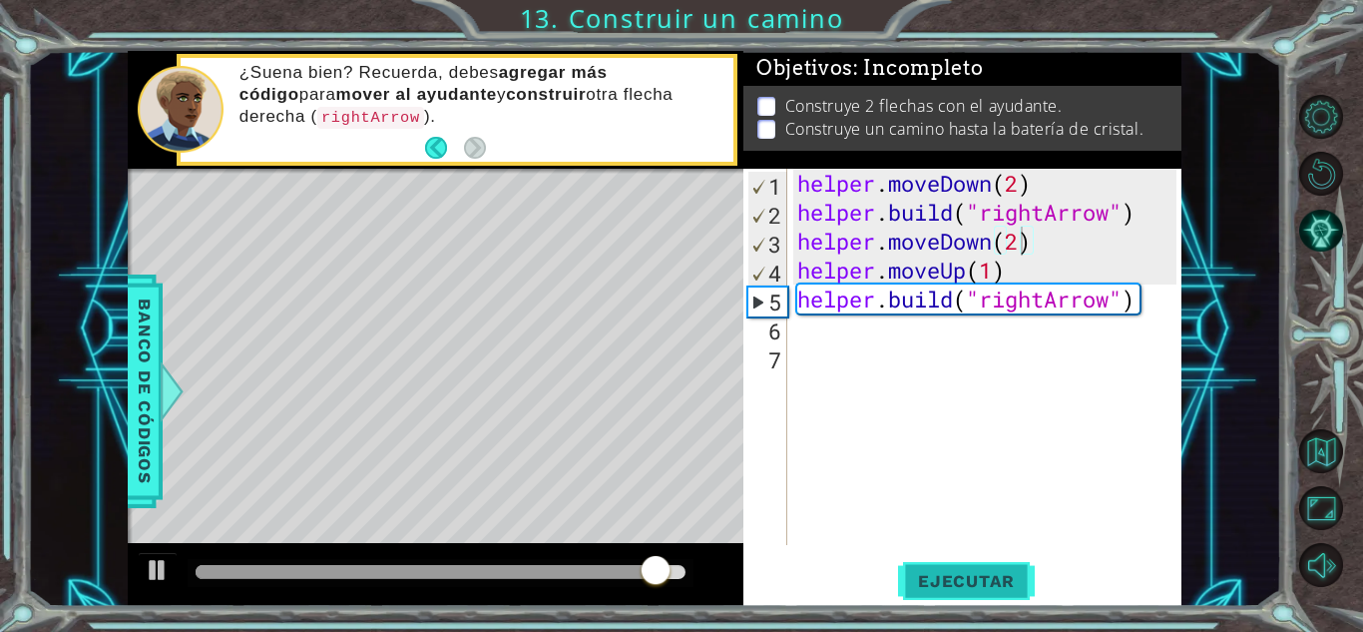
click at [952, 571] on span "Ejecutar" at bounding box center [966, 581] width 137 height 20
click at [770, 99] on p at bounding box center [767, 106] width 18 height 19
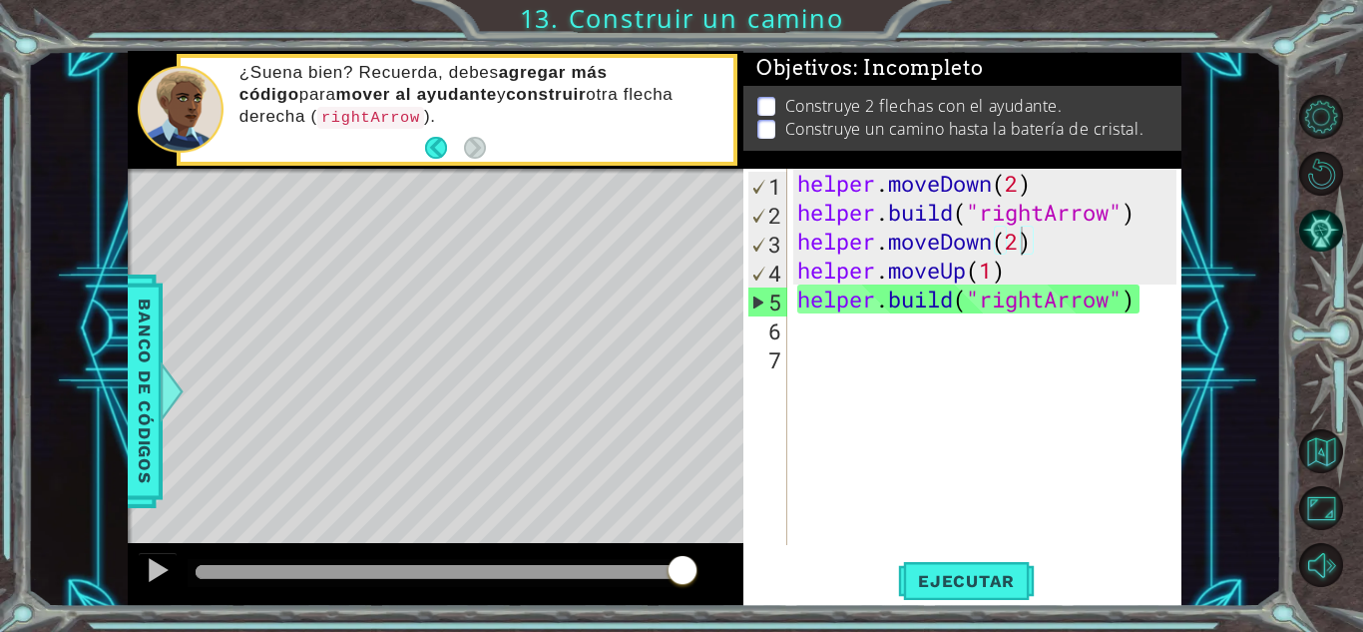
click at [986, 258] on div "helper . moveDown ( 2 ) helper . build ( "rightArrow" ) helper . moveDown ( 2 )…" at bounding box center [989, 386] width 393 height 434
click at [1016, 243] on div "helper . moveDown ( 2 ) helper . build ( "rightArrow" ) helper . moveDown ( 2 )…" at bounding box center [989, 386] width 393 height 434
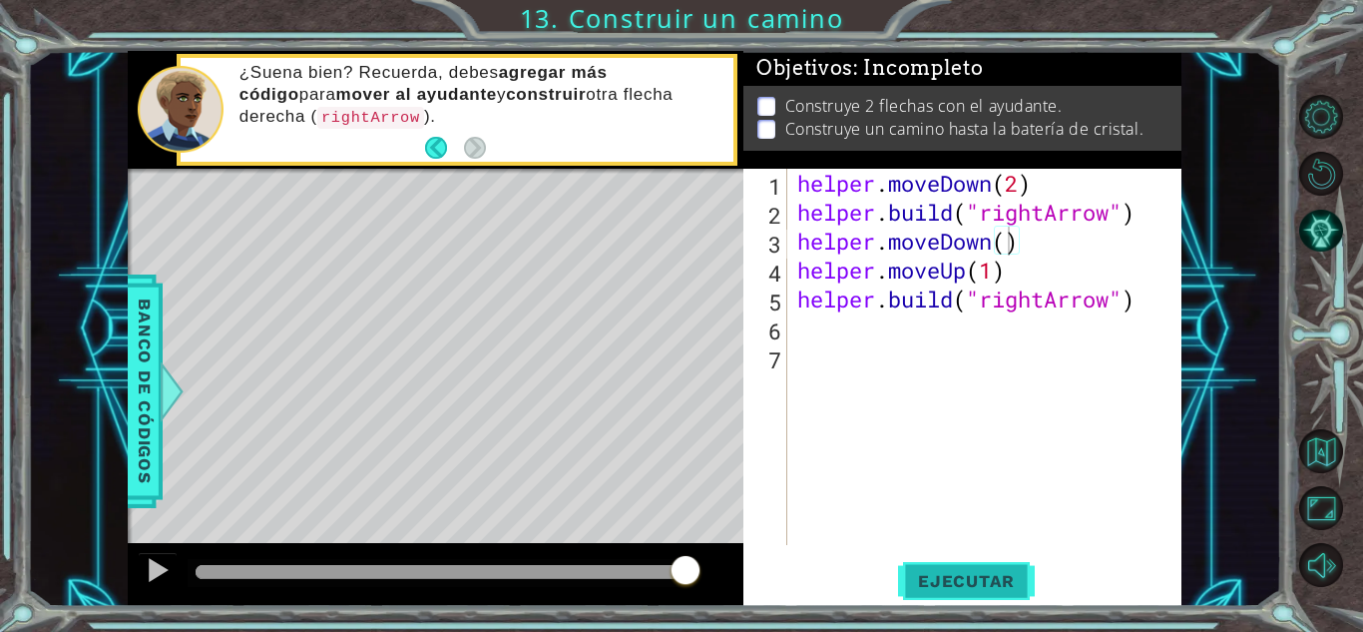
click at [977, 597] on button "Ejecutar" at bounding box center [966, 581] width 137 height 44
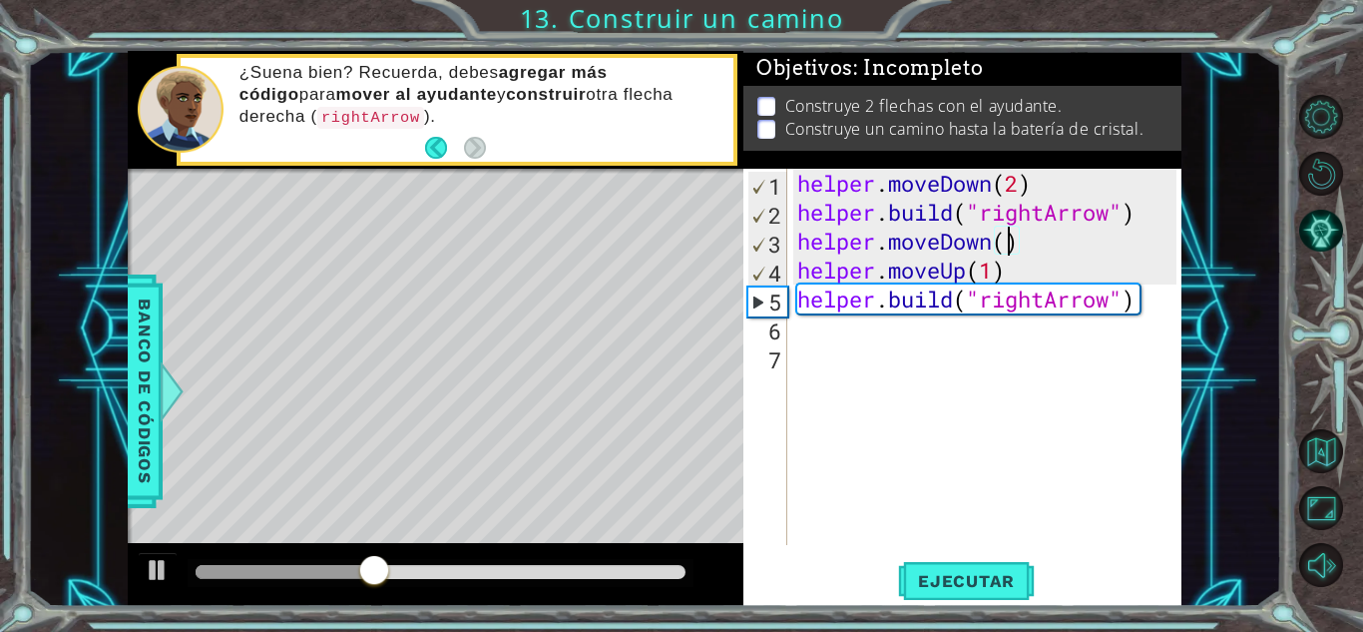
click at [1054, 248] on div "helper . moveDown ( 2 ) helper . build ( "rightArrow" ) helper . moveDown ( ) h…" at bounding box center [989, 386] width 393 height 434
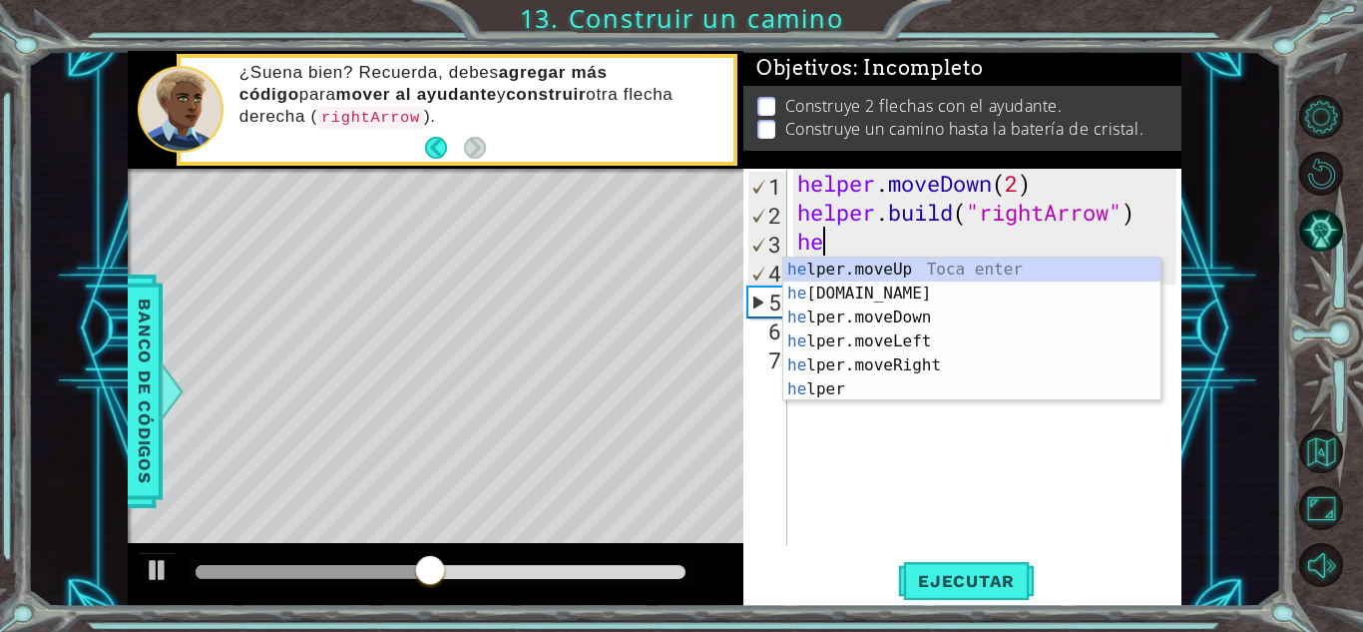
scroll to position [0, 0]
type textarea "h"
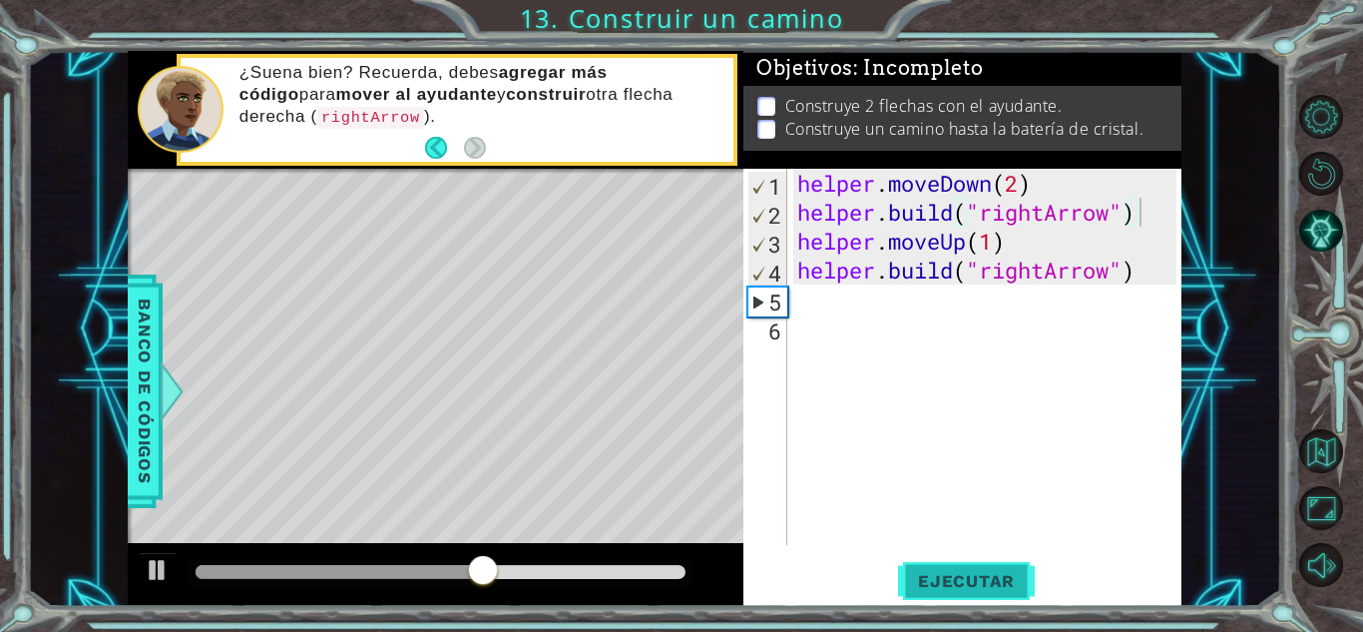
click at [947, 571] on span "Ejecutar" at bounding box center [966, 581] width 137 height 20
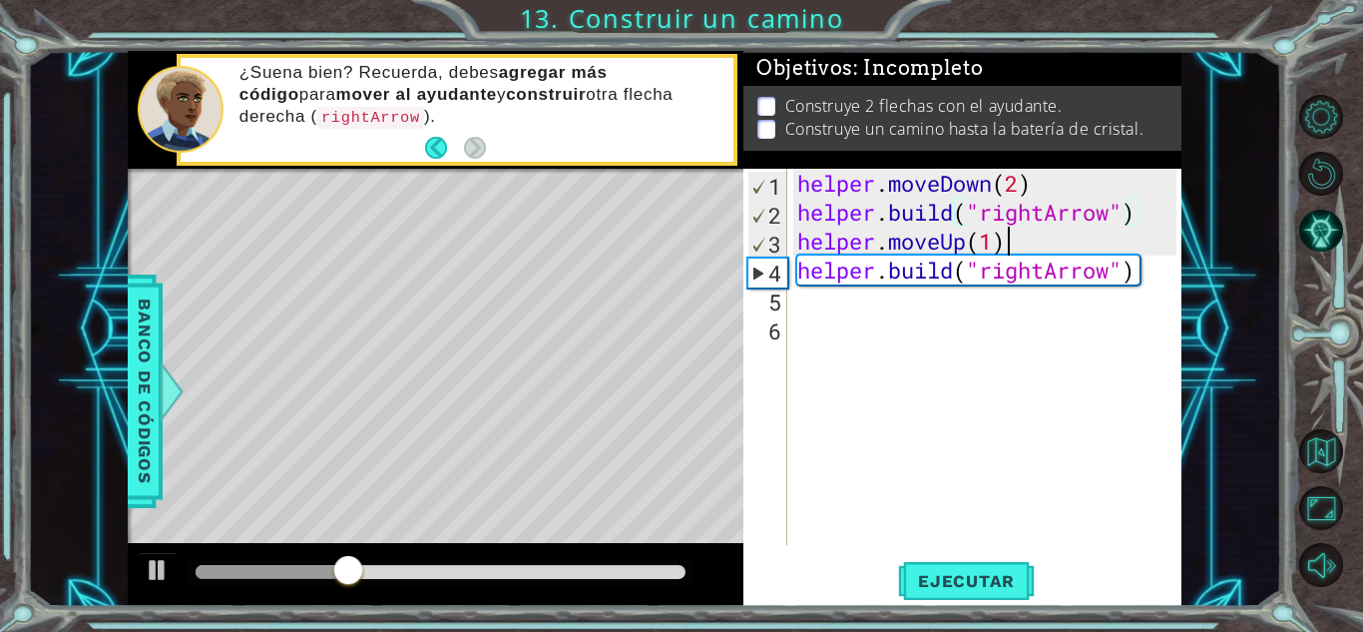
click at [1005, 243] on div "helper . moveDown ( 2 ) helper . build ( "rightArrow" ) helper . moveUp ( 1 ) h…" at bounding box center [989, 386] width 393 height 434
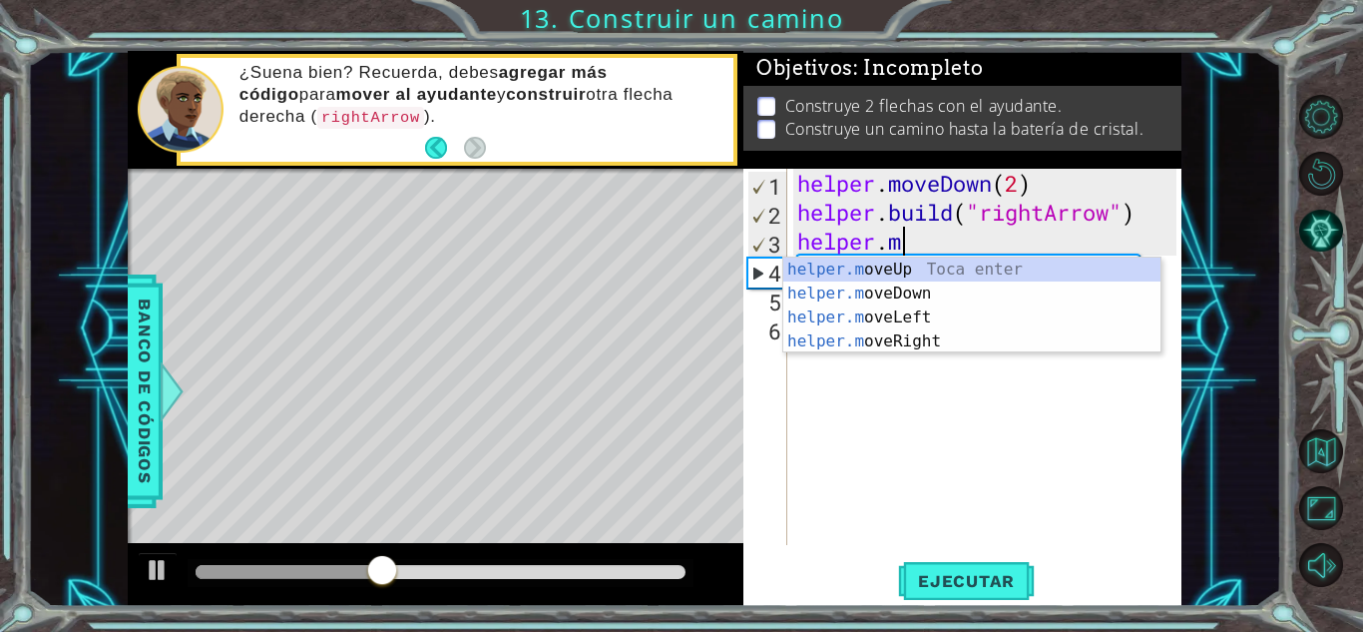
type textarea "h"
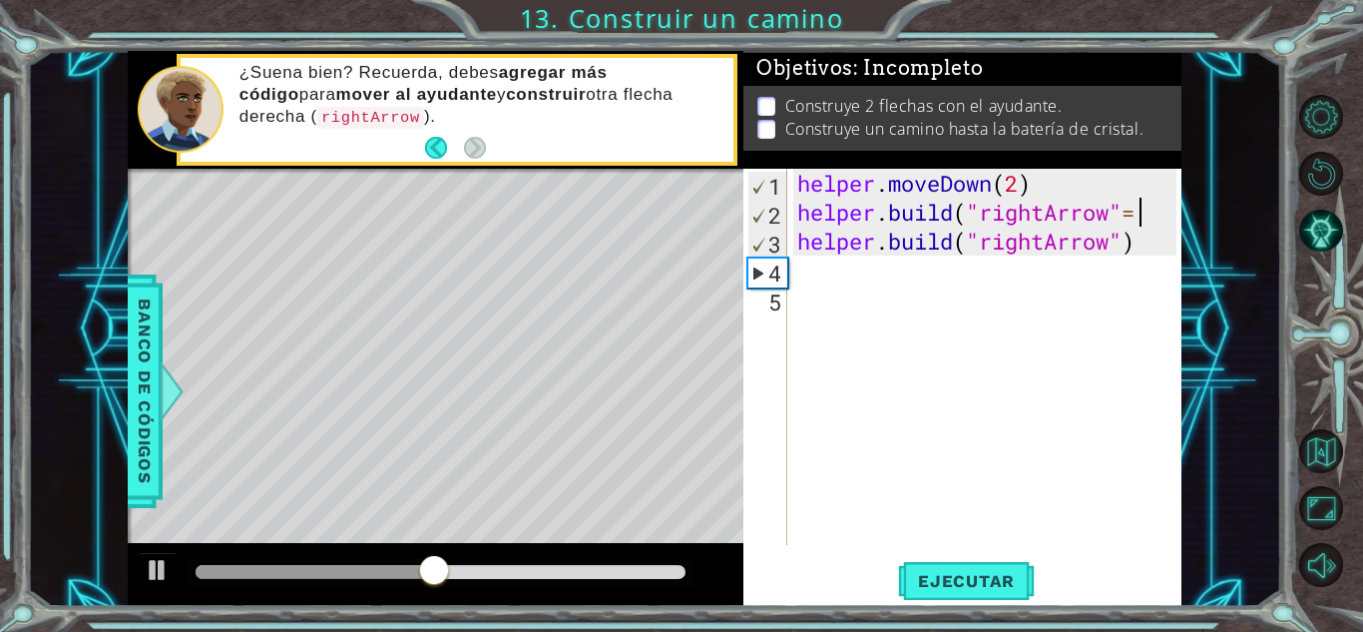
scroll to position [0, 14]
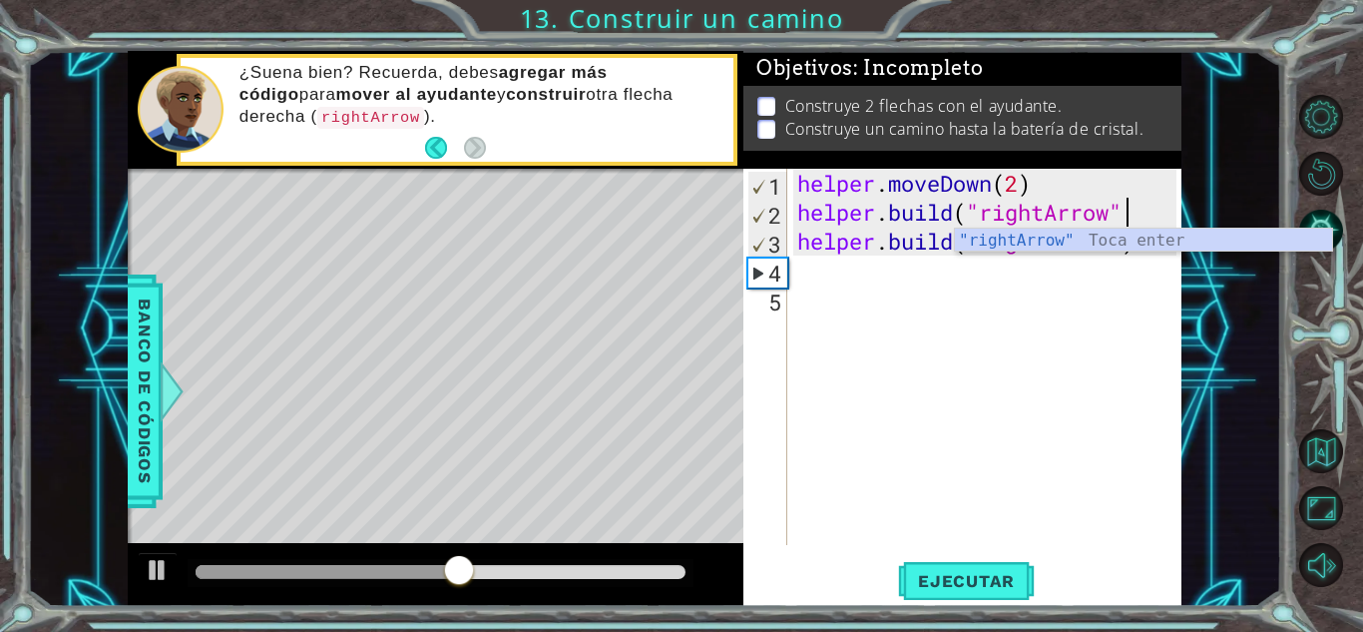
type textarea "[DOMAIN_NAME]("rightArrow")"
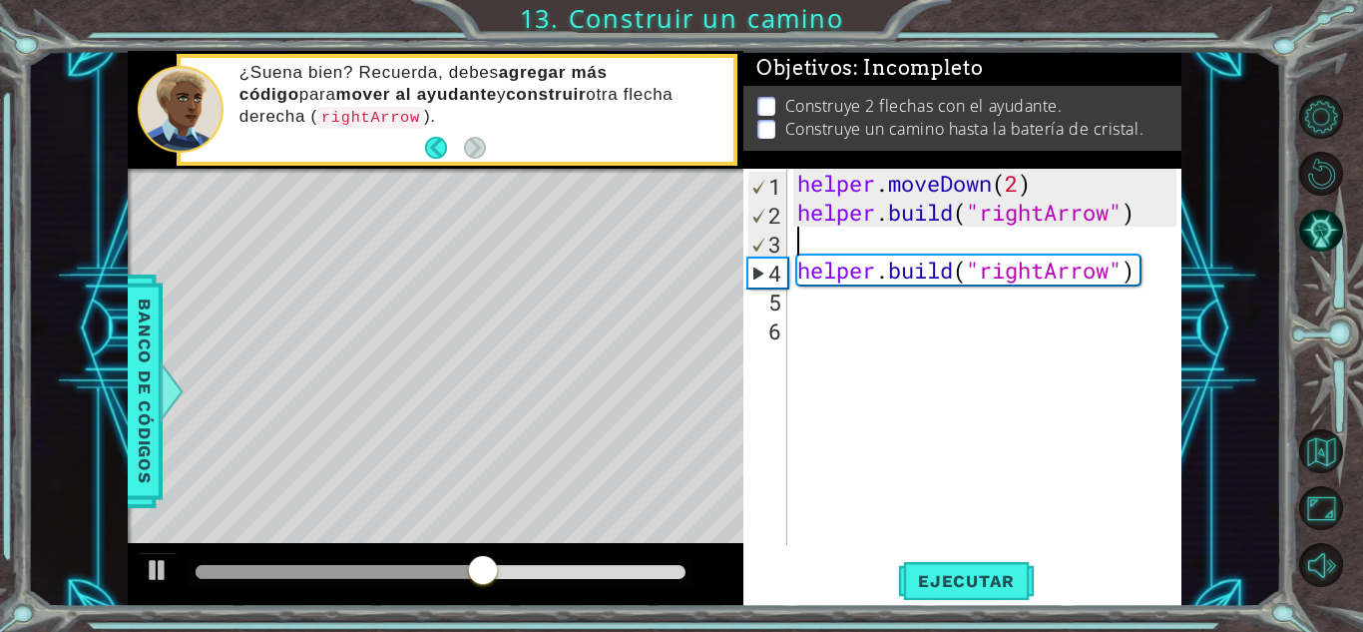
scroll to position [0, 0]
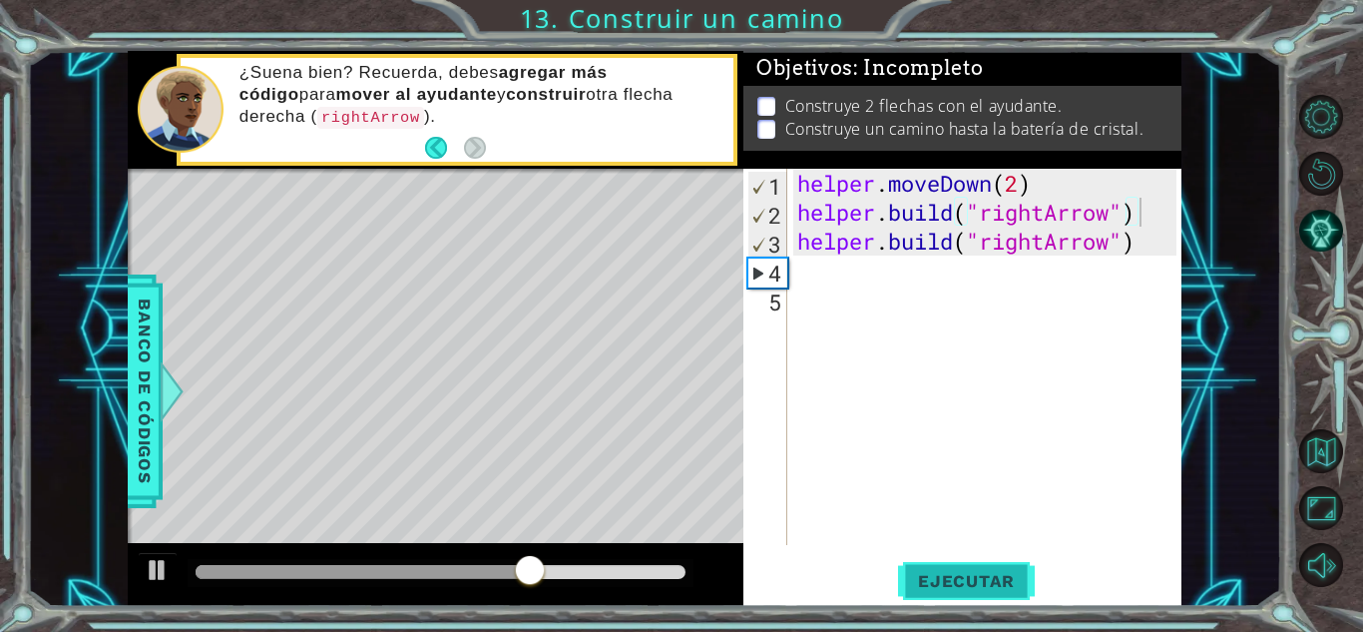
click at [1009, 598] on button "Ejecutar" at bounding box center [966, 581] width 137 height 44
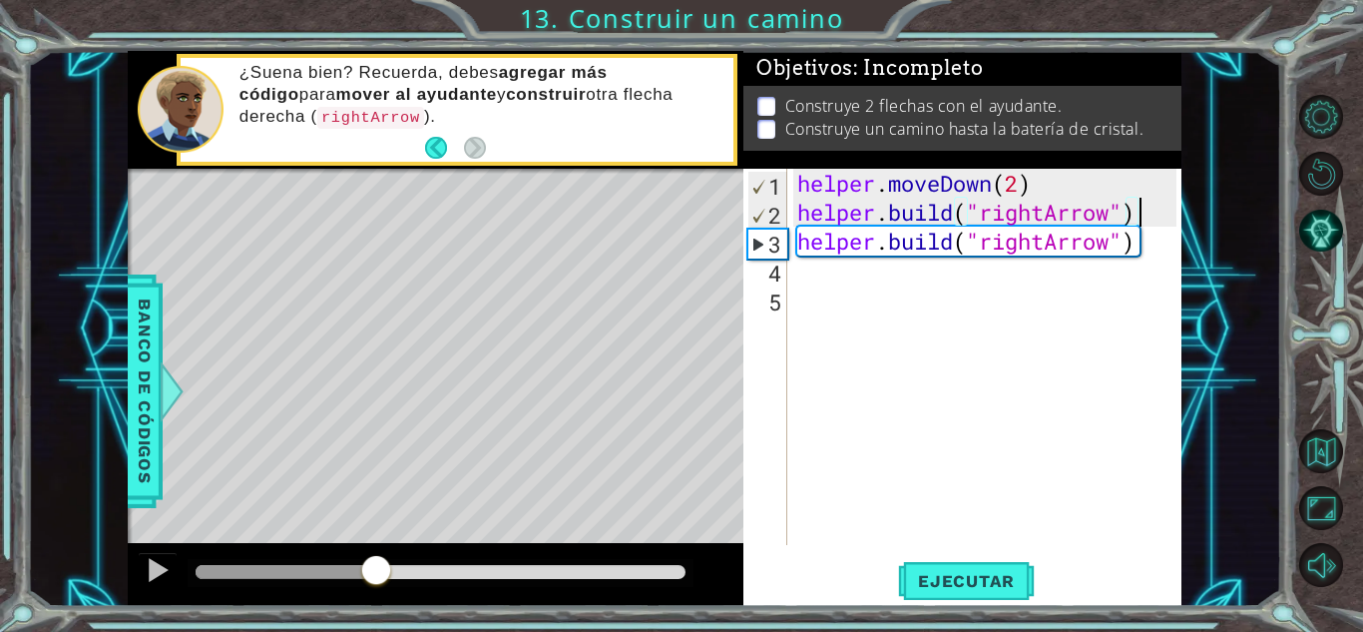
click at [376, 569] on div at bounding box center [286, 572] width 181 height 14
click at [263, 591] on div at bounding box center [436, 575] width 616 height 64
click at [261, 554] on div at bounding box center [436, 575] width 616 height 64
click at [259, 561] on div at bounding box center [441, 573] width 506 height 28
click at [253, 582] on div at bounding box center [441, 573] width 506 height 28
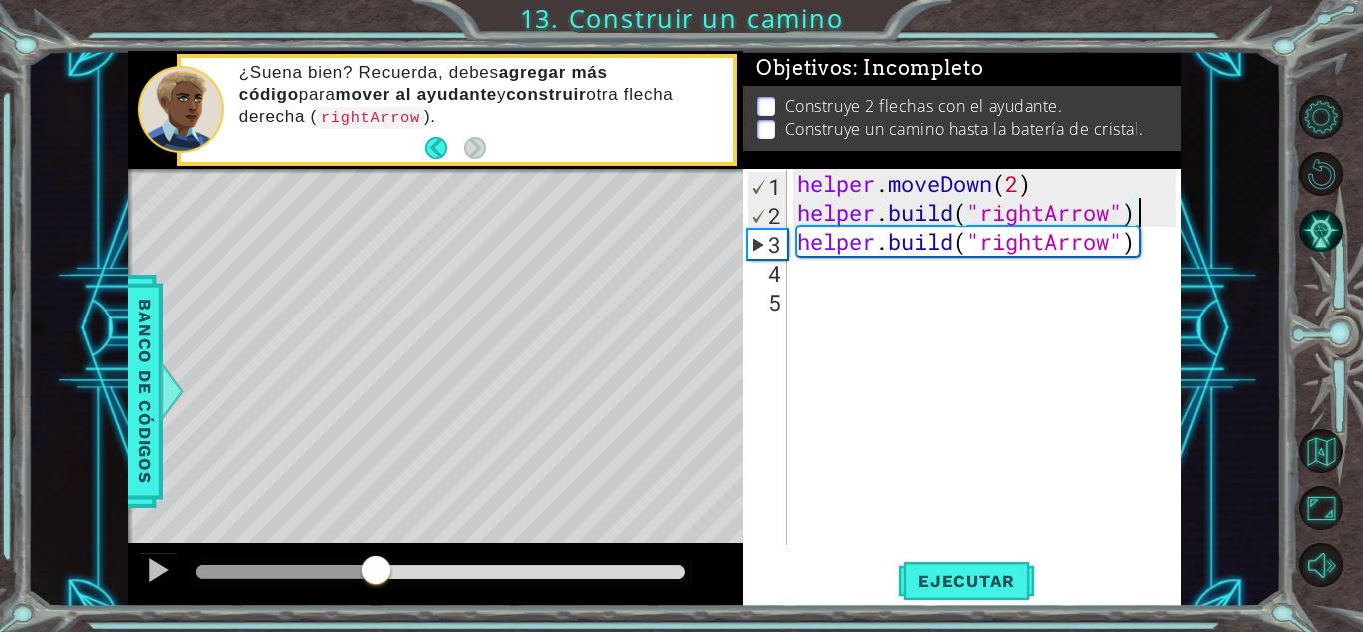
click at [253, 580] on div at bounding box center [441, 573] width 506 height 28
click at [255, 570] on div at bounding box center [286, 572] width 181 height 14
drag, startPoint x: 255, startPoint y: 570, endPoint x: 345, endPoint y: 553, distance: 92.4
click at [345, 554] on div at bounding box center [345, 572] width 36 height 36
click at [366, 559] on div at bounding box center [384, 572] width 36 height 36
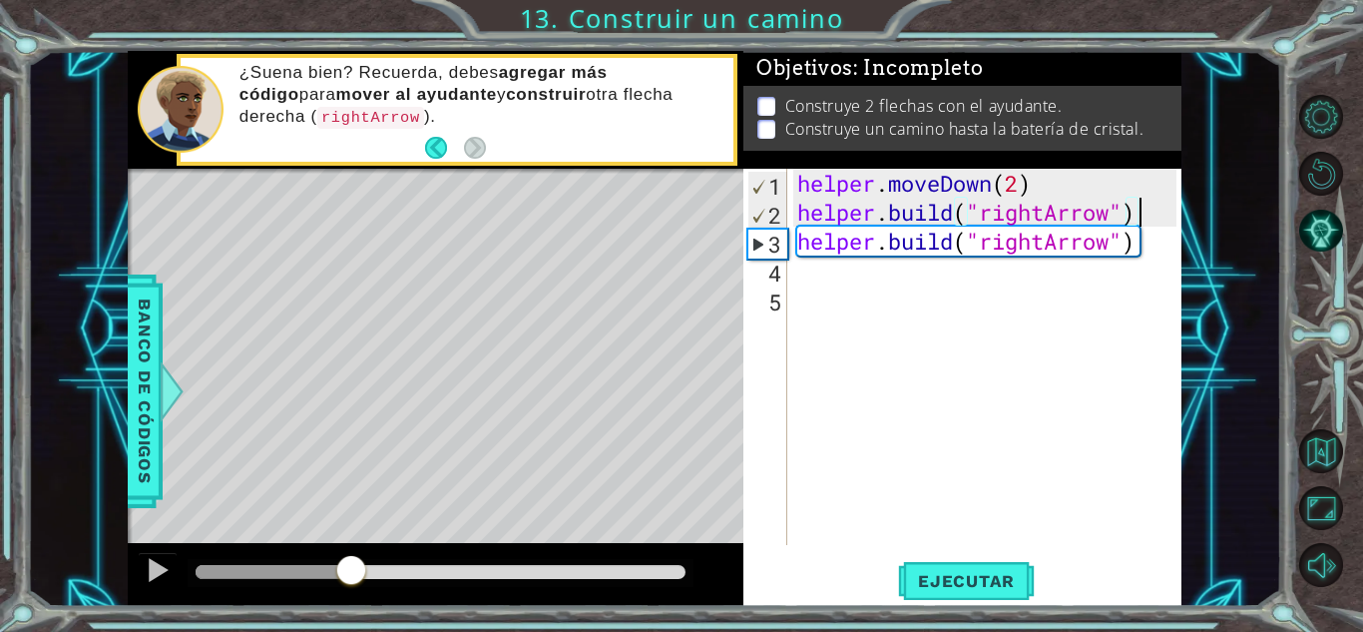
click at [1153, 228] on div "helper . moveDown ( 2 ) helper . build ( "rightArrow" ) helper . build ( "right…" at bounding box center [989, 386] width 393 height 434
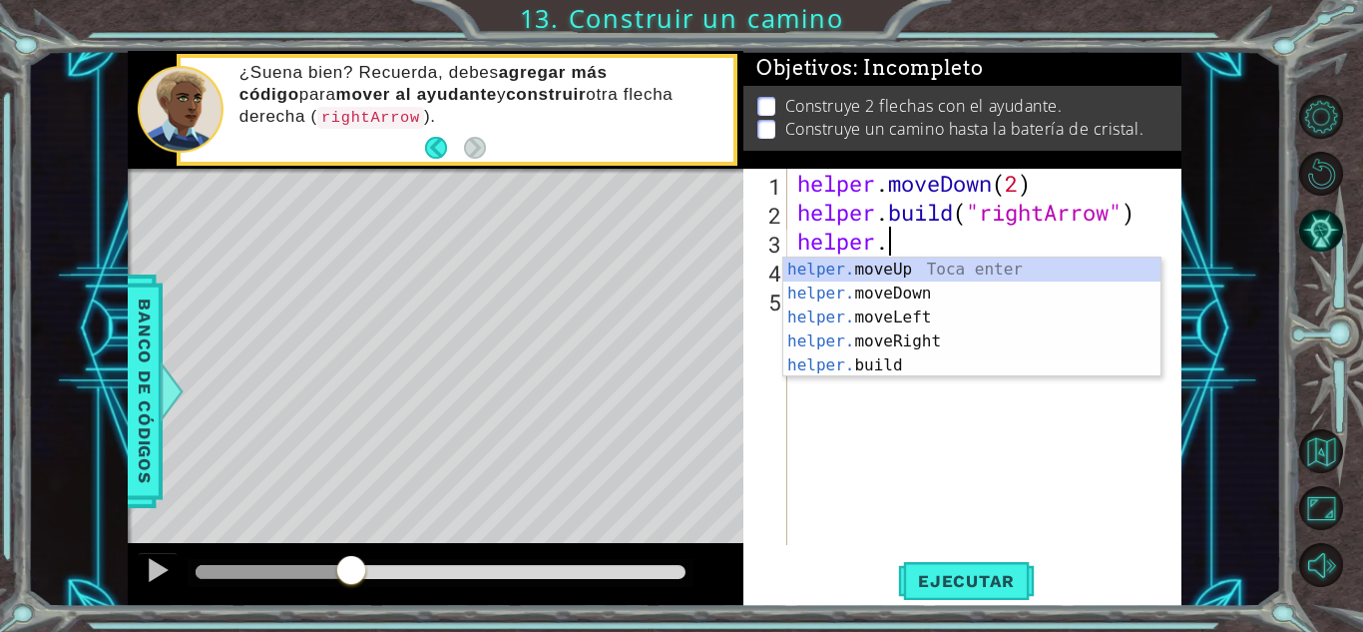
type textarea "helper.moveUp(1)"
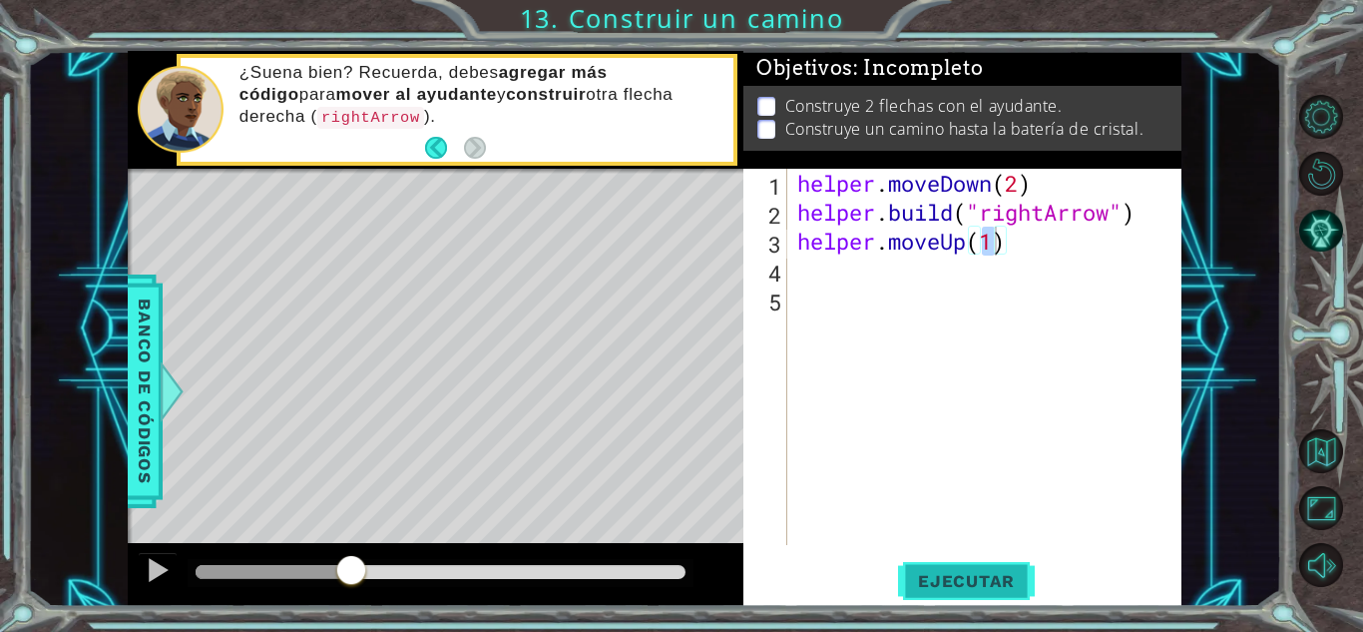
click at [981, 566] on button "Ejecutar" at bounding box center [966, 581] width 137 height 44
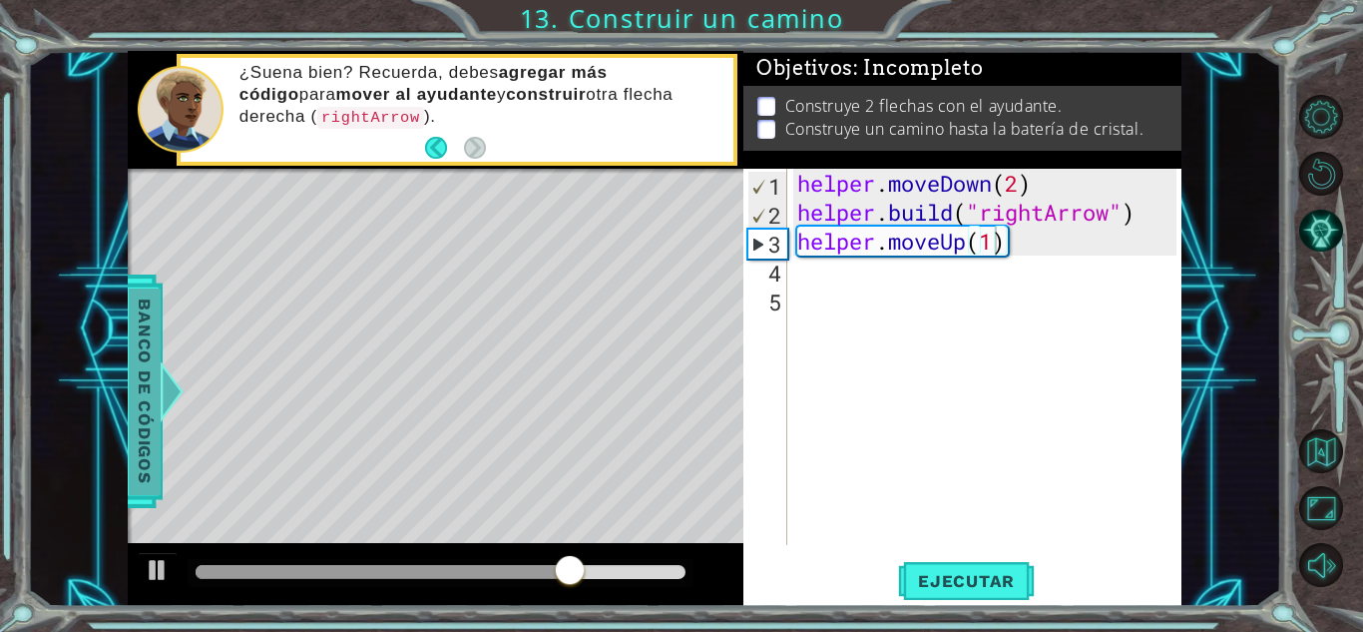
click at [148, 408] on span "Banco de códigos" at bounding box center [145, 390] width 32 height 207
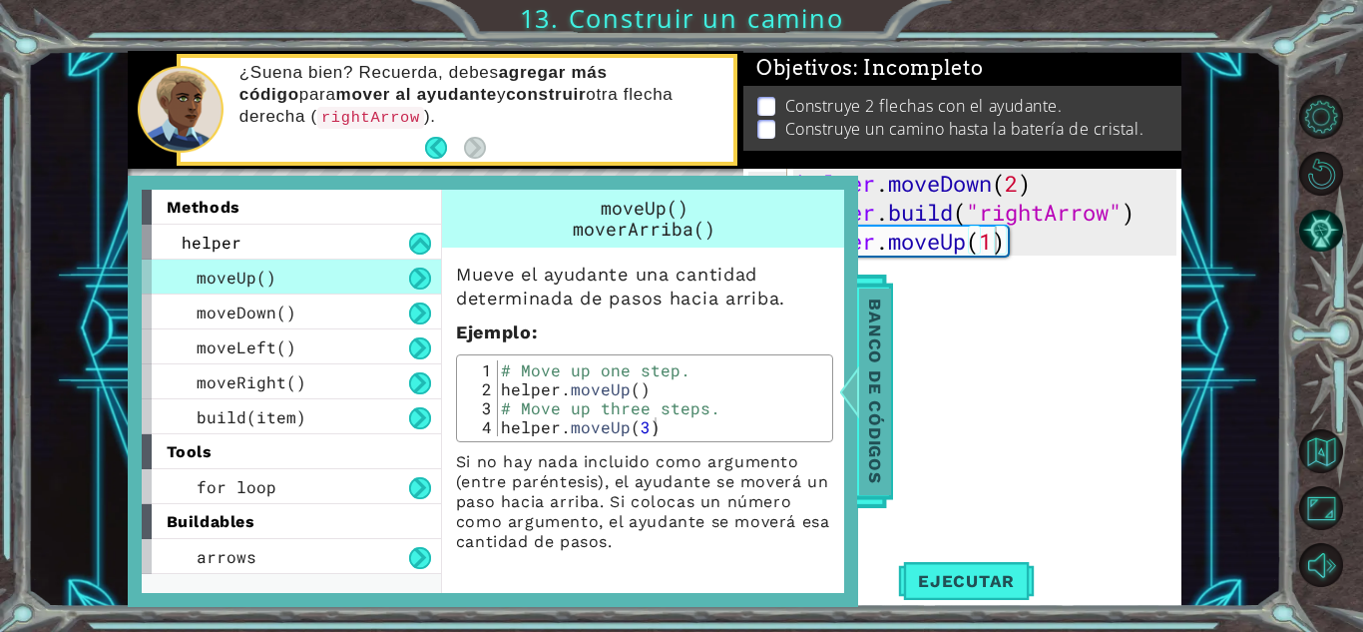
click at [875, 402] on span "Banco de códigos" at bounding box center [875, 390] width 32 height 207
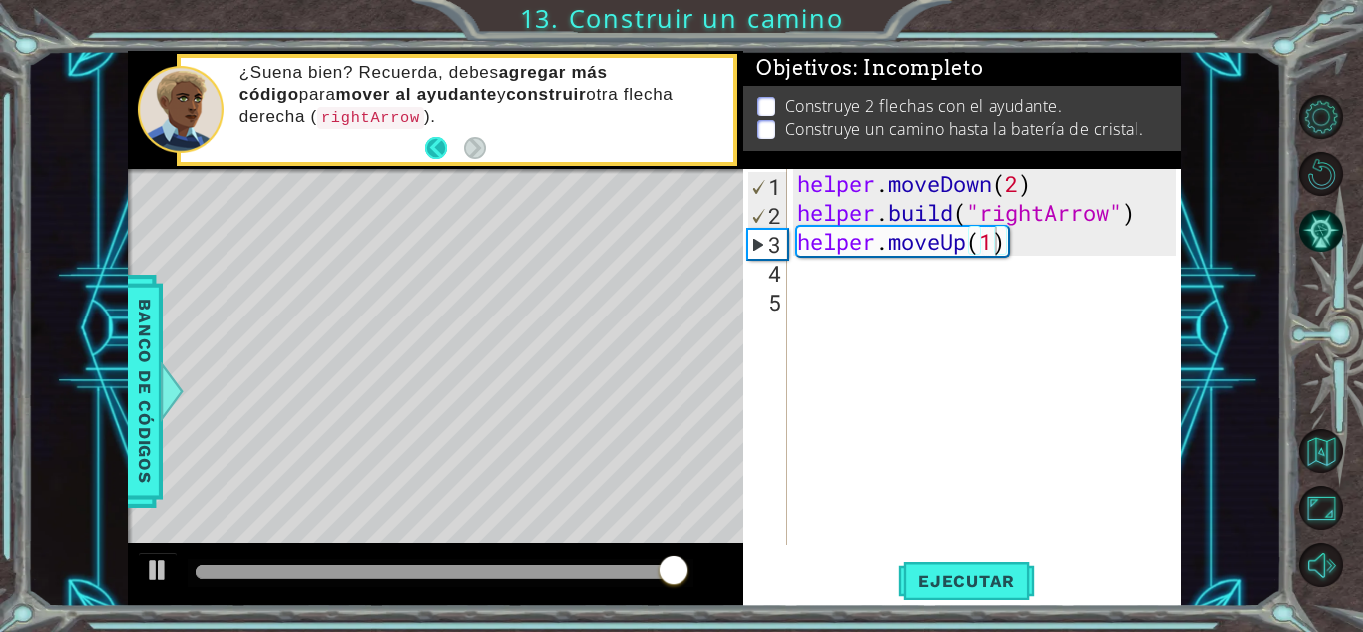
click at [430, 152] on button "Back" at bounding box center [444, 148] width 39 height 22
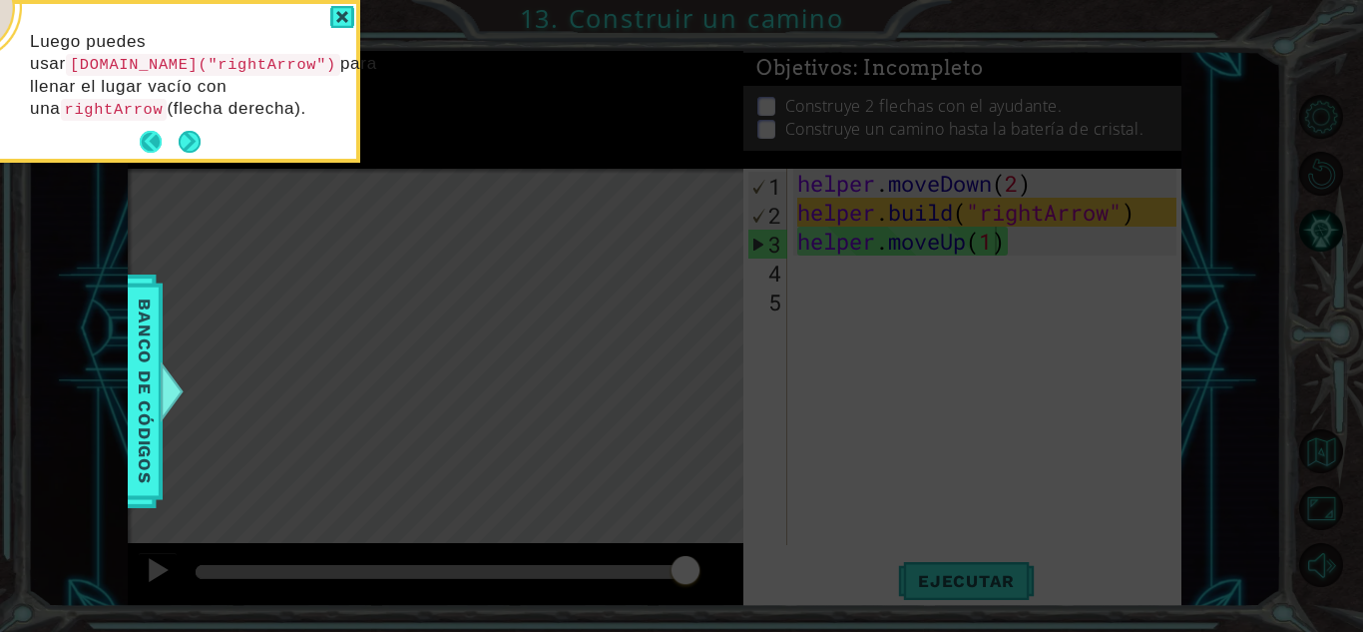
click at [148, 143] on button "Back" at bounding box center [159, 142] width 39 height 22
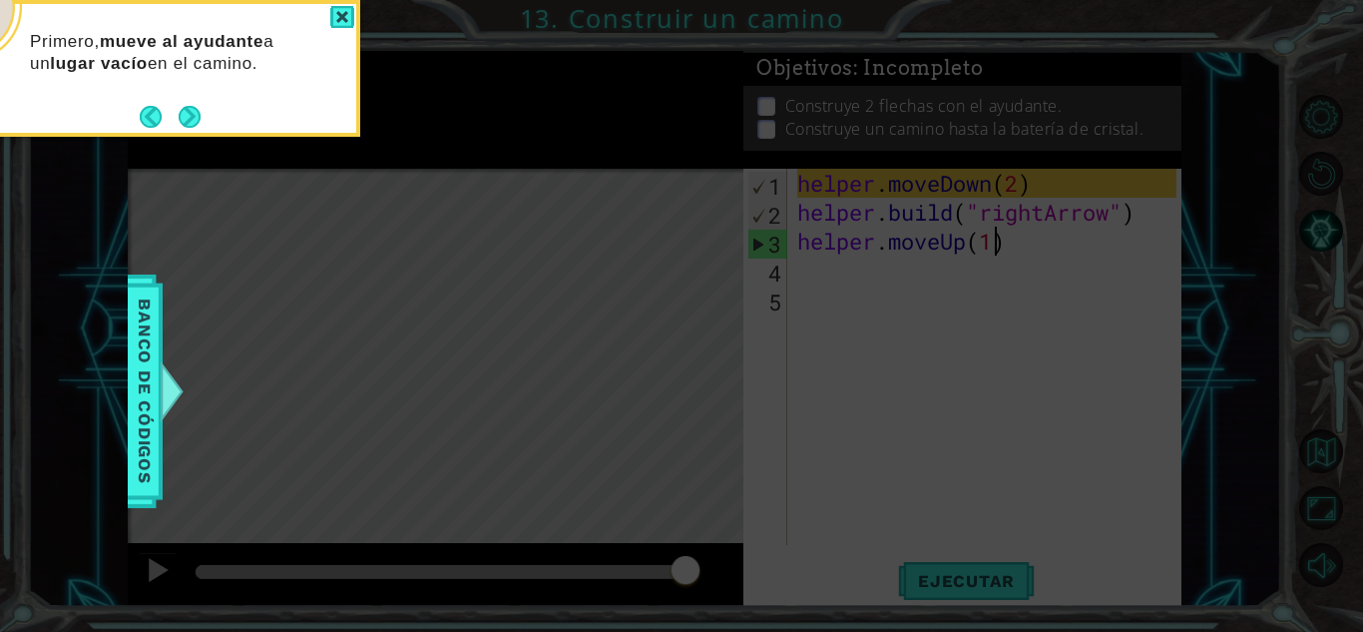
click at [139, 113] on div "Primero, mueve al ayudante a un lugar vacío en el camino." at bounding box center [160, 68] width 399 height 137
click at [143, 113] on button "Back" at bounding box center [159, 117] width 39 height 22
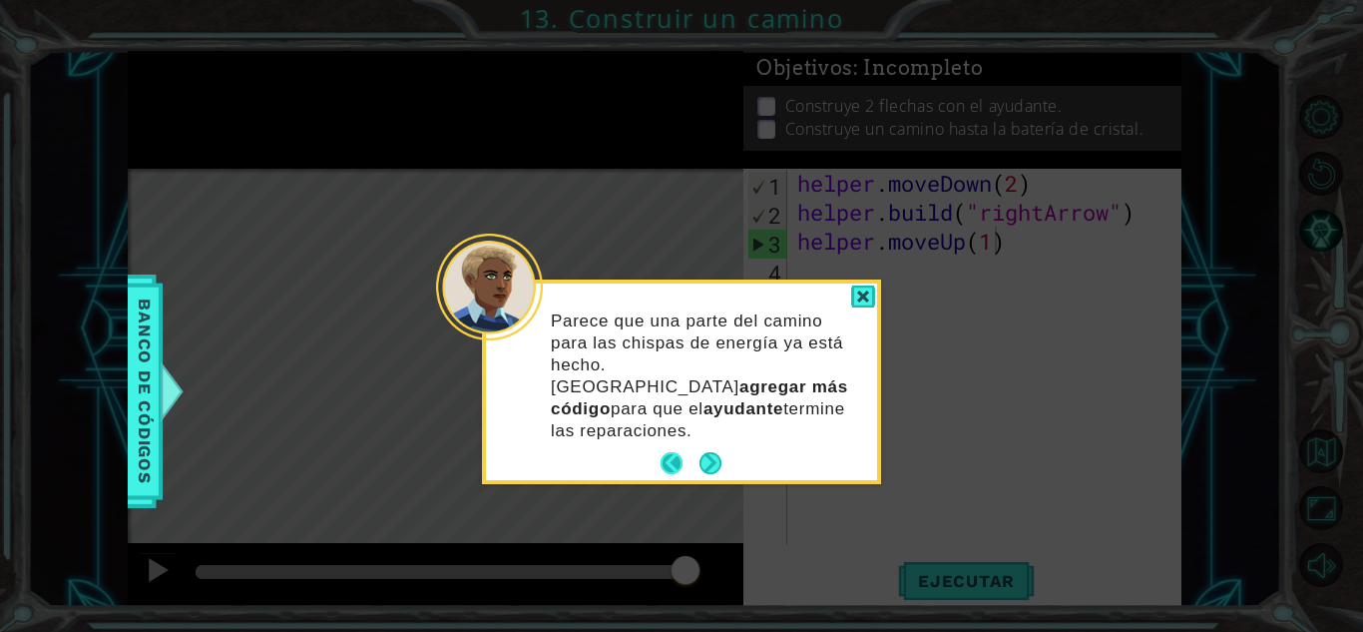
click at [672, 452] on button "Back" at bounding box center [680, 463] width 39 height 22
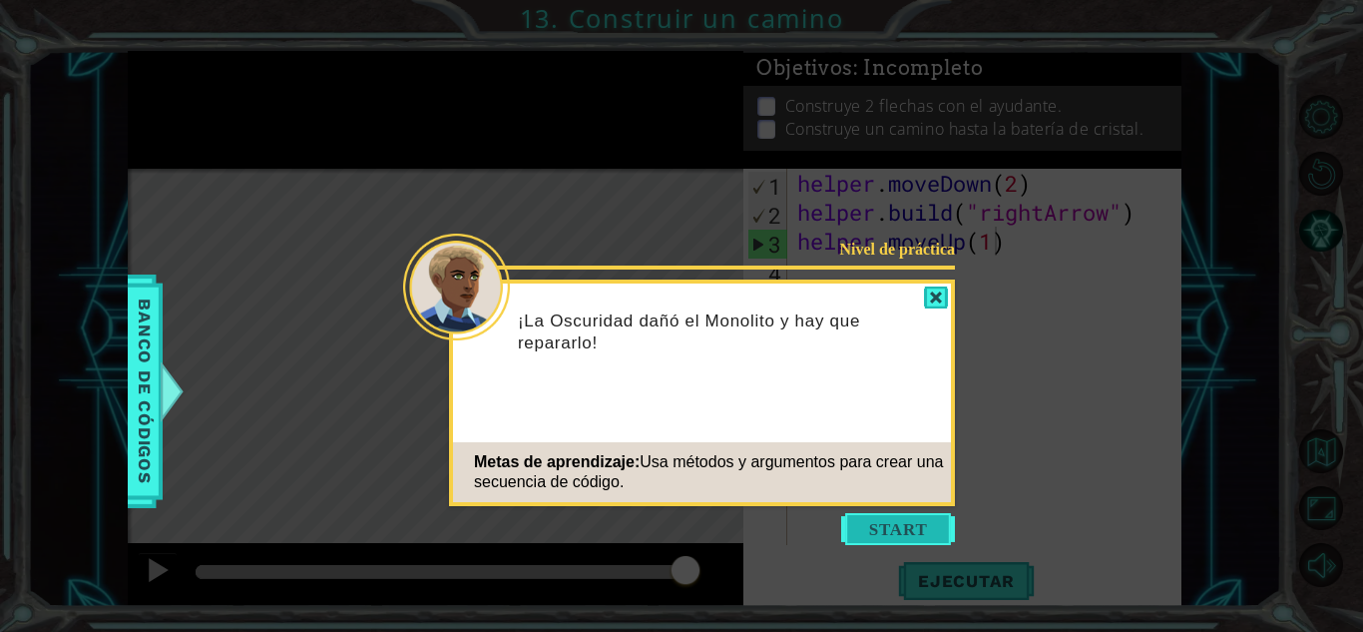
click at [910, 523] on button "Start" at bounding box center [898, 529] width 114 height 32
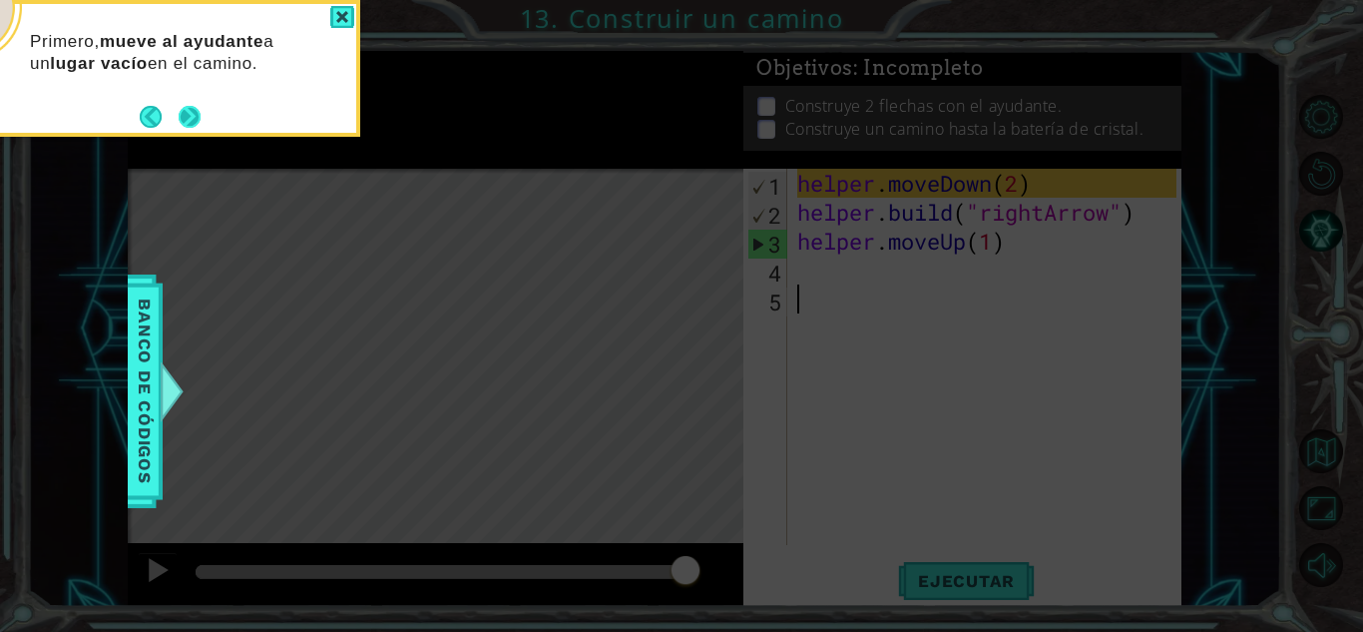
click at [192, 117] on button "Next" at bounding box center [190, 117] width 22 height 22
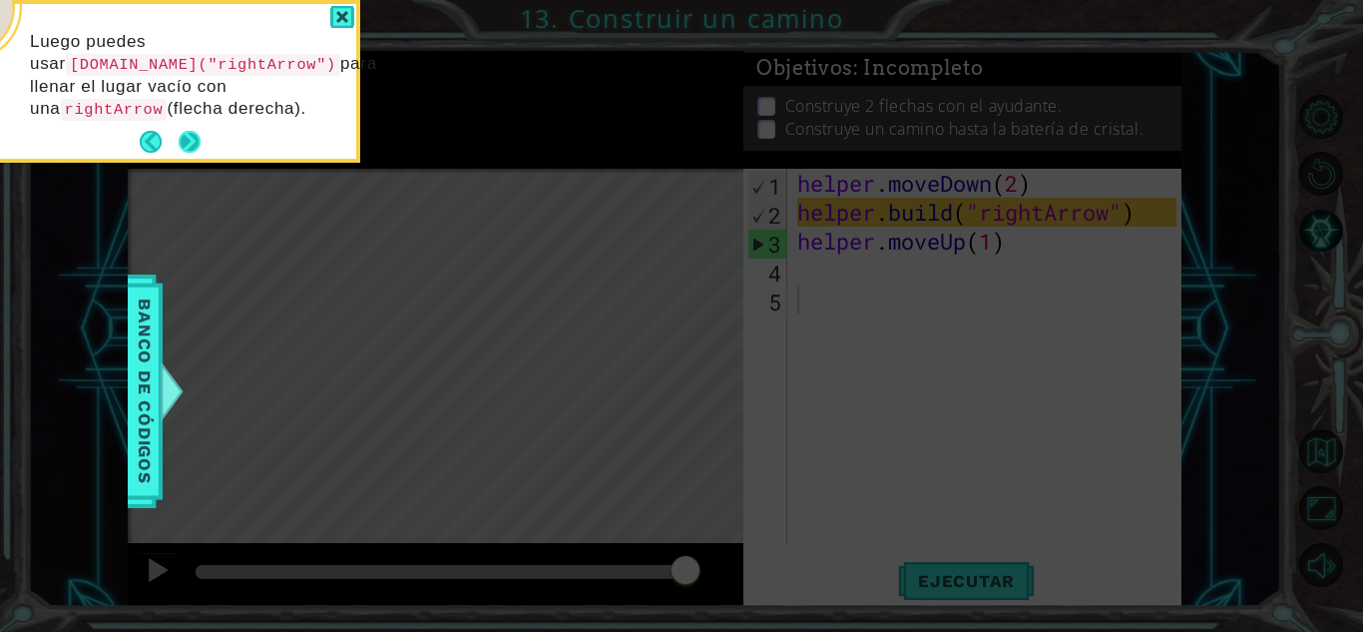
click at [184, 147] on button "Next" at bounding box center [190, 142] width 22 height 22
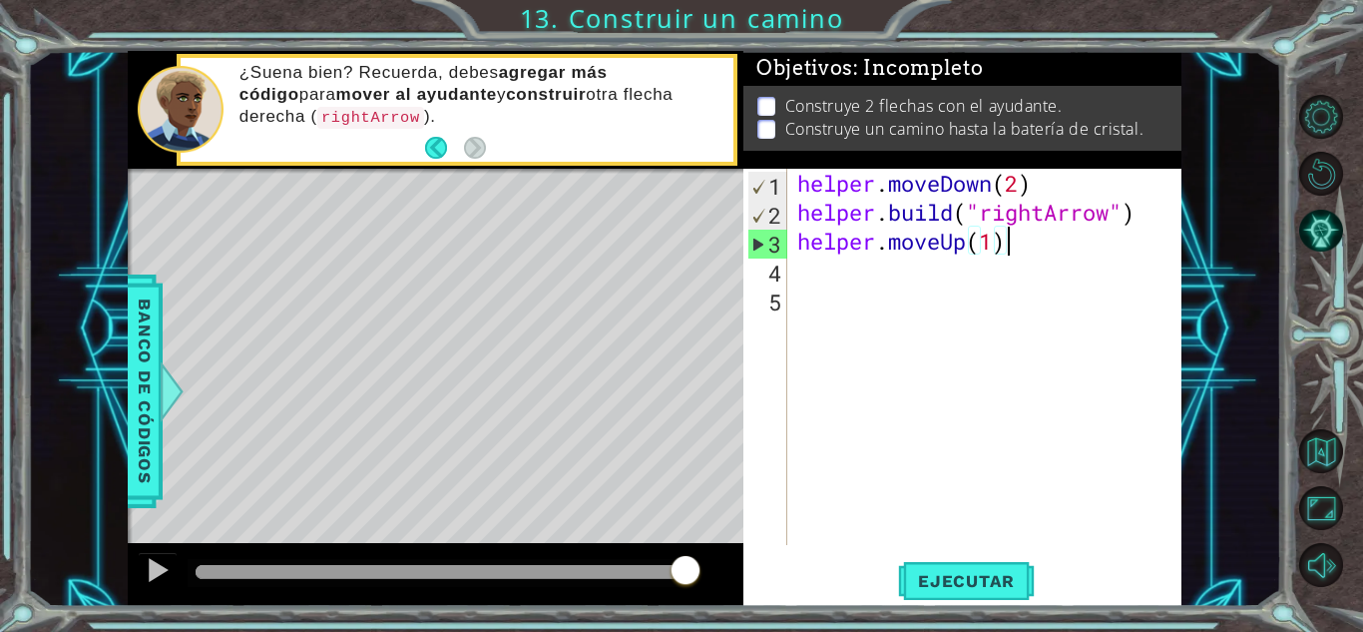
click at [1011, 250] on div "helper . moveDown ( 2 ) helper . build ( "rightArrow" ) helper . moveUp ( 1 )" at bounding box center [989, 386] width 393 height 434
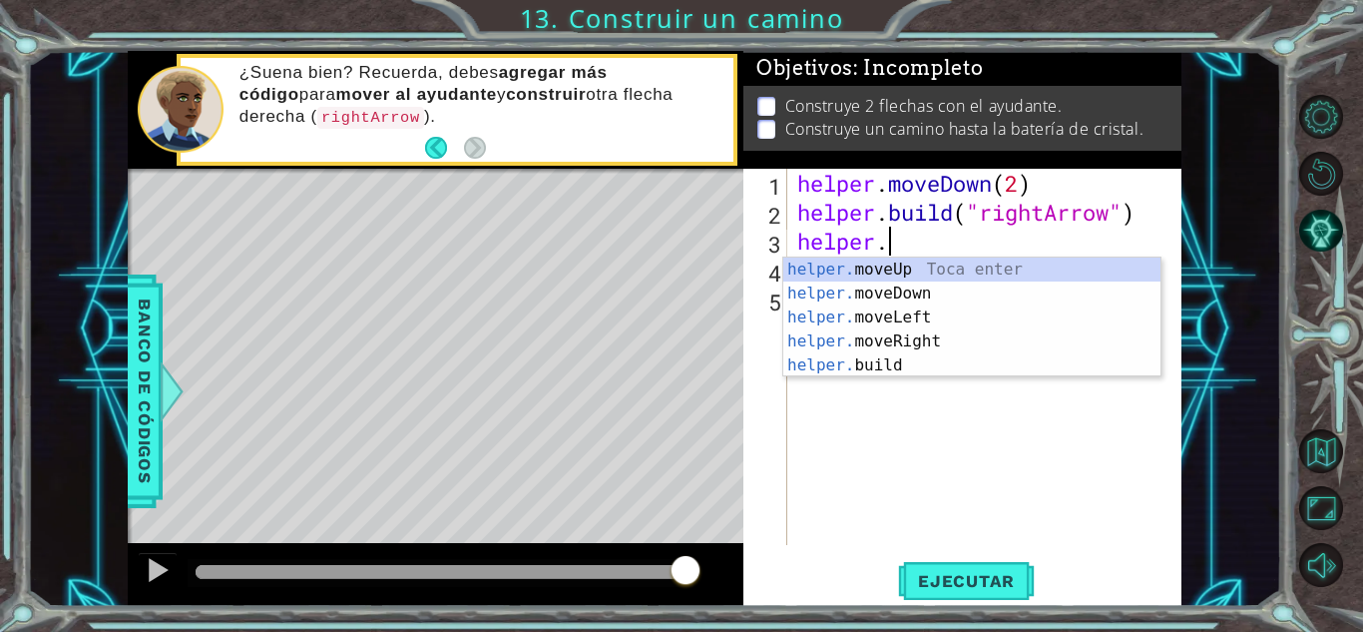
type textarea "h"
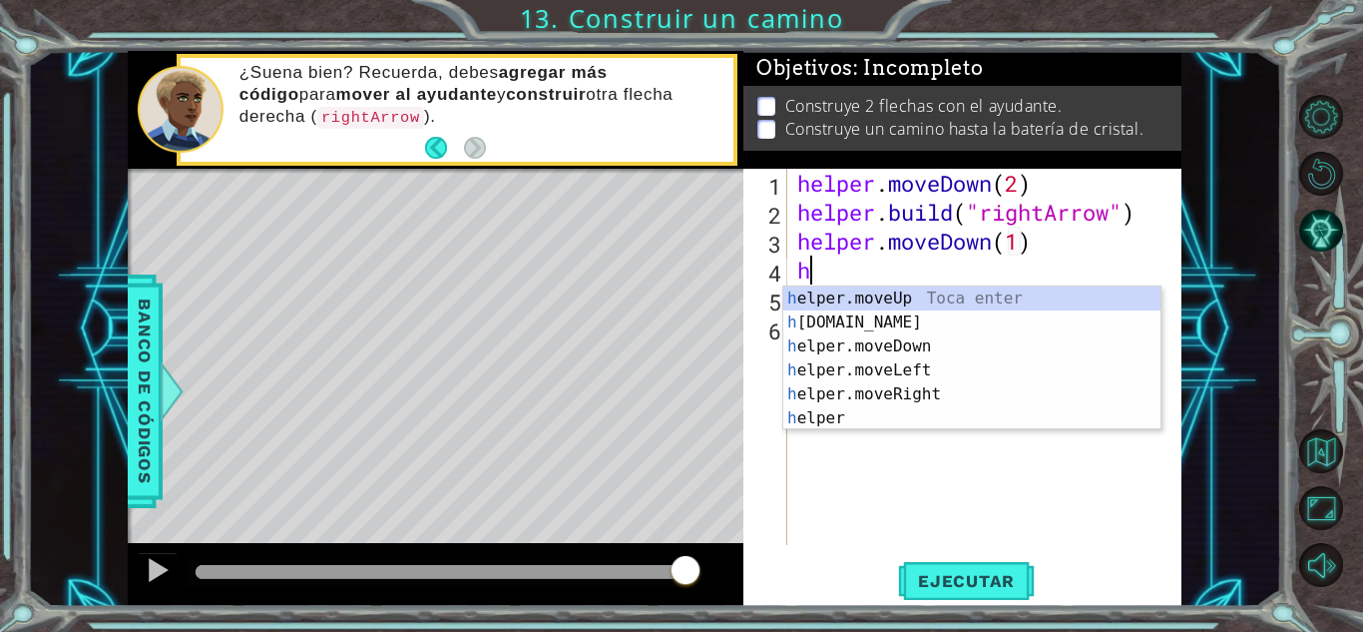
scroll to position [0, 11]
type textarea "hel"
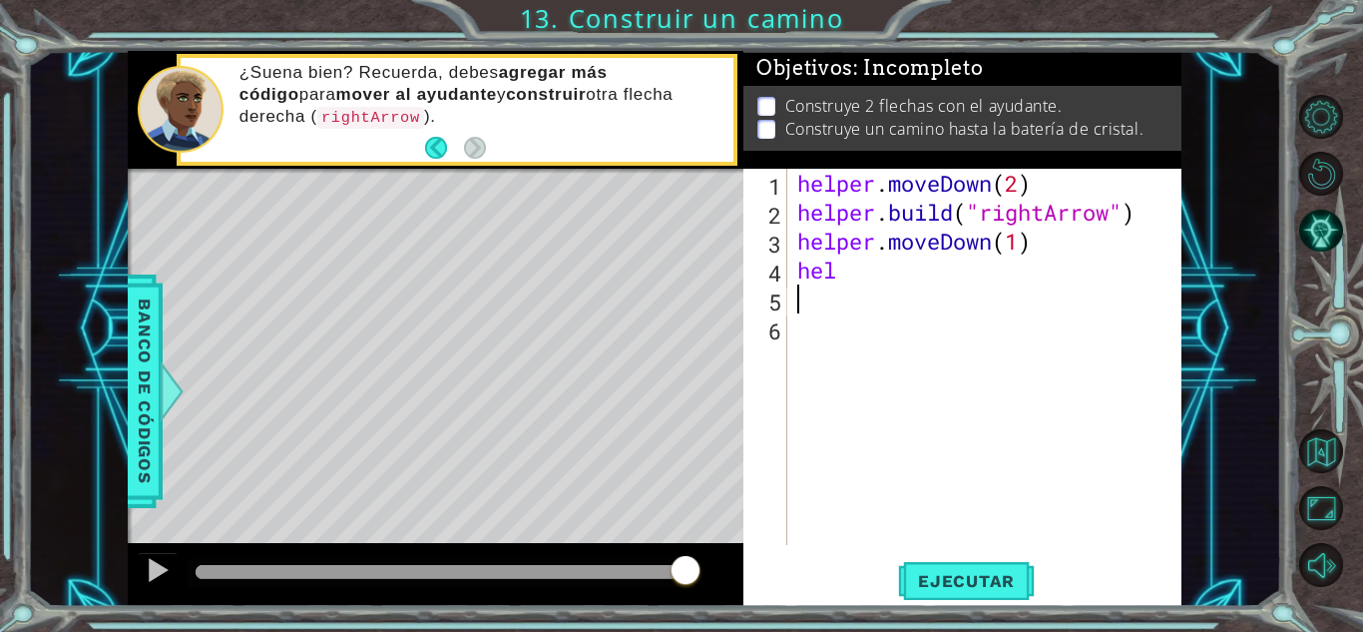
scroll to position [0, 0]
type textarea "hel"
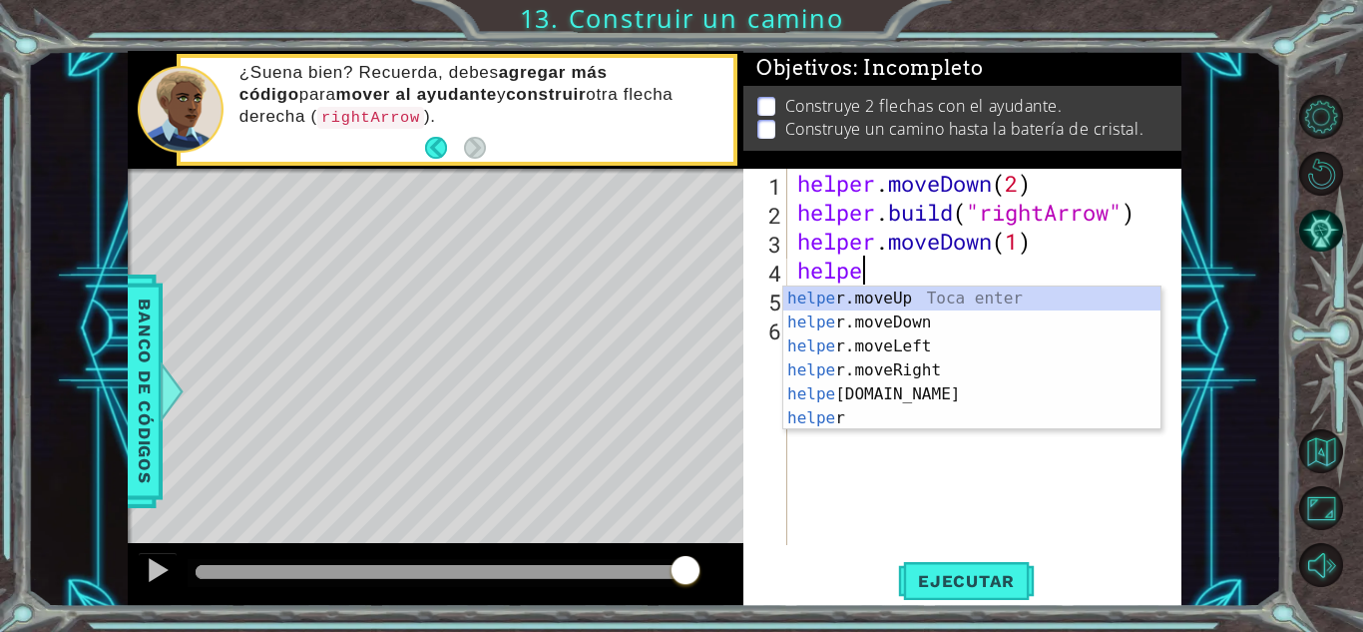
scroll to position [0, 2]
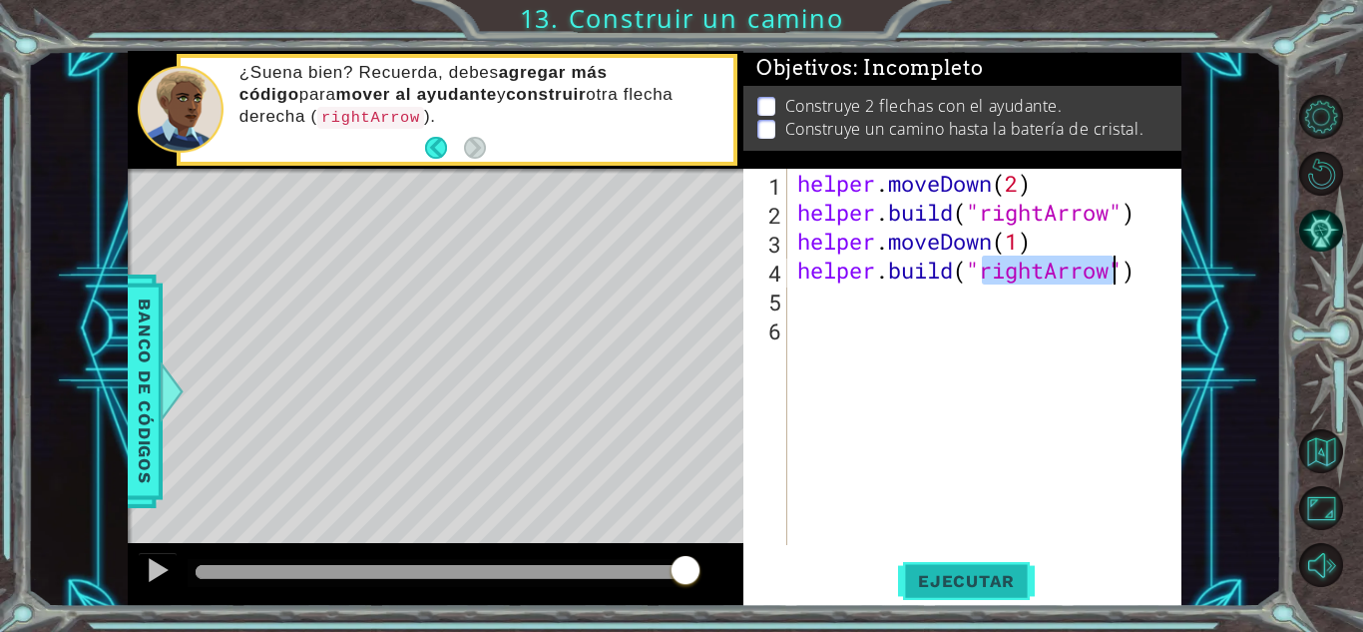
type textarea "[DOMAIN_NAME]("rightArrow")"
click at [989, 578] on span "Ejecutar" at bounding box center [966, 581] width 137 height 20
